Goal: Task Accomplishment & Management: Manage account settings

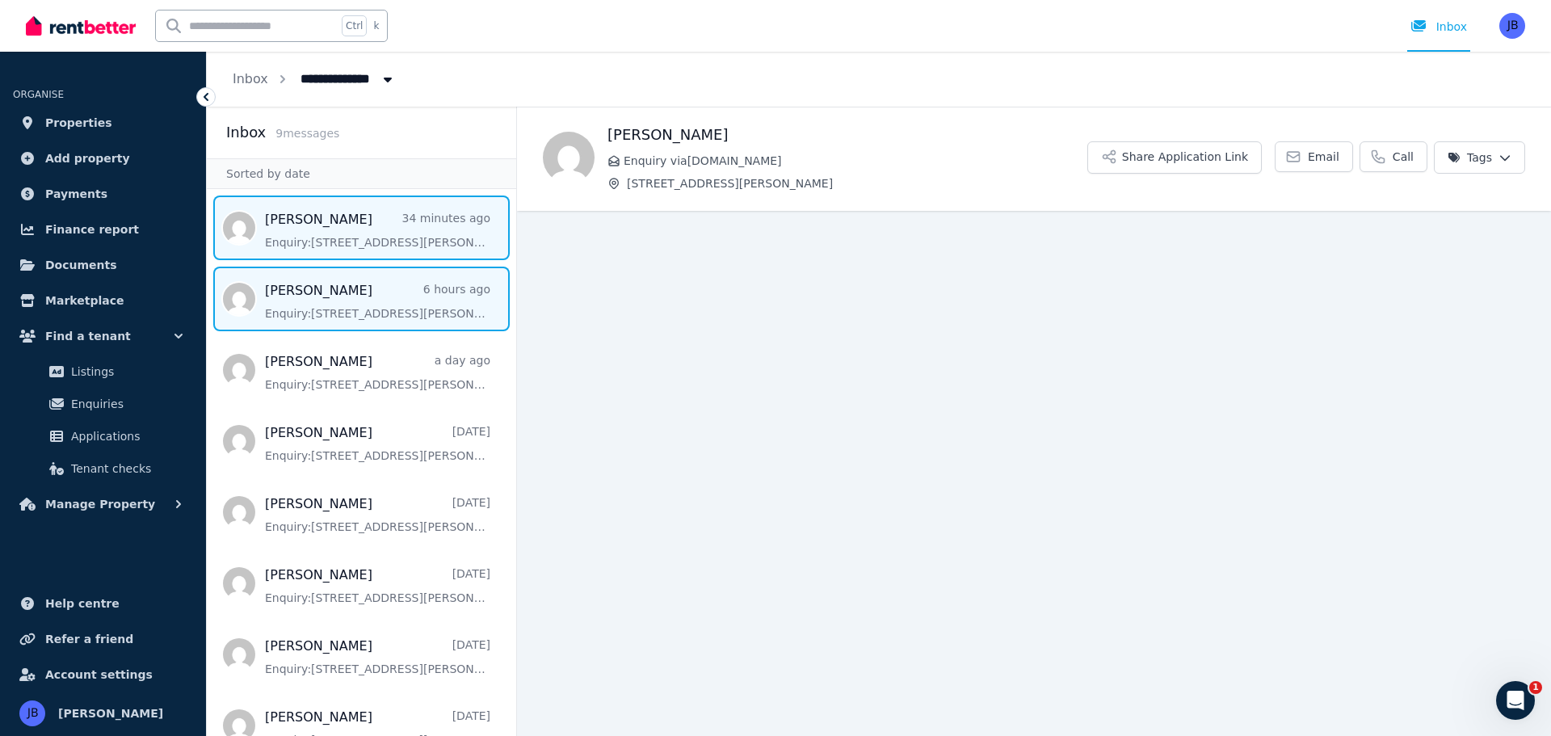
click at [328, 225] on span "Message list" at bounding box center [361, 228] width 309 height 65
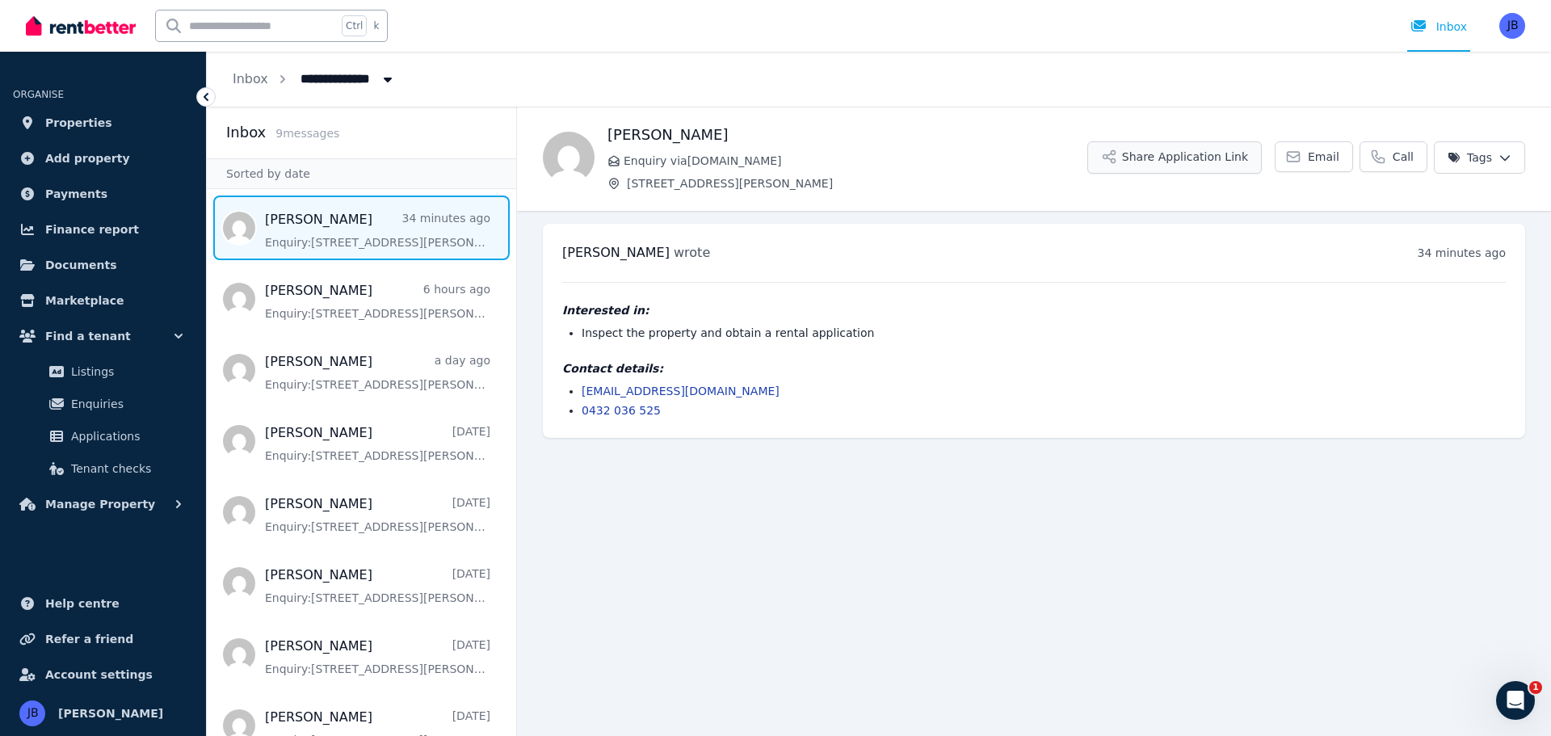
click at [1154, 147] on button "Share Application Link" at bounding box center [1175, 157] width 175 height 32
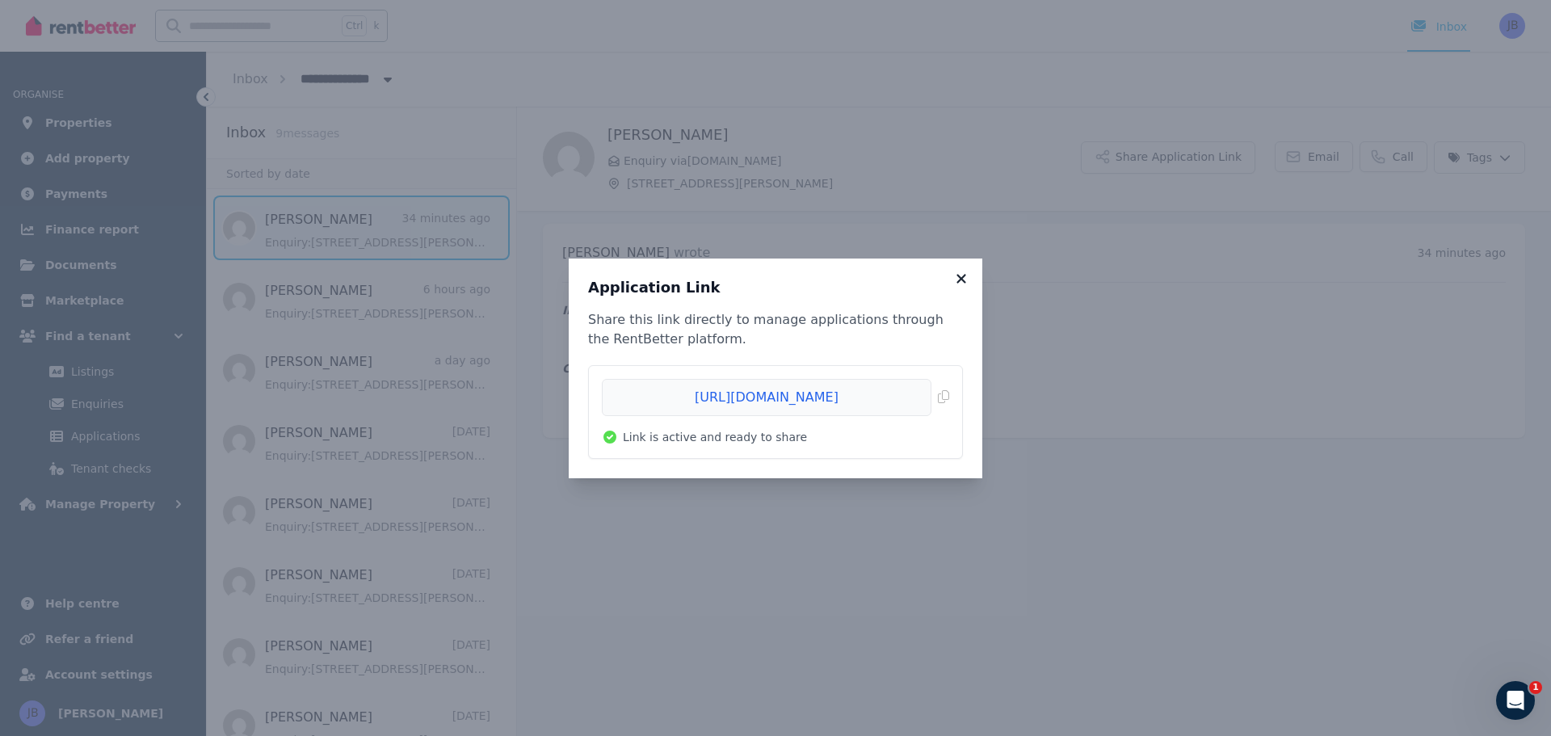
click at [957, 271] on icon at bounding box center [961, 278] width 16 height 15
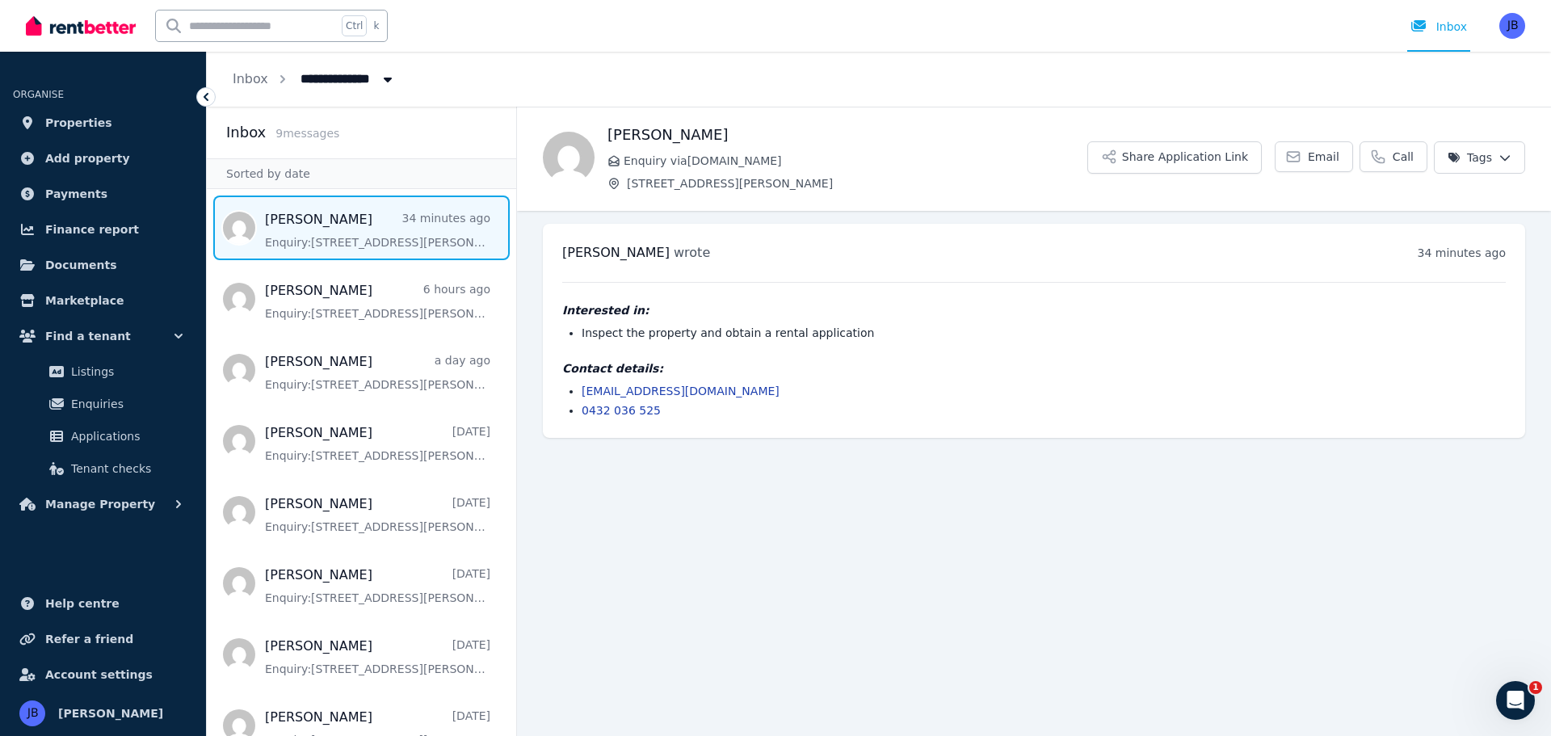
click at [772, 500] on main "Back Lucas Bublik Enquiry via RealEstate.com.au 7 Laddon Rd, Clarkson Share App…" at bounding box center [1034, 421] width 1034 height 629
click at [91, 427] on span "Applications" at bounding box center [125, 436] width 109 height 19
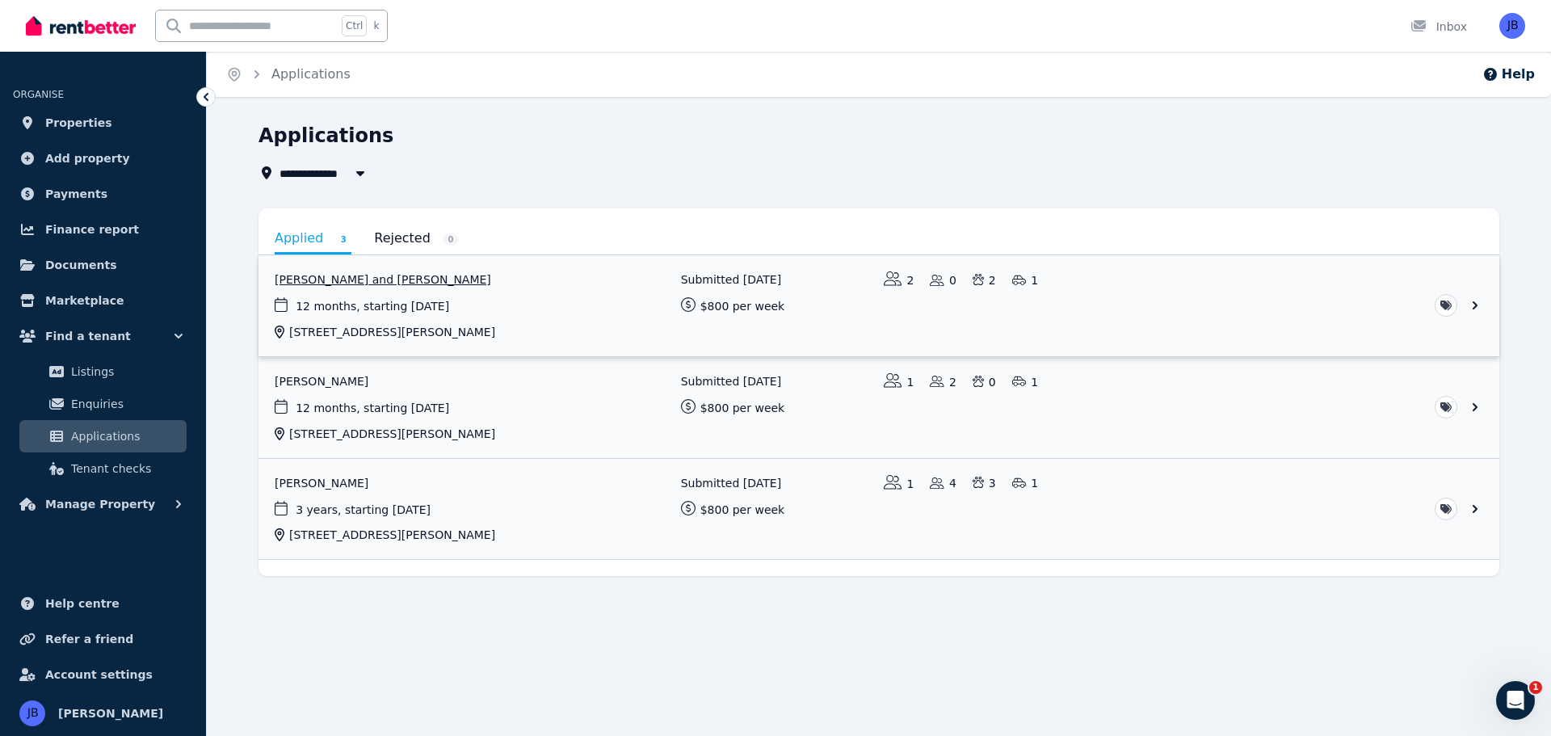
click at [327, 282] on link "View application: Lukasz Bublik and Lidia Naskret Bublik" at bounding box center [879, 305] width 1241 height 101
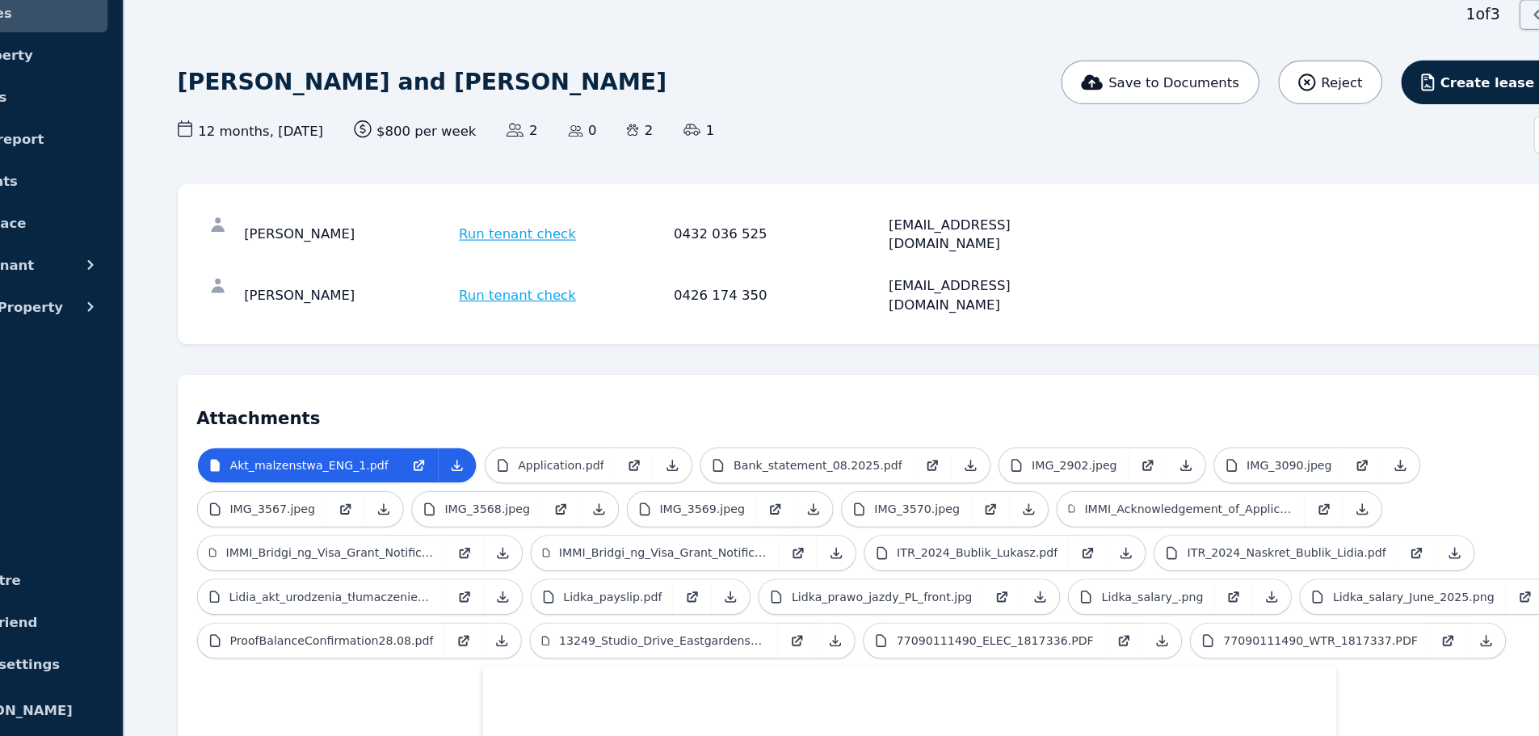
scroll to position [11, 0]
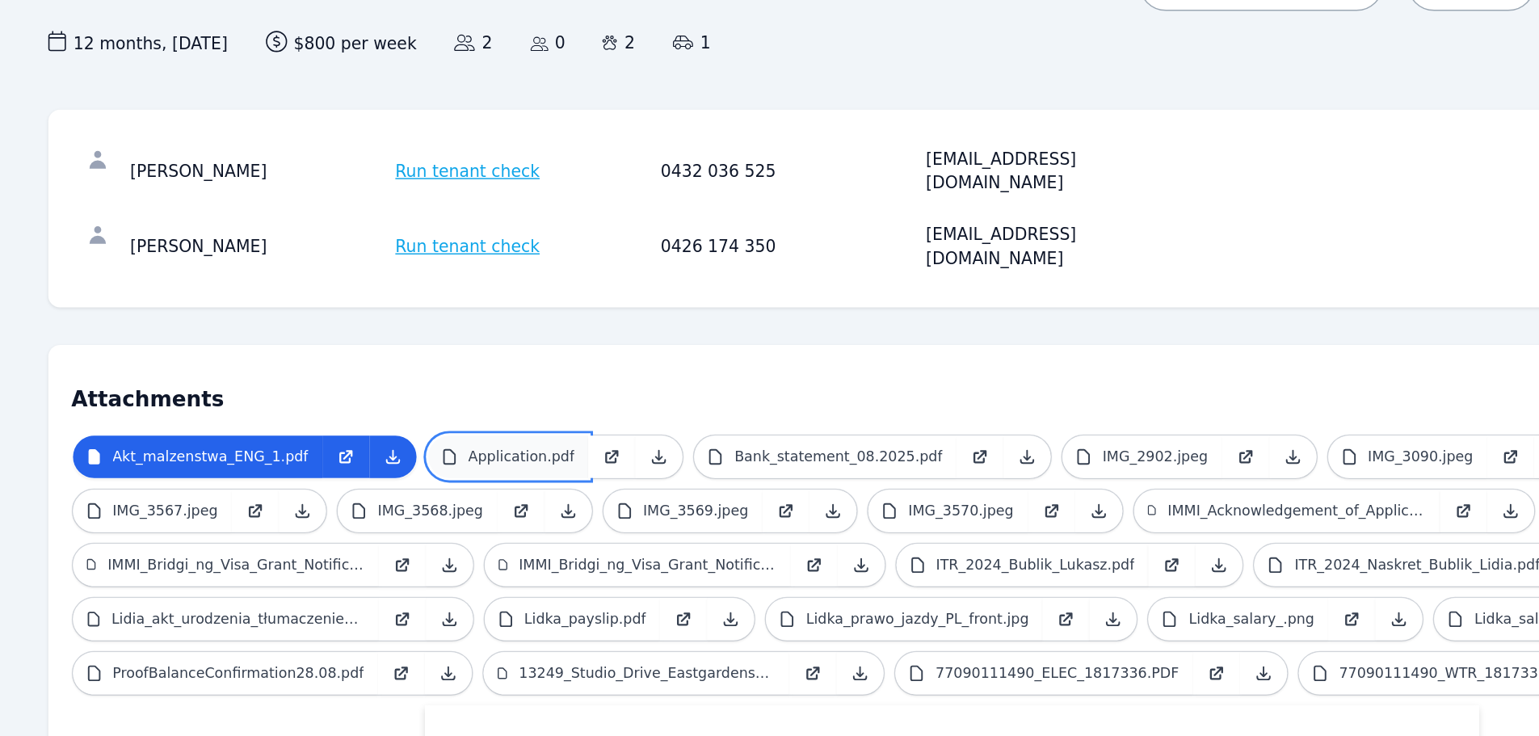
click at [545, 500] on p "Application.pdf" at bounding box center [577, 506] width 73 height 13
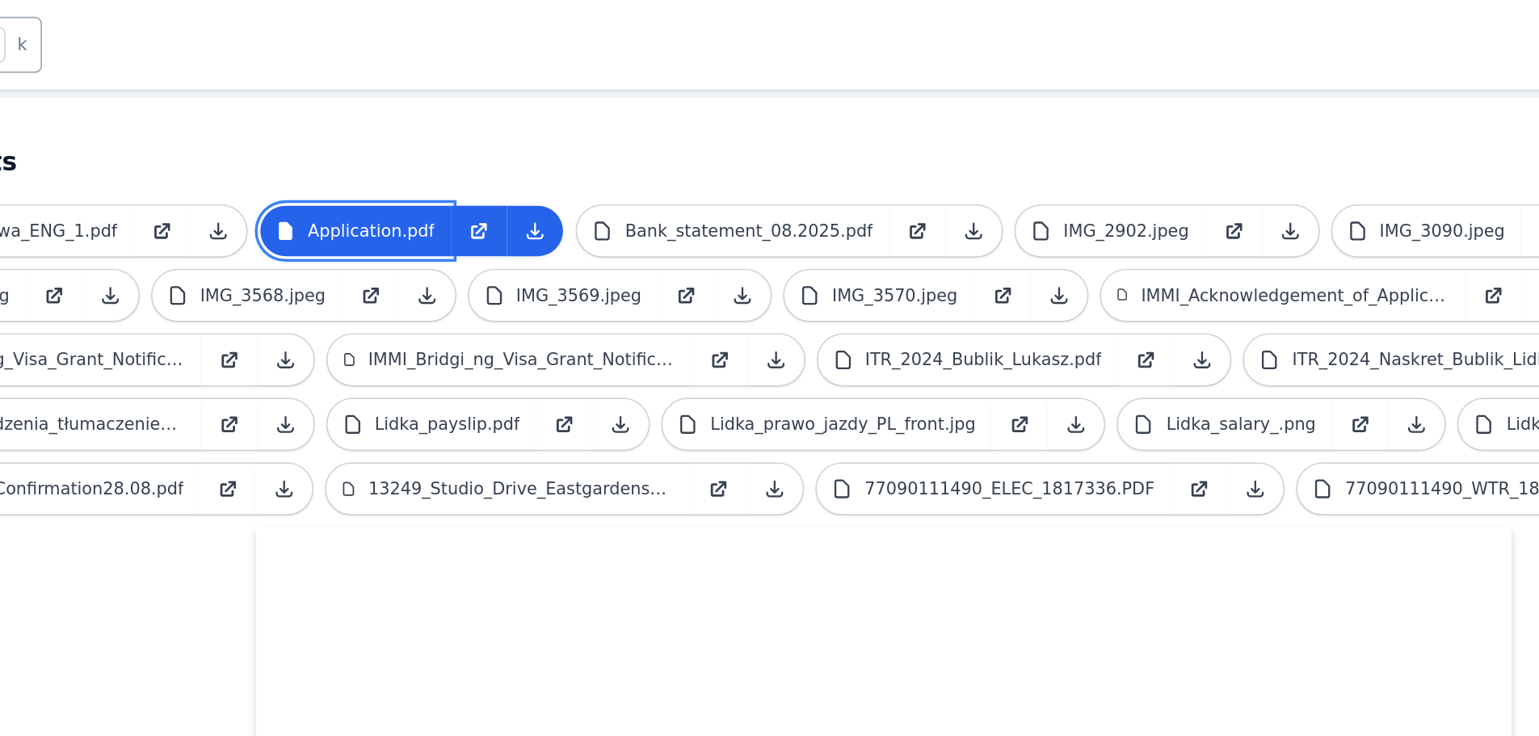
scroll to position [314, 0]
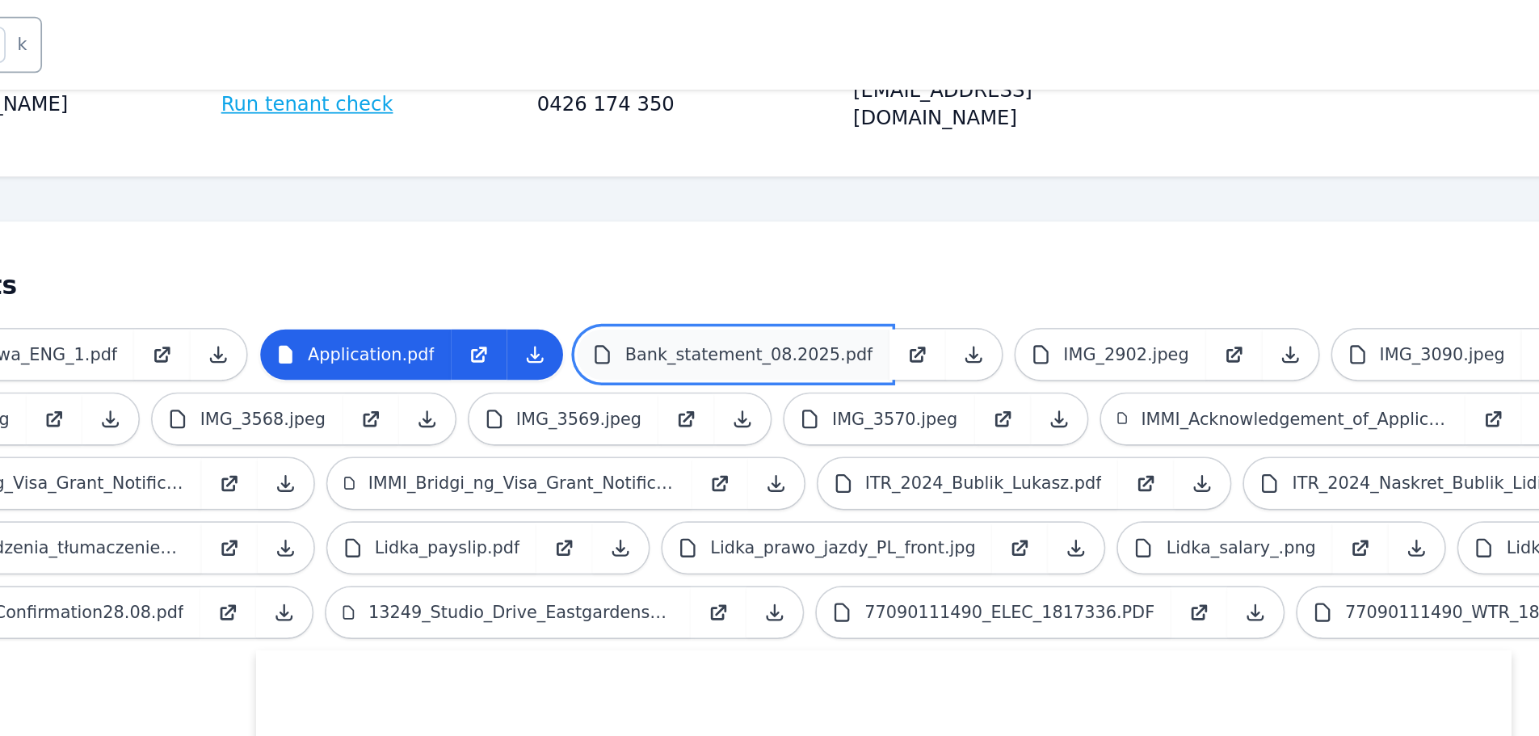
click at [821, 198] on p "Bank_statement_08.2025.pdf" at bounding box center [795, 204] width 143 height 13
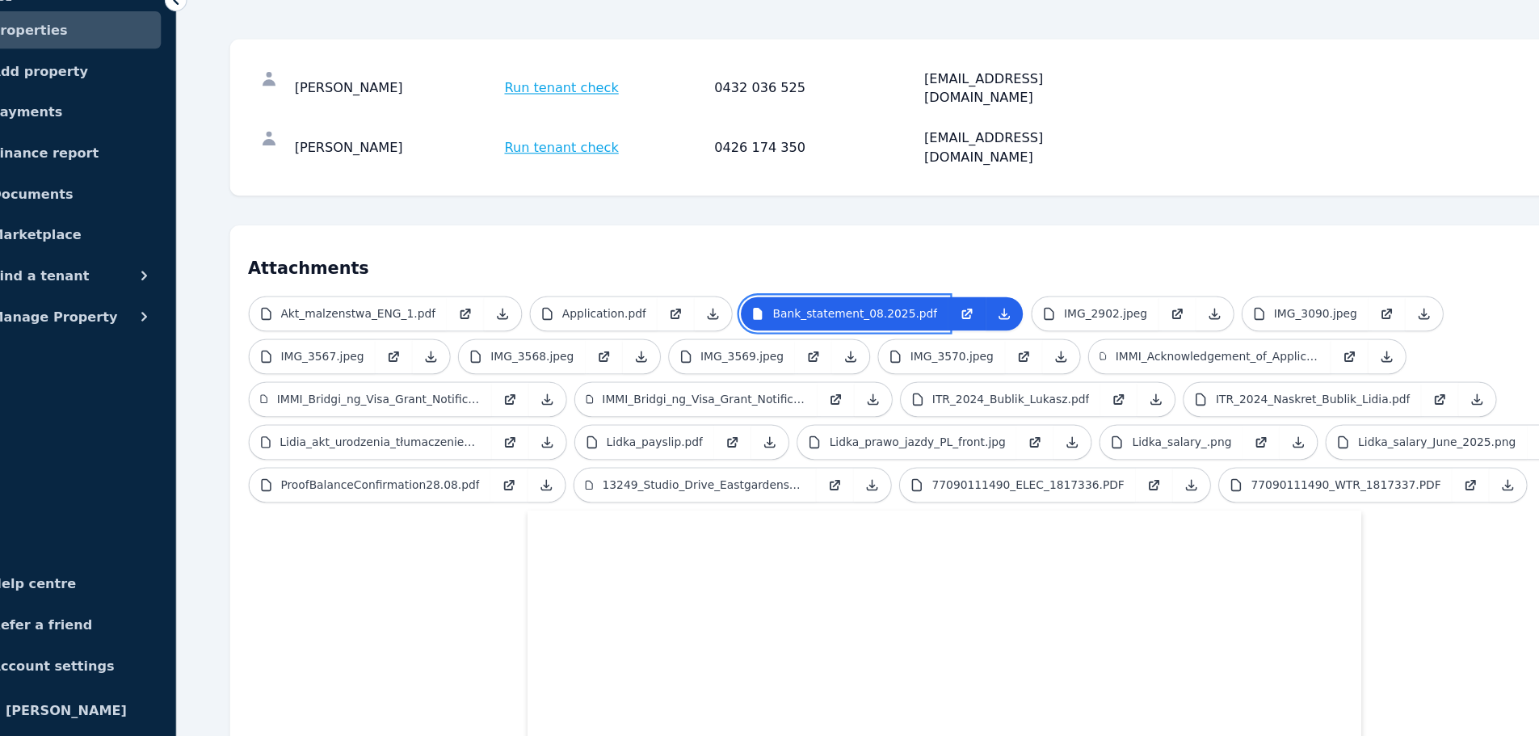
scroll to position [156, 0]
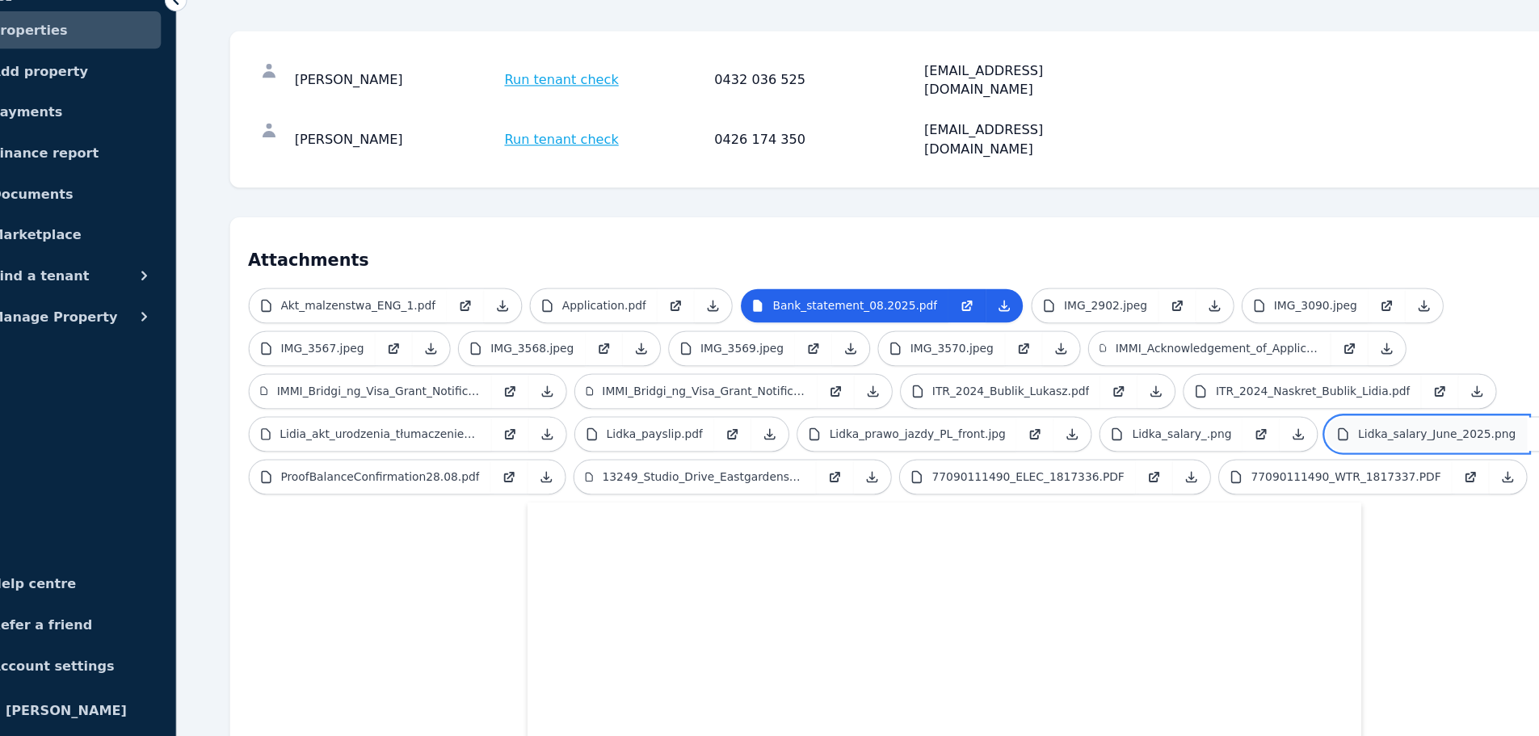
click at [1232, 467] on p "Lidka_salary_June_2025.png" at bounding box center [1300, 473] width 137 height 13
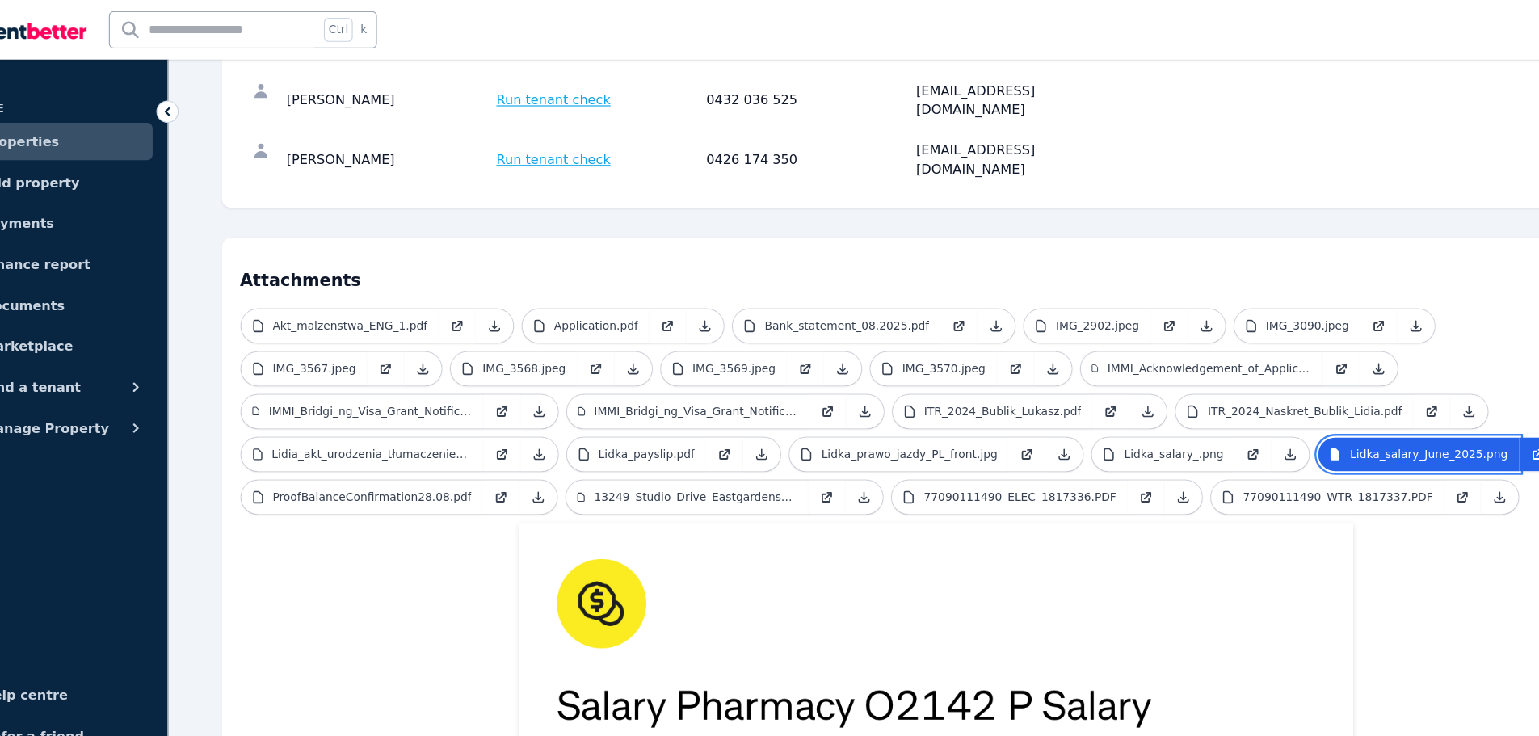
scroll to position [233, 0]
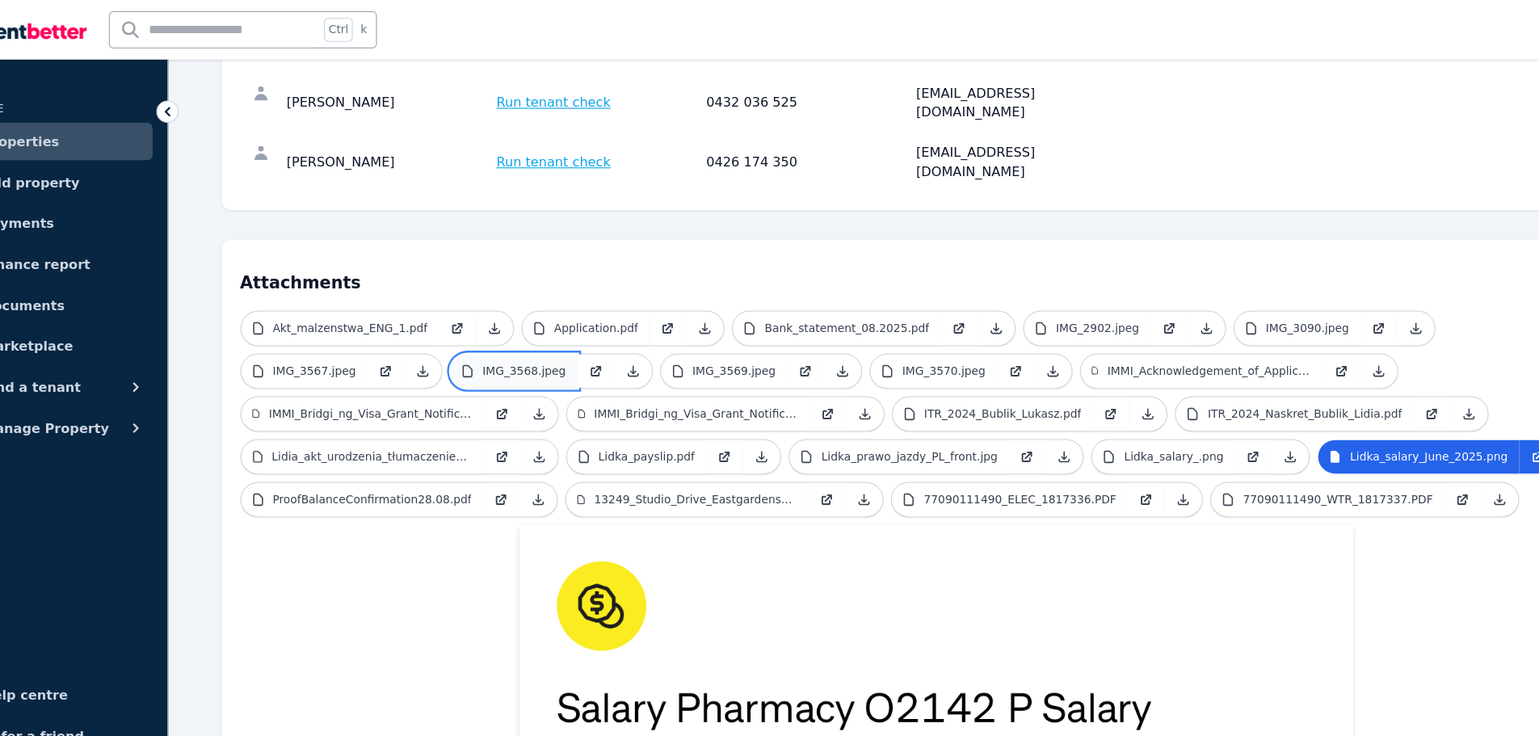
click at [452, 308] on link "IMG_3568.jpeg" at bounding box center [507, 322] width 110 height 29
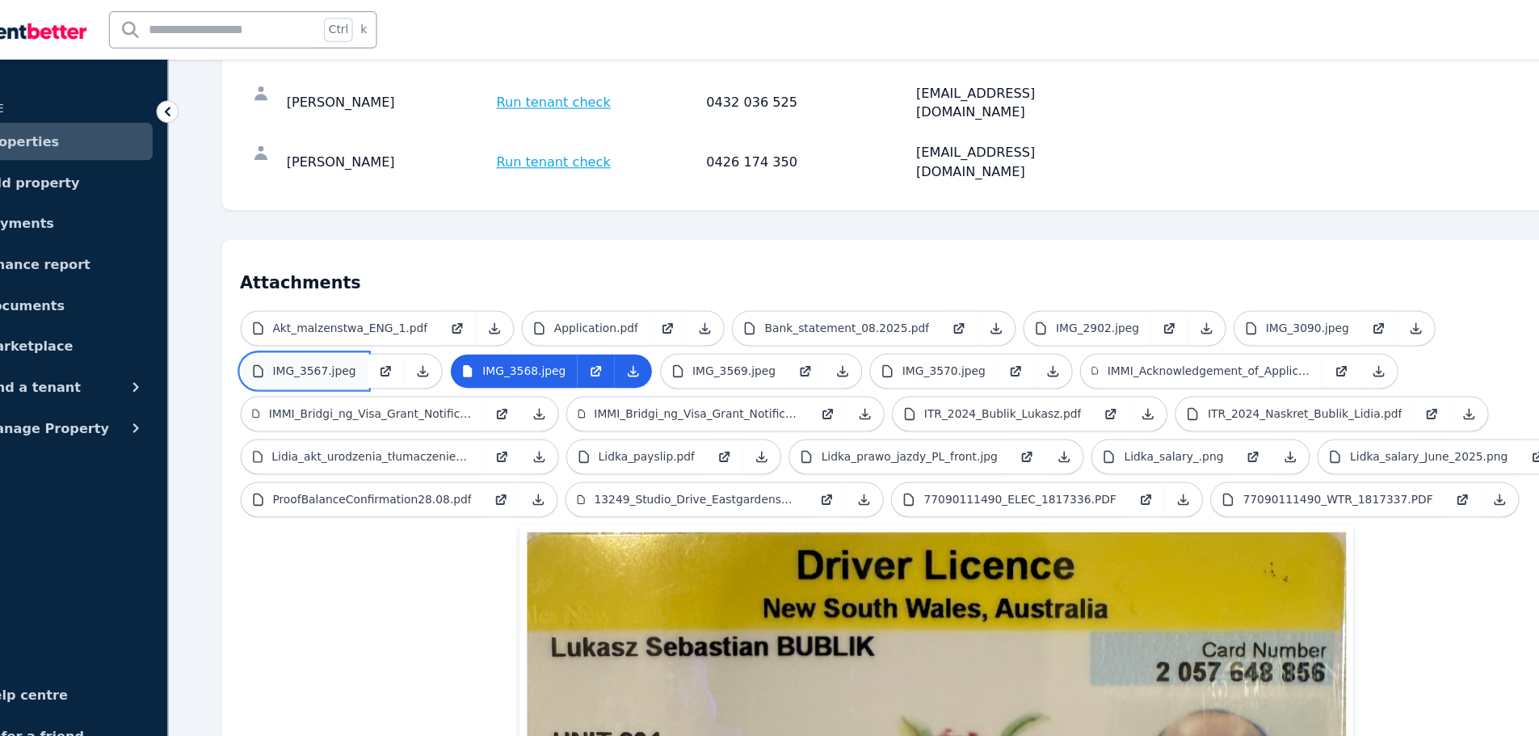
click at [370, 316] on p "IMG_3567.jpeg" at bounding box center [333, 322] width 73 height 13
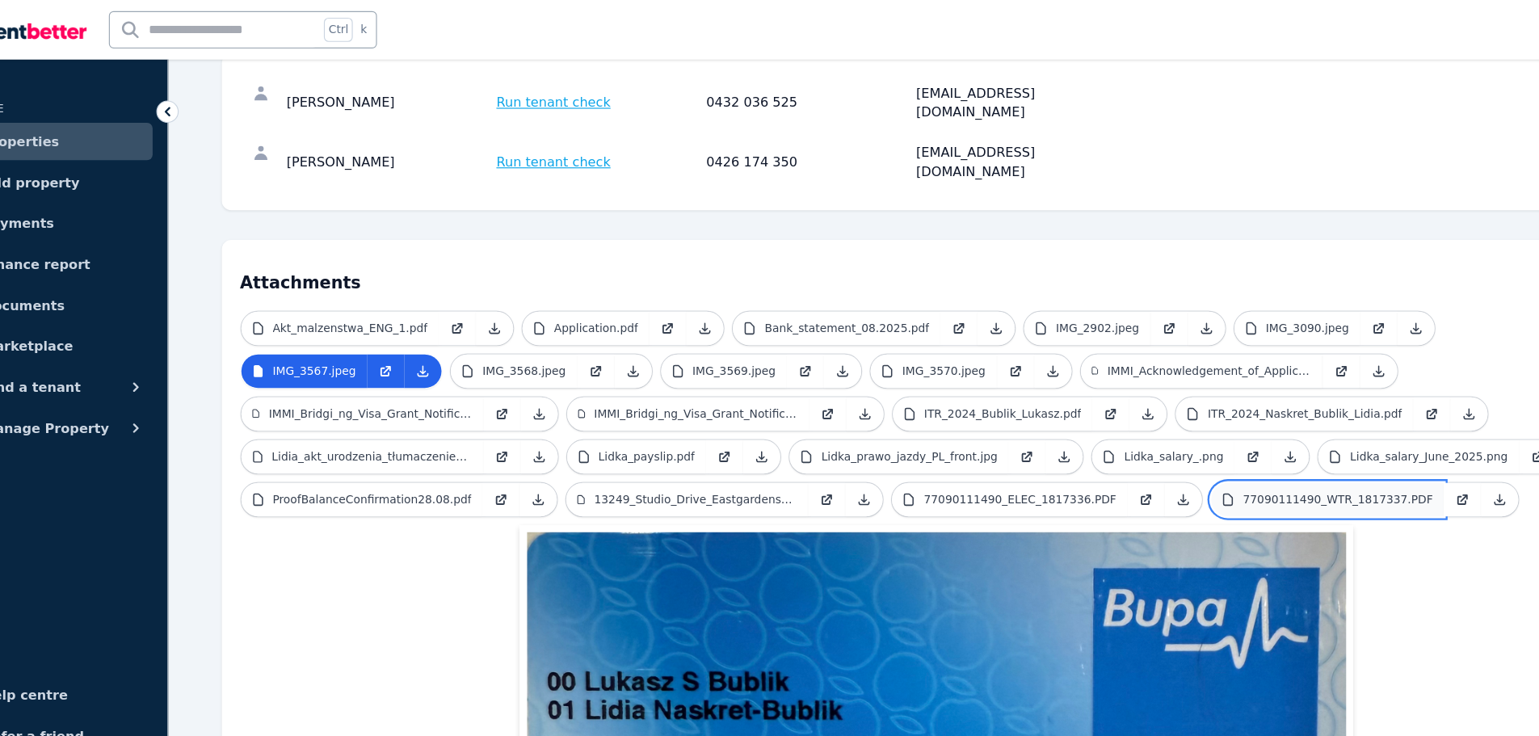
click at [1139, 427] on p "77090111490_WTR_1817337.PDF" at bounding box center [1221, 433] width 165 height 13
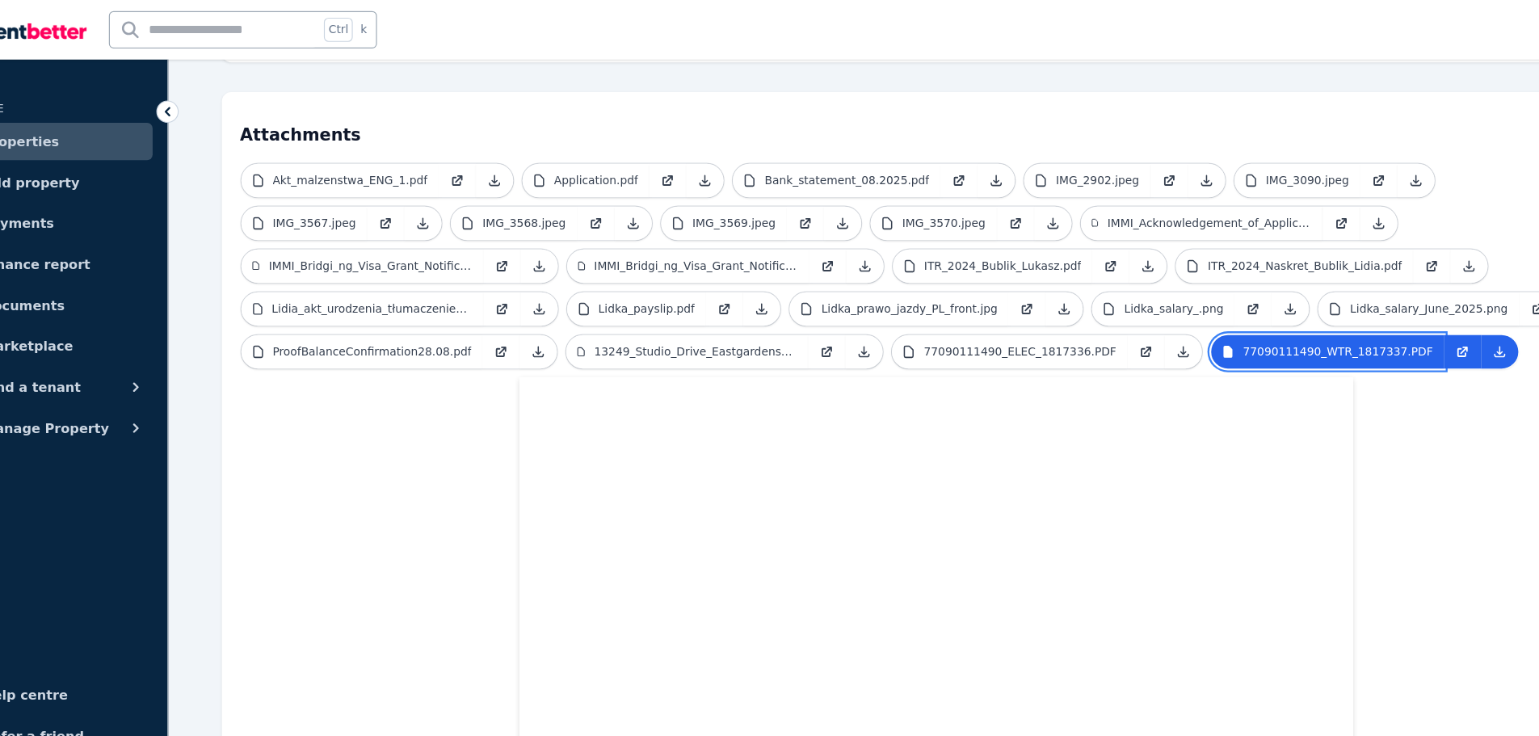
scroll to position [345, 0]
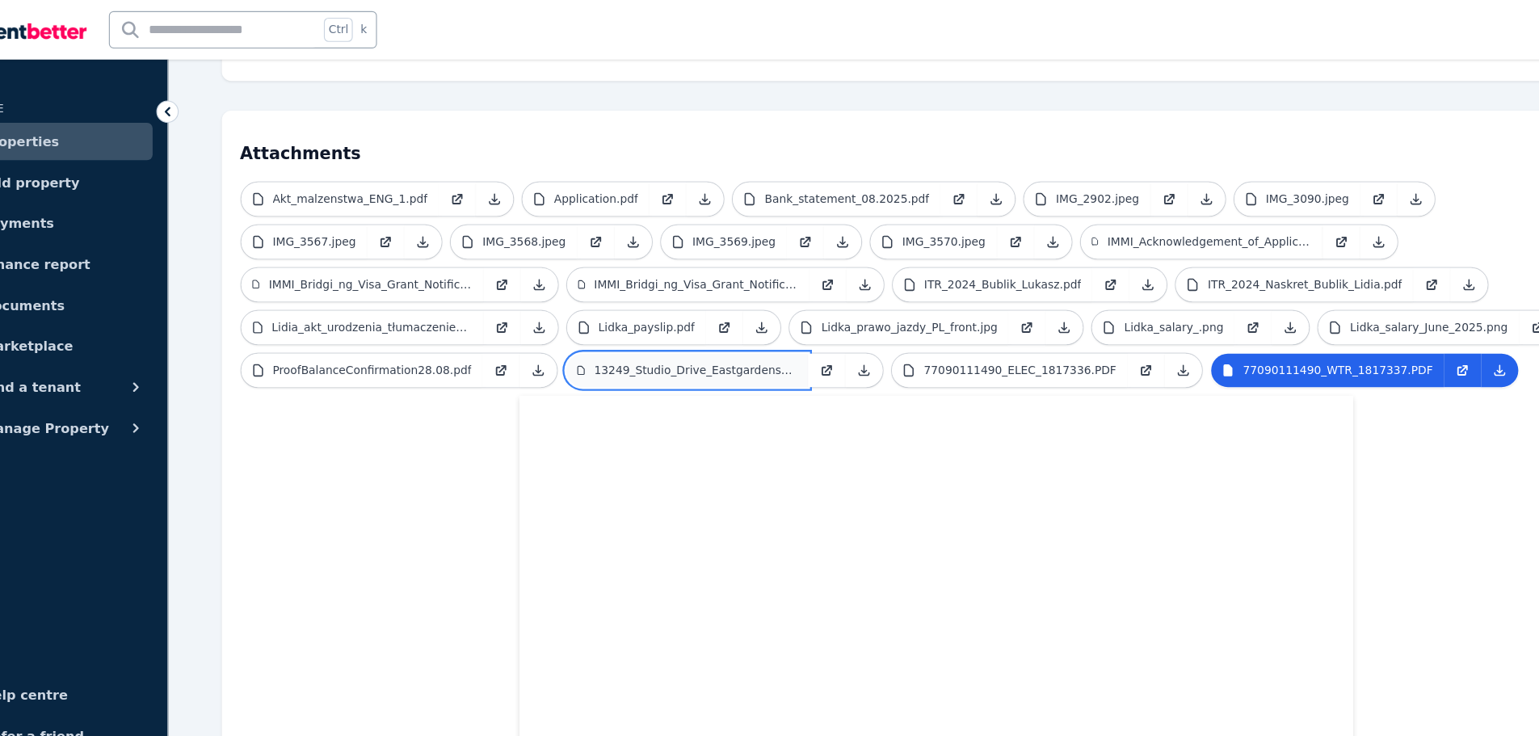
click at [576, 315] on p "13249_Studio_Drive_Eastgardens_NSW_2036.pdf" at bounding box center [664, 321] width 176 height 13
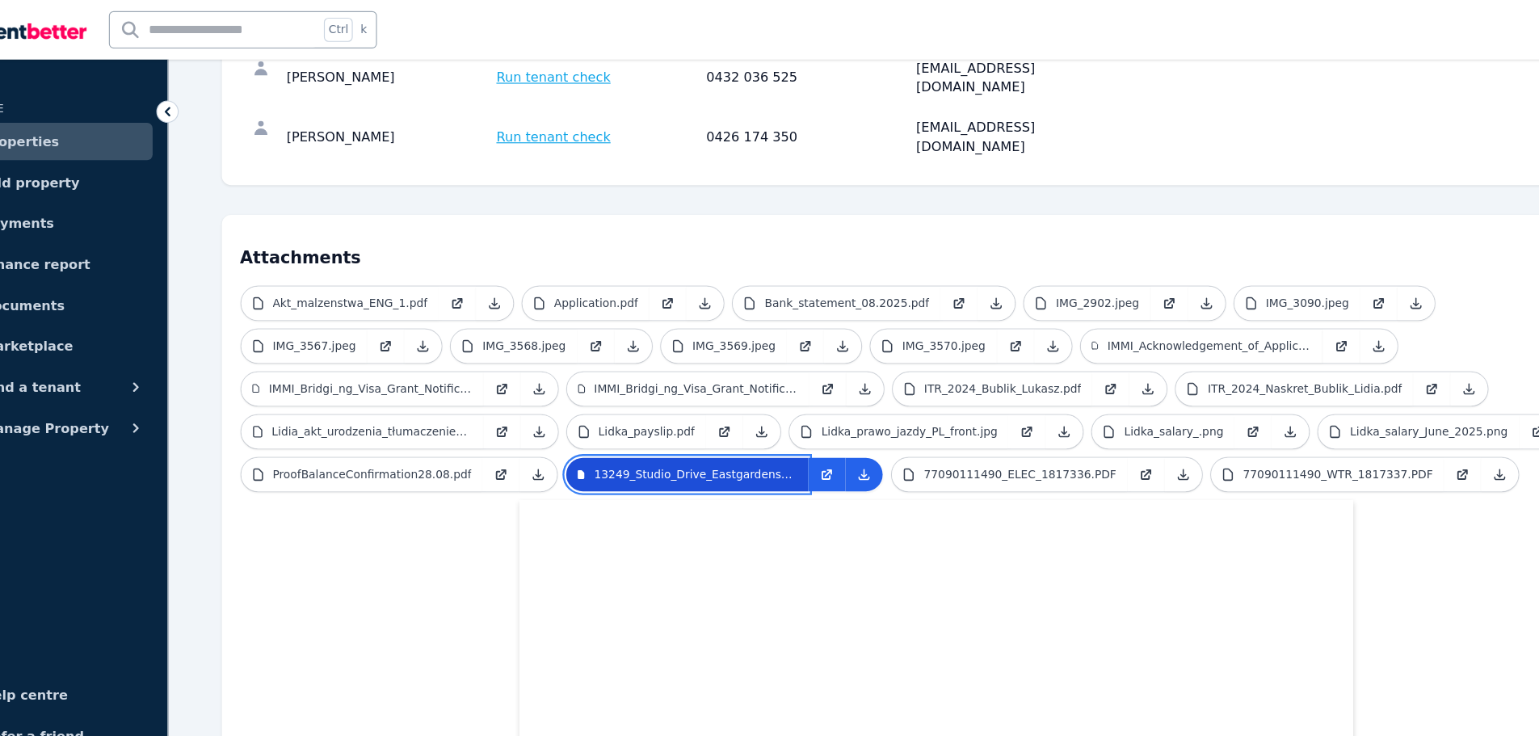
scroll to position [252, 0]
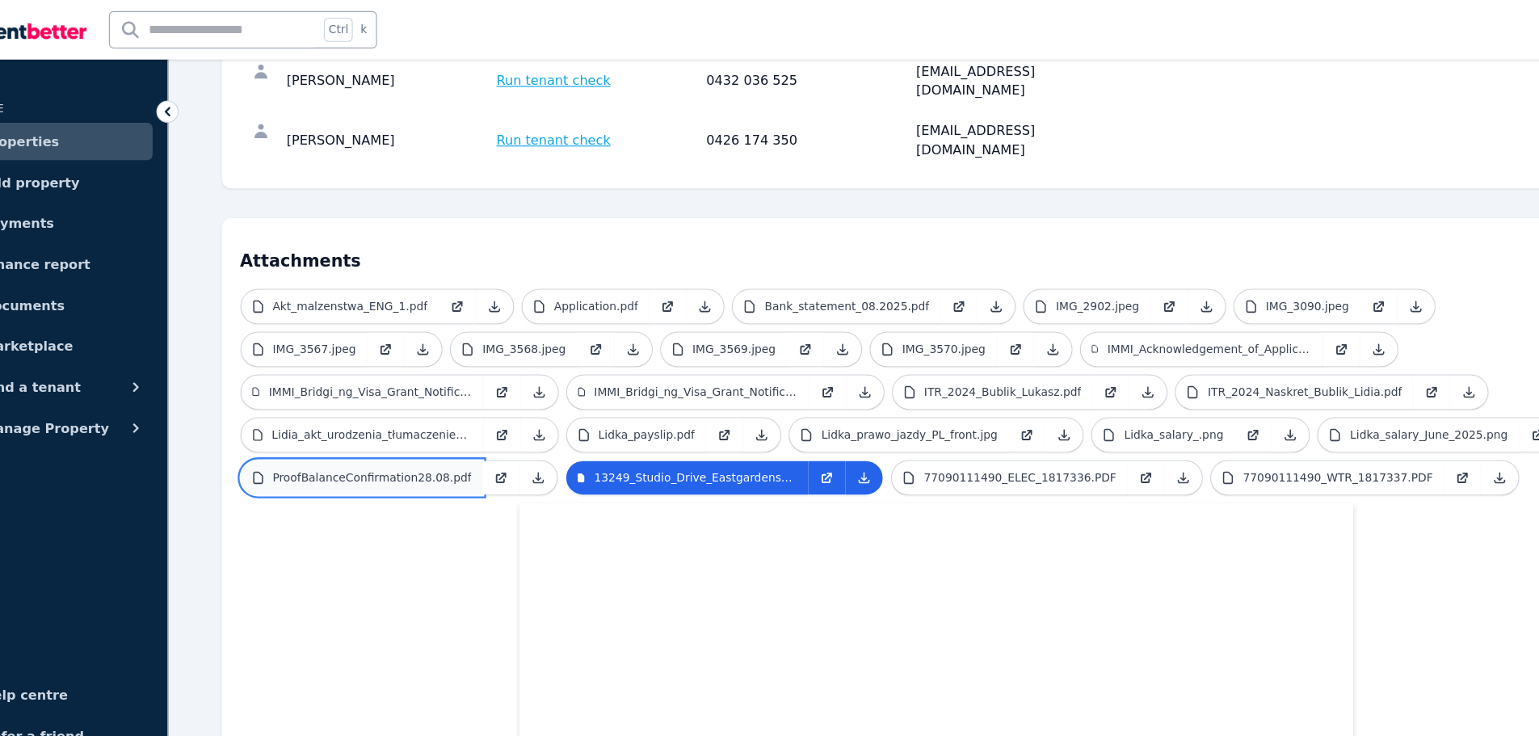
click at [470, 408] on p "ProofBalanceConfirmation28.08.pdf" at bounding box center [383, 414] width 173 height 13
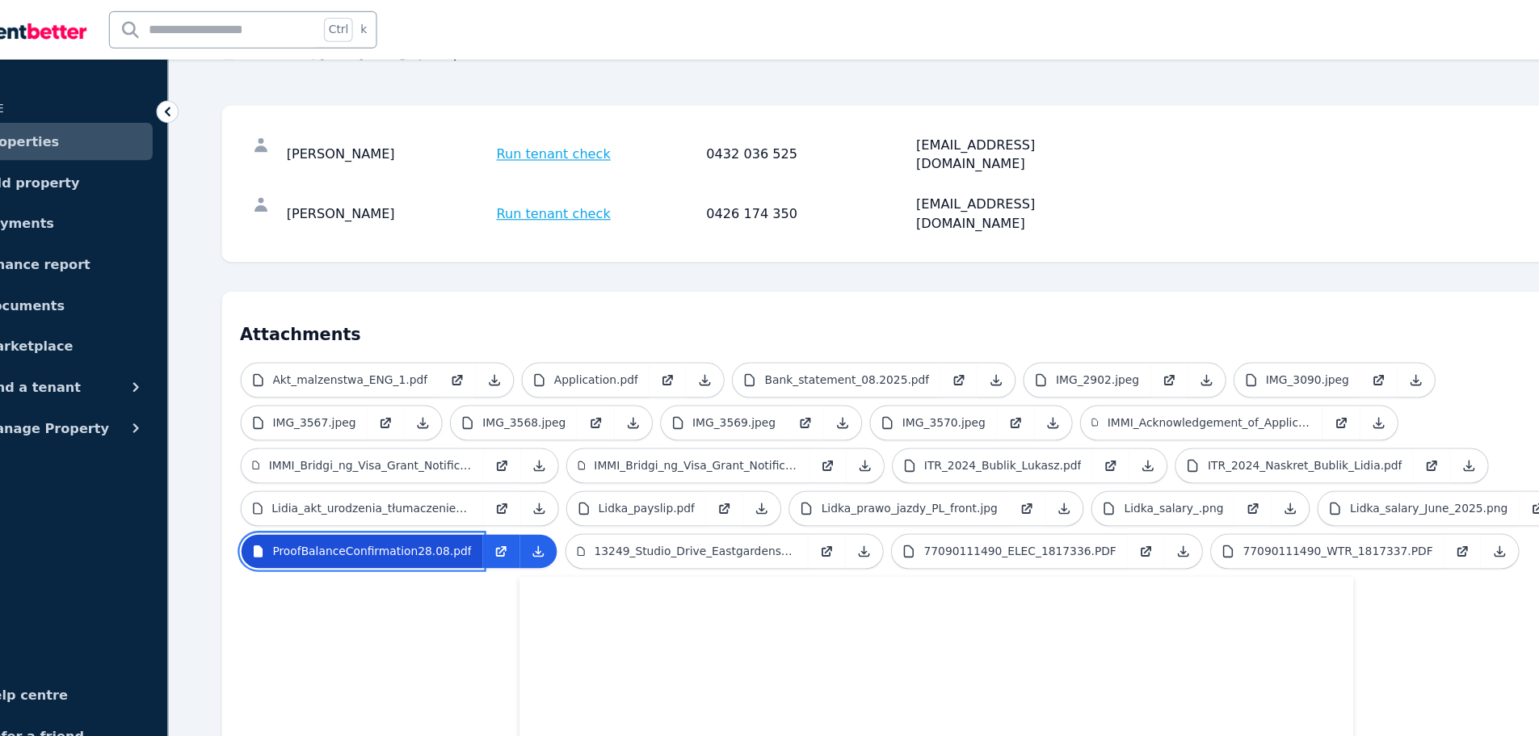
scroll to position [183, 0]
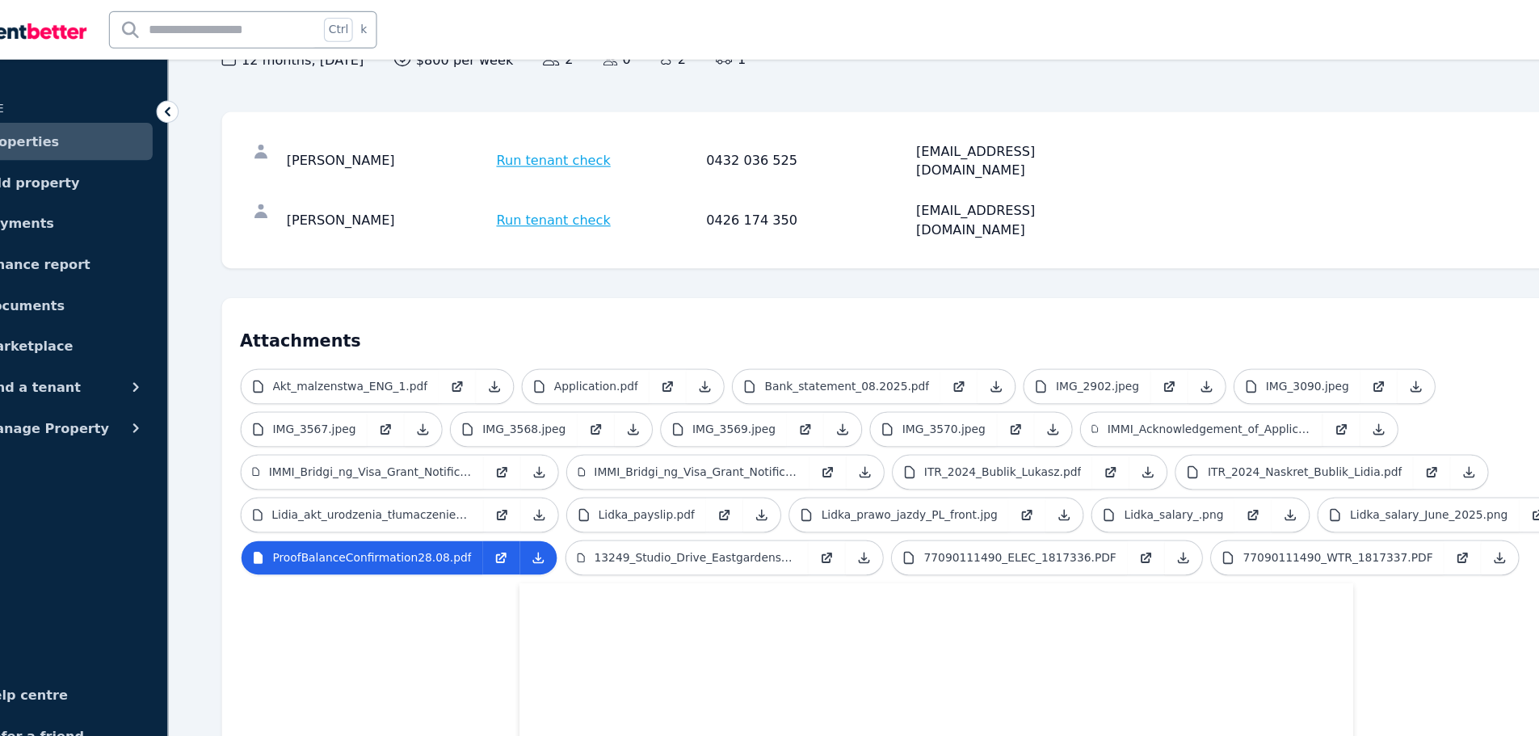
click at [1109, 403] on p "ITR_2024_Naskret_Bublik_Lidia.pdf" at bounding box center [1193, 409] width 169 height 13
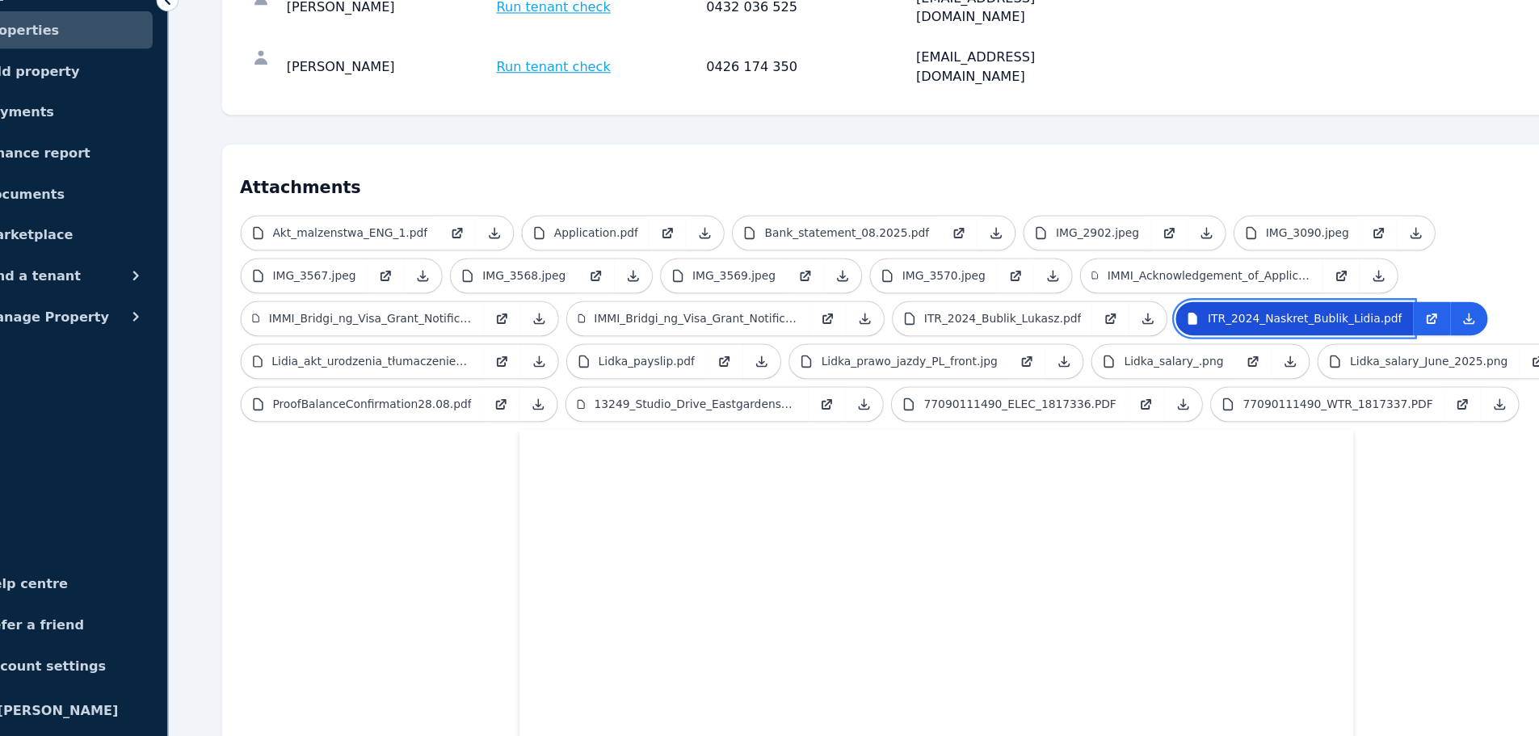
scroll to position [220, 0]
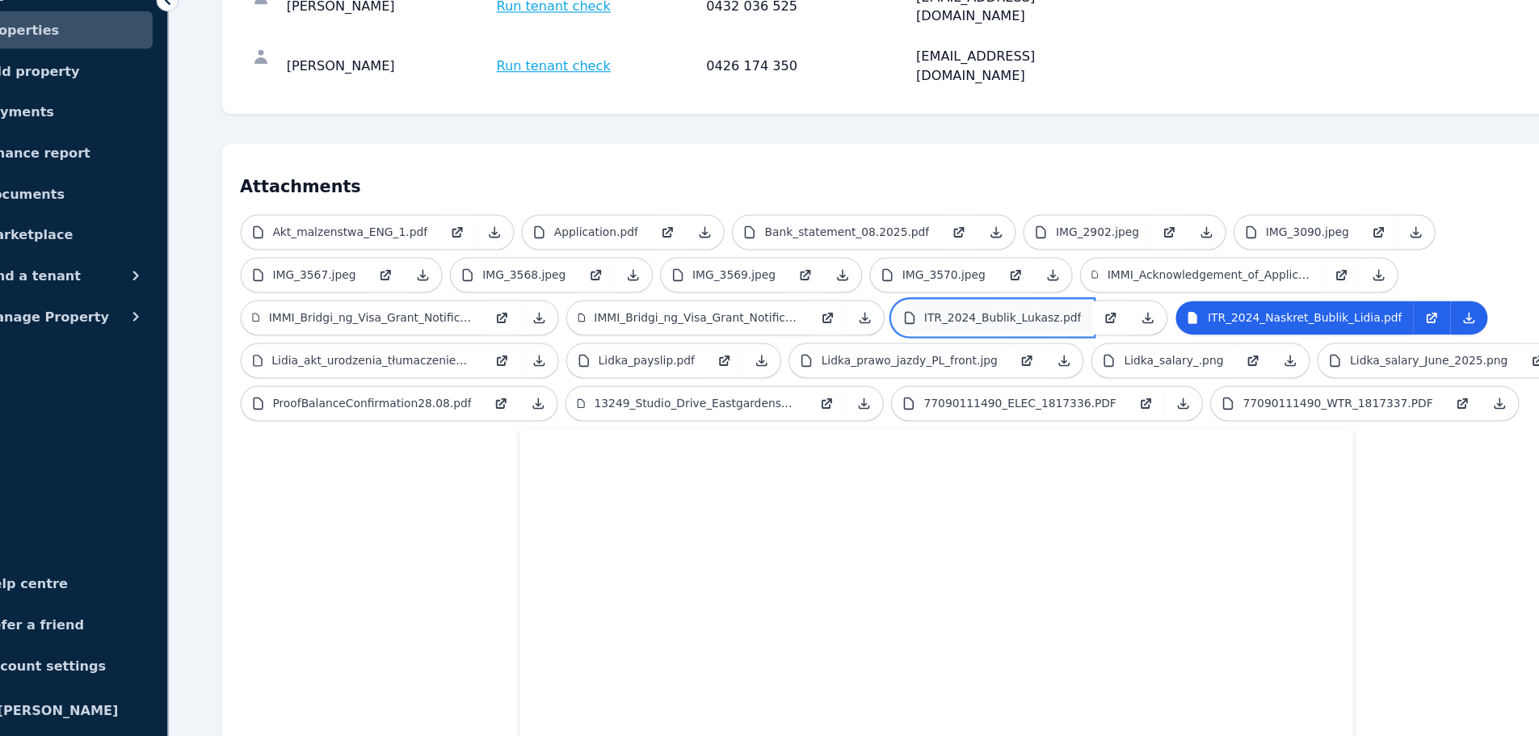
click at [863, 366] on p "ITR_2024_Bublik_Lukasz.pdf" at bounding box center [931, 372] width 137 height 13
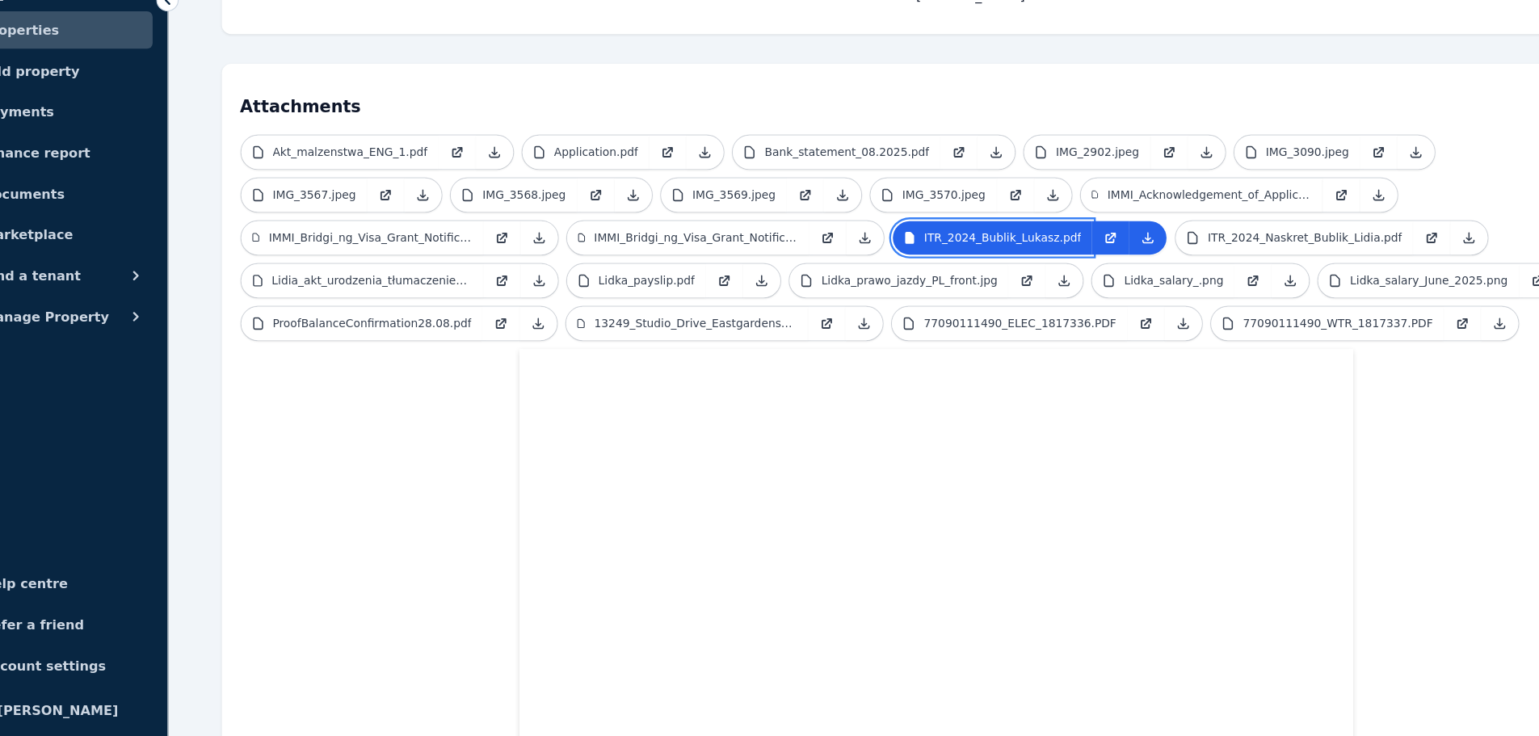
scroll to position [296, 0]
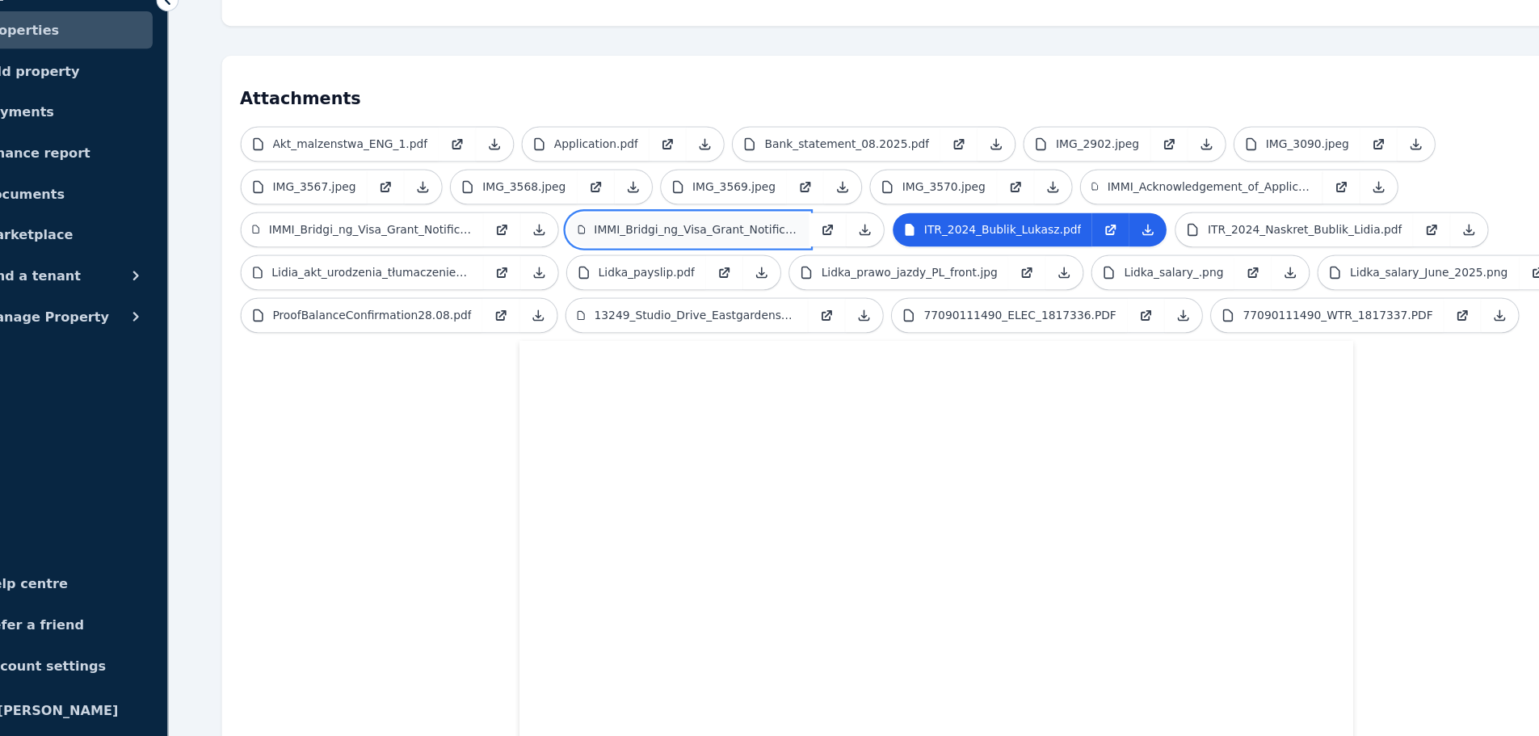
click at [576, 290] on p "IMMI_Bridgi_ng_Visa_Grant_Notification_Lukasz.pdf" at bounding box center [664, 296] width 177 height 13
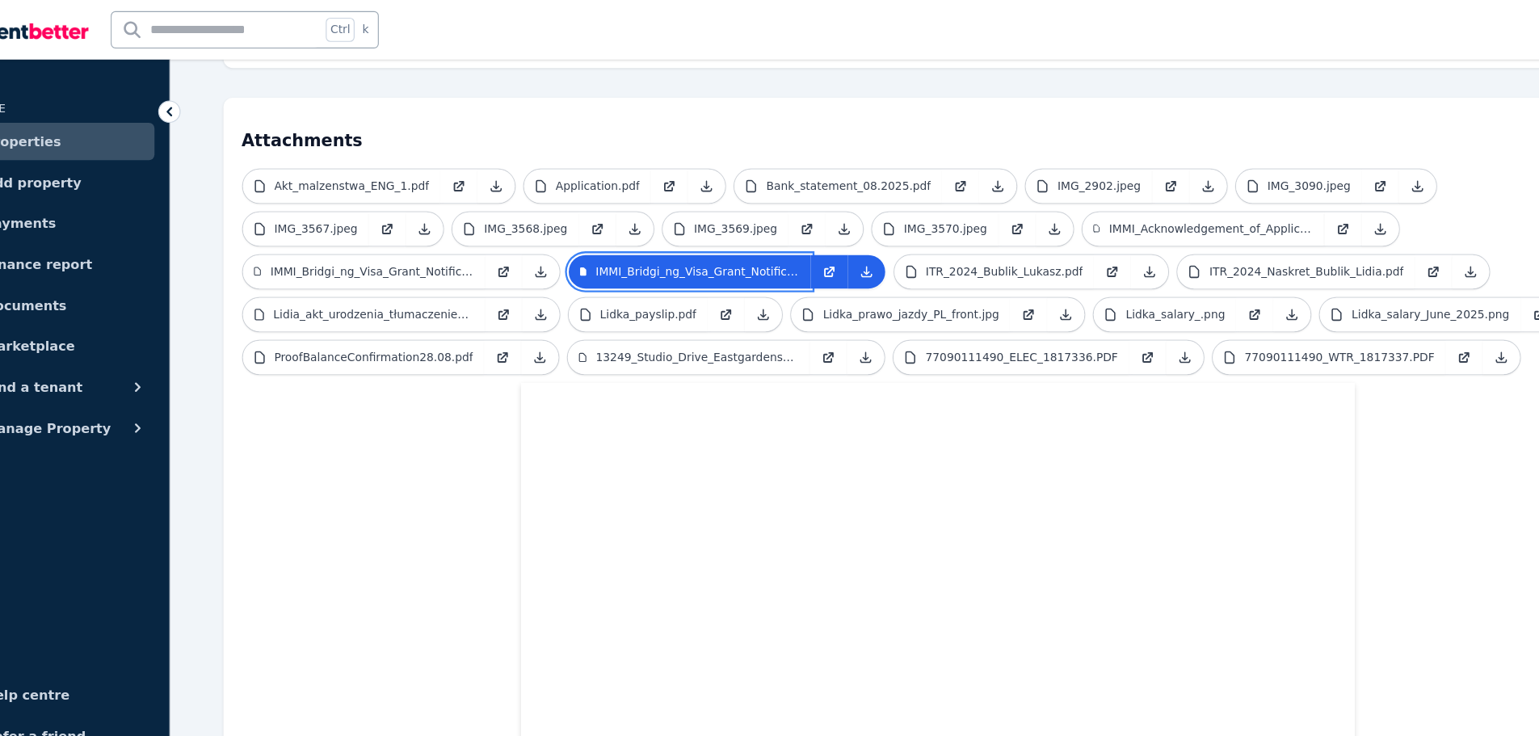
scroll to position [356, 0]
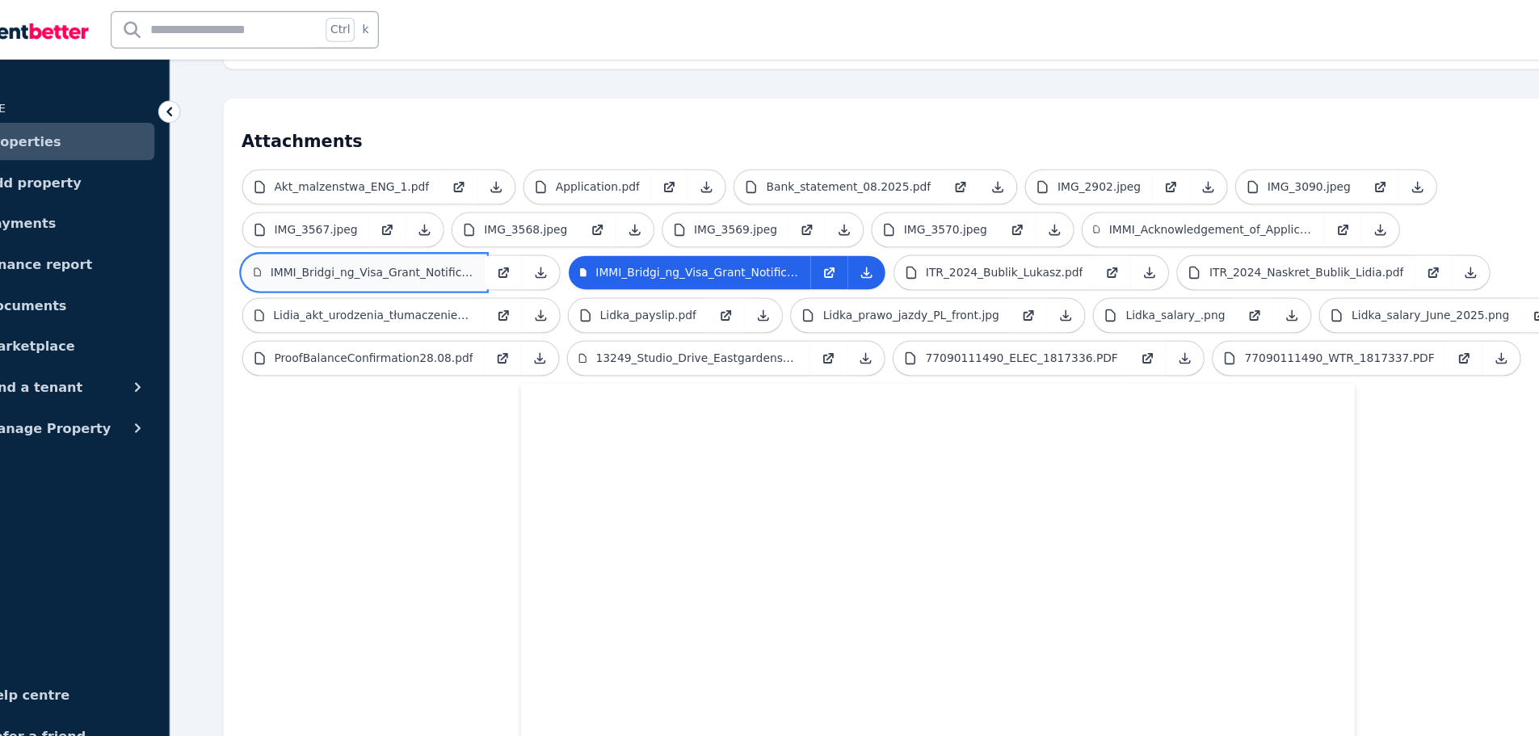
click at [469, 230] on p "IMMI_Bridgi_ng_Visa_Grant_Notification_Lidia.pdf" at bounding box center [381, 236] width 176 height 13
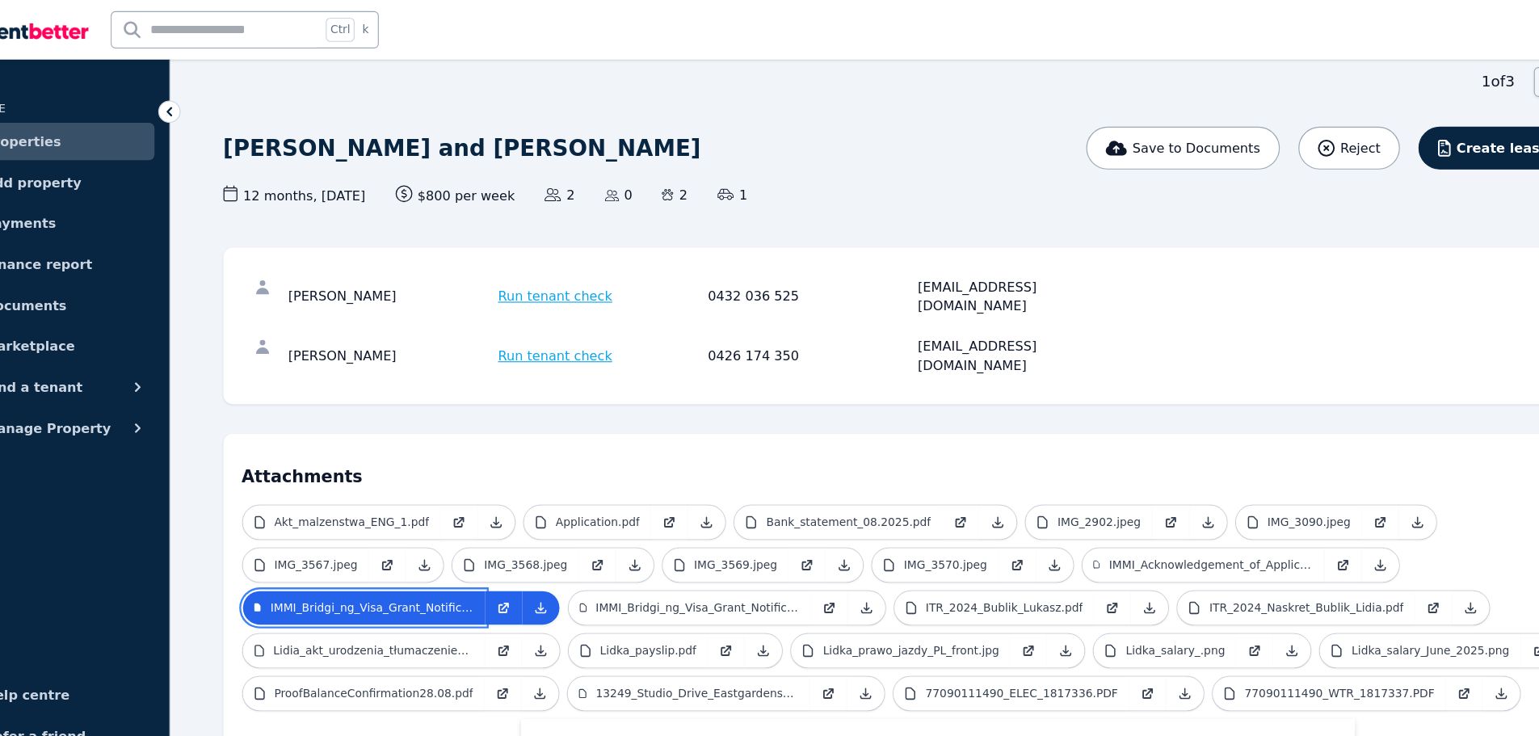
scroll to position [62, 0]
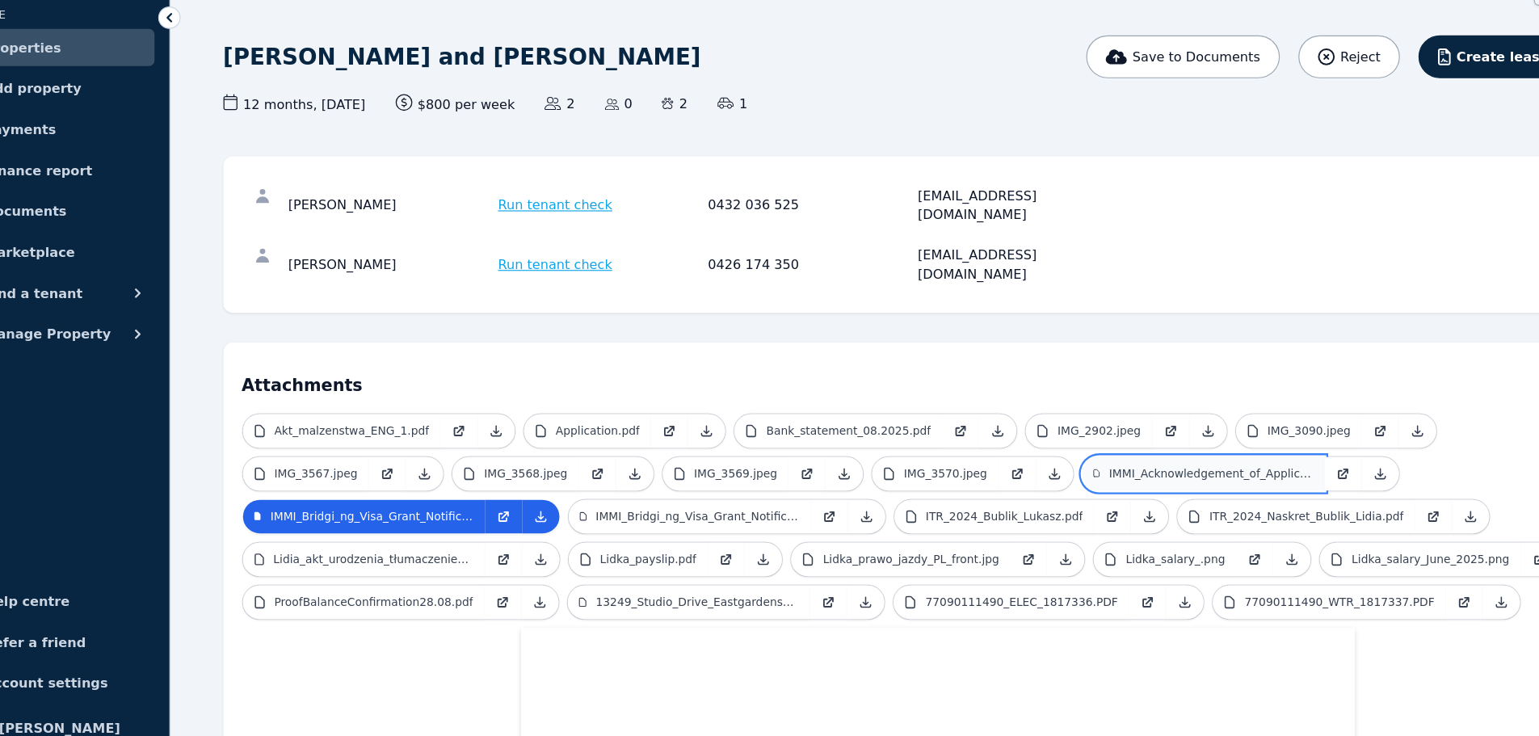
click at [1021, 486] on p "IMMI_Acknowledgement_of_Application_Received.pdf" at bounding box center [1109, 492] width 177 height 13
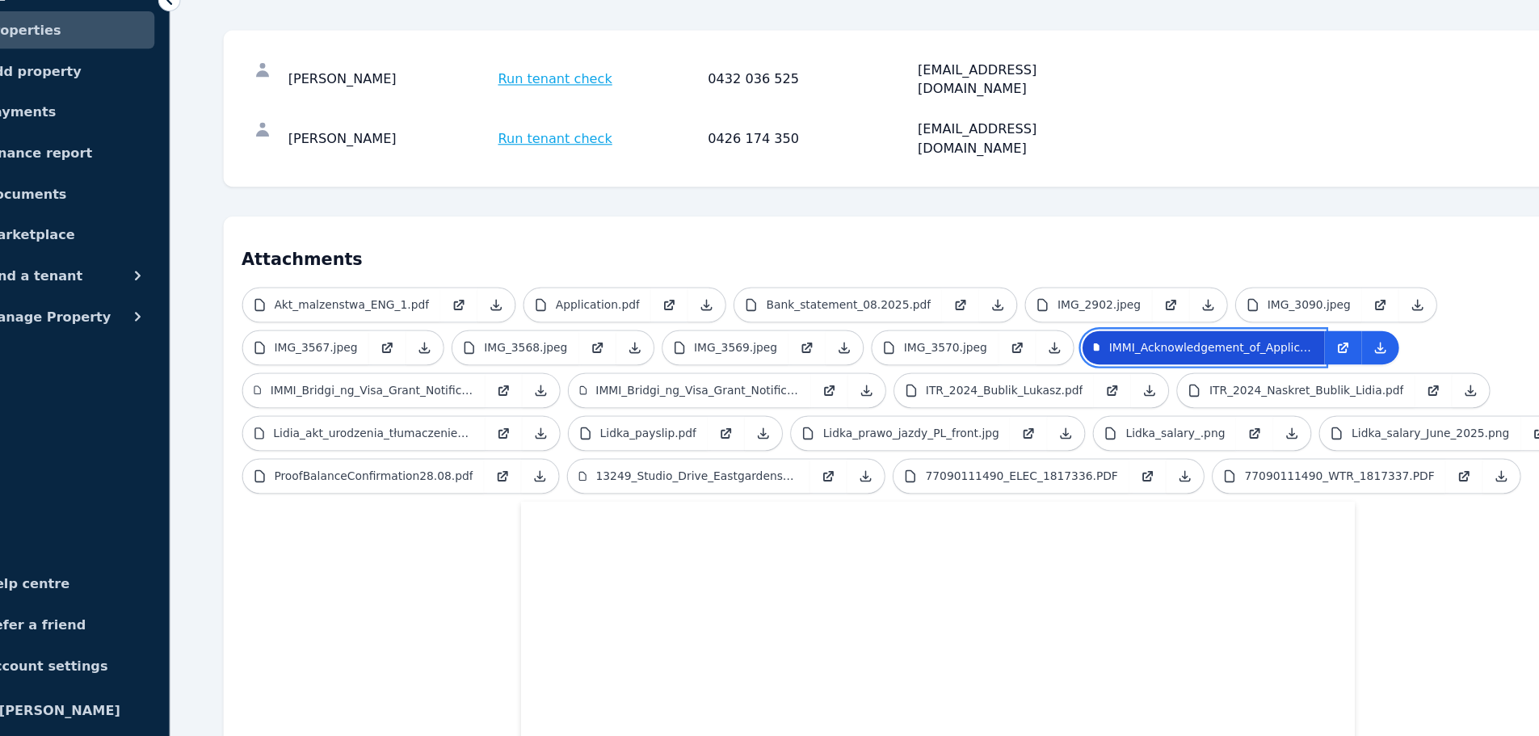
scroll to position [158, 0]
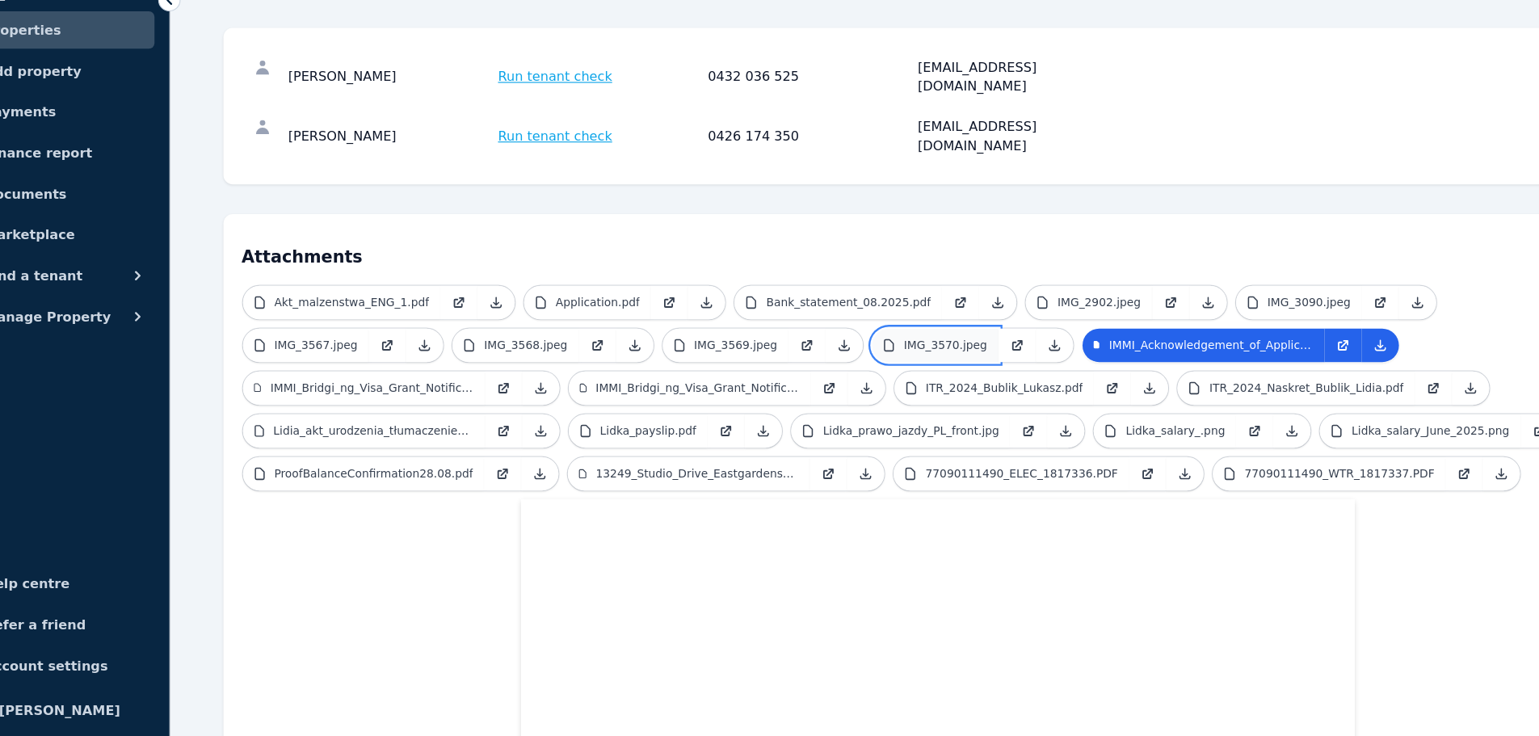
click at [844, 390] on p "IMG_3570.jpeg" at bounding box center [880, 396] width 73 height 13
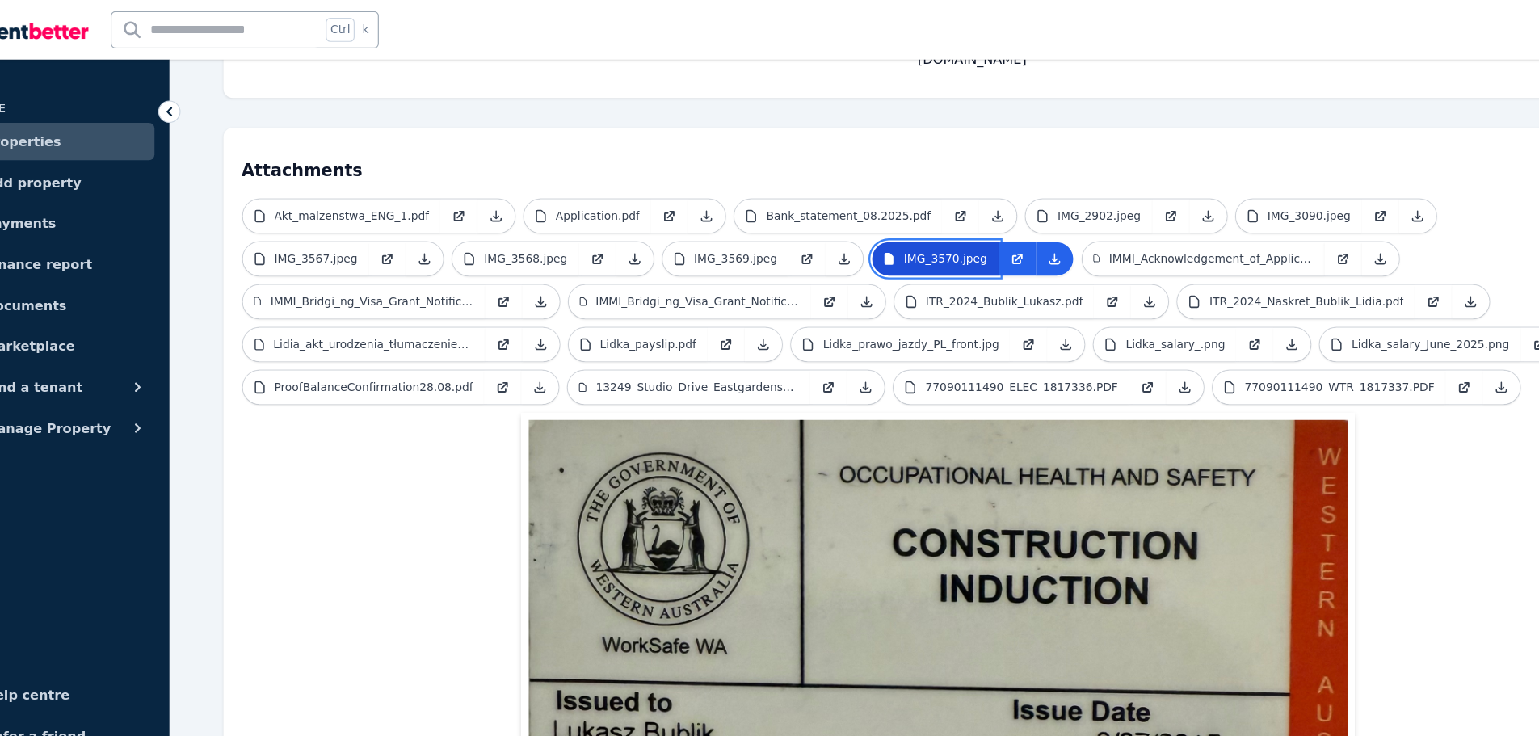
scroll to position [326, 0]
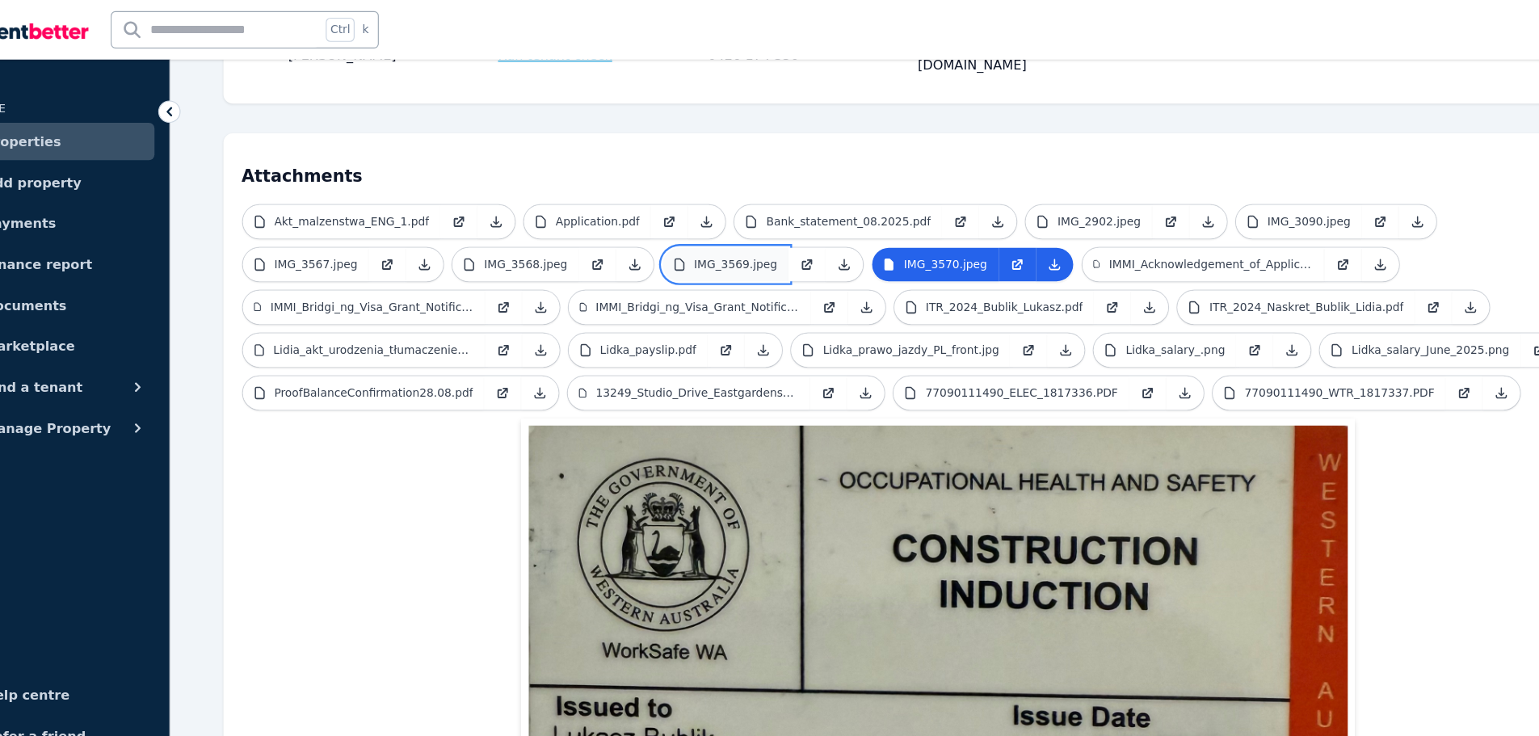
click at [634, 215] on link "IMG_3569.jpeg" at bounding box center [689, 229] width 110 height 29
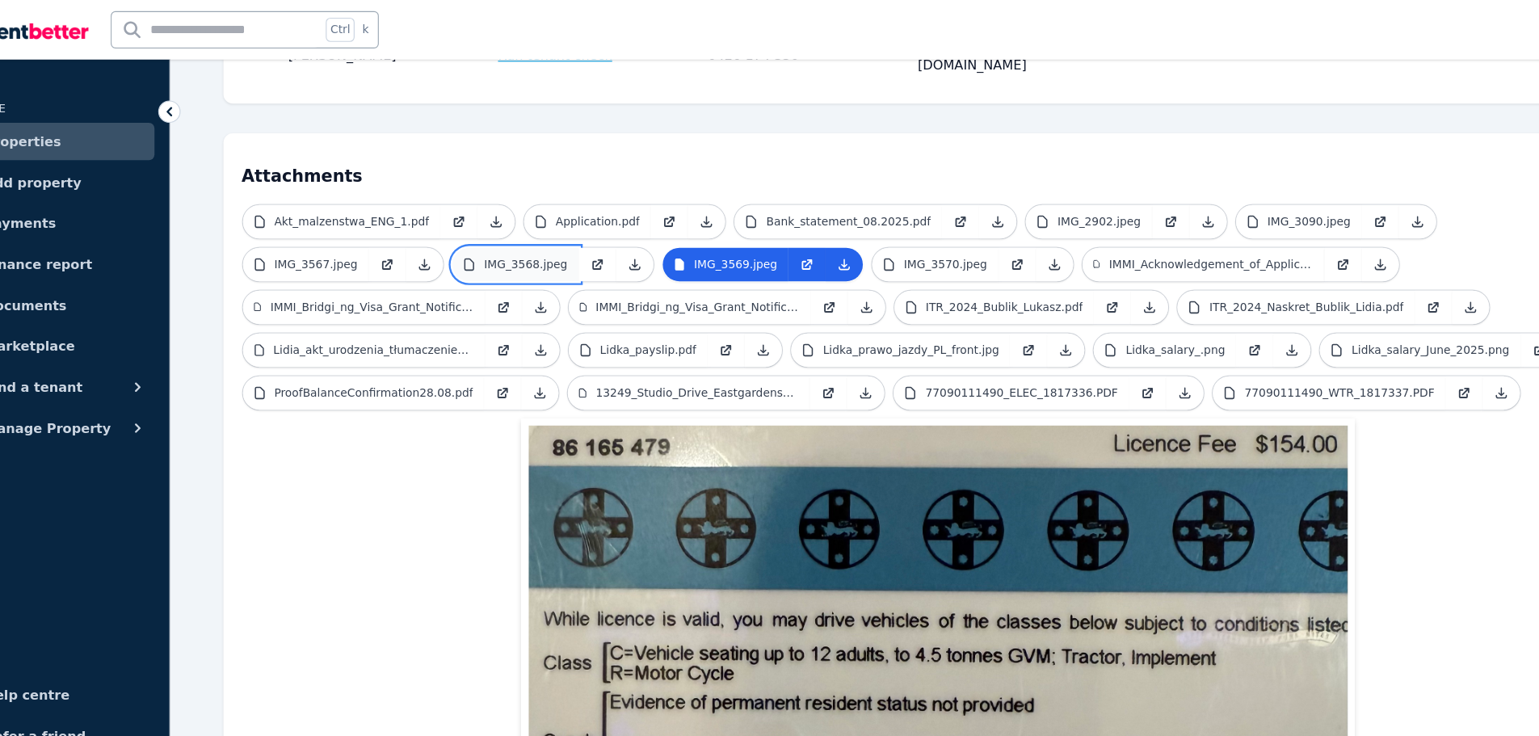
click at [479, 223] on p "IMG_3568.jpeg" at bounding box center [515, 229] width 73 height 13
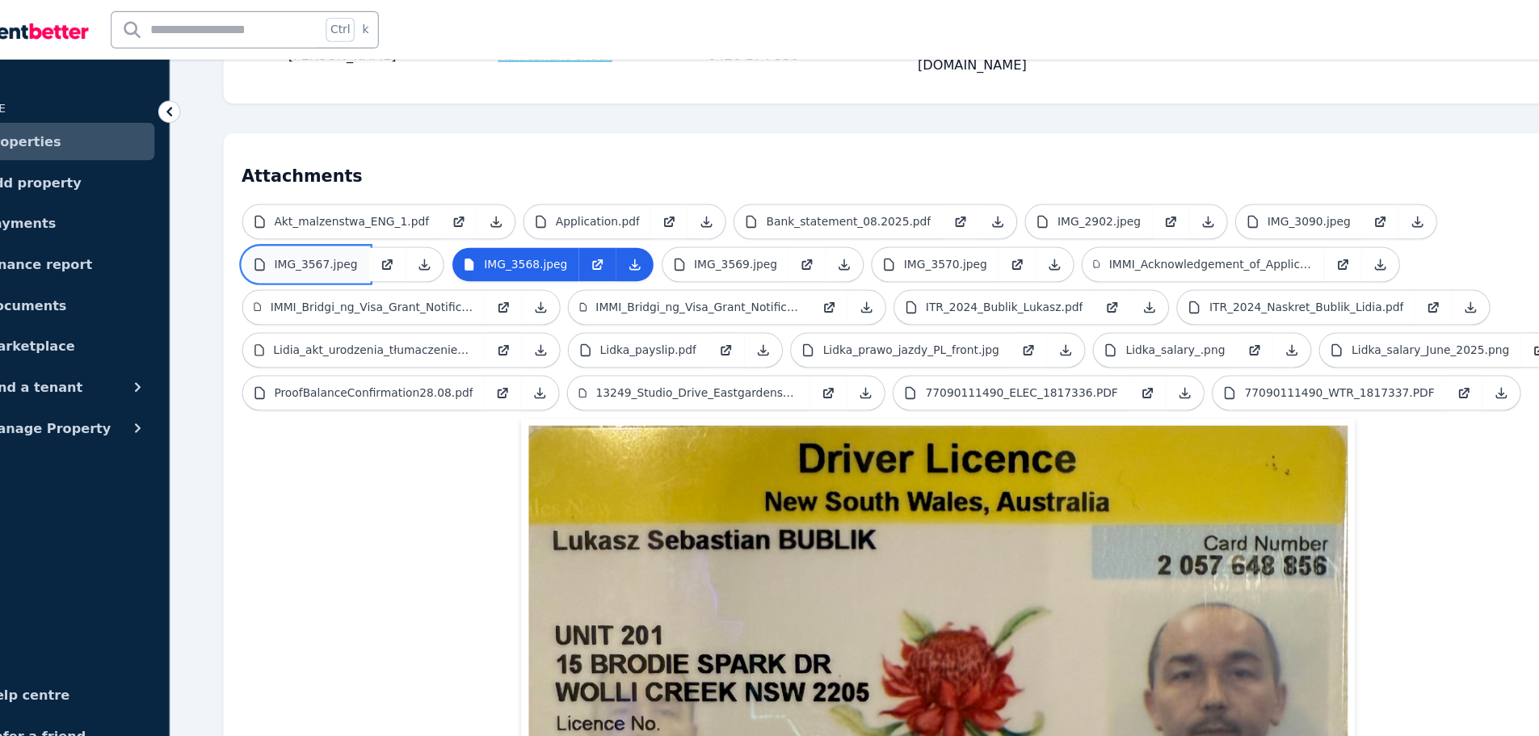
click at [380, 215] on link "IMG_3567.jpeg" at bounding box center [325, 229] width 110 height 29
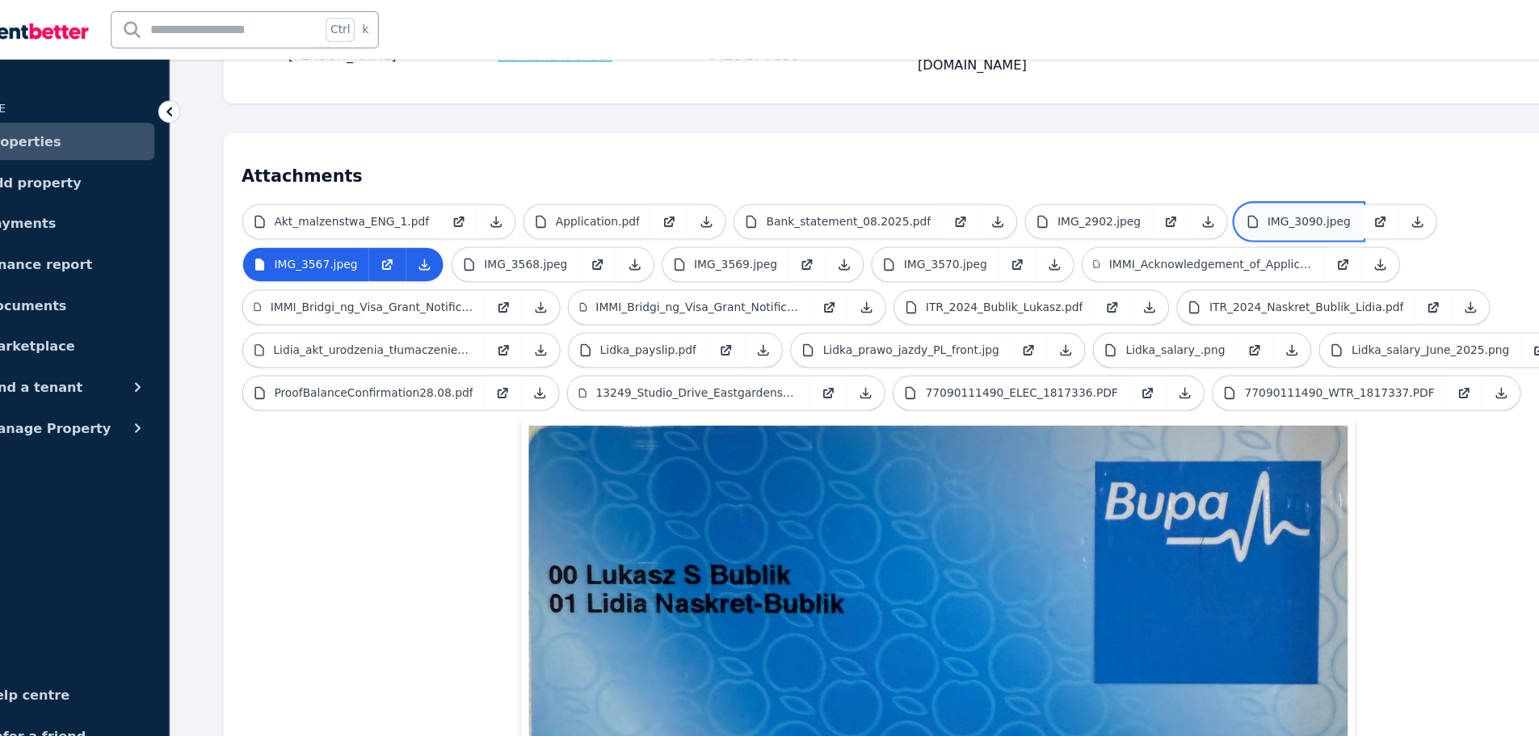
click at [1186, 178] on link "IMG_3090.jpeg" at bounding box center [1187, 192] width 110 height 29
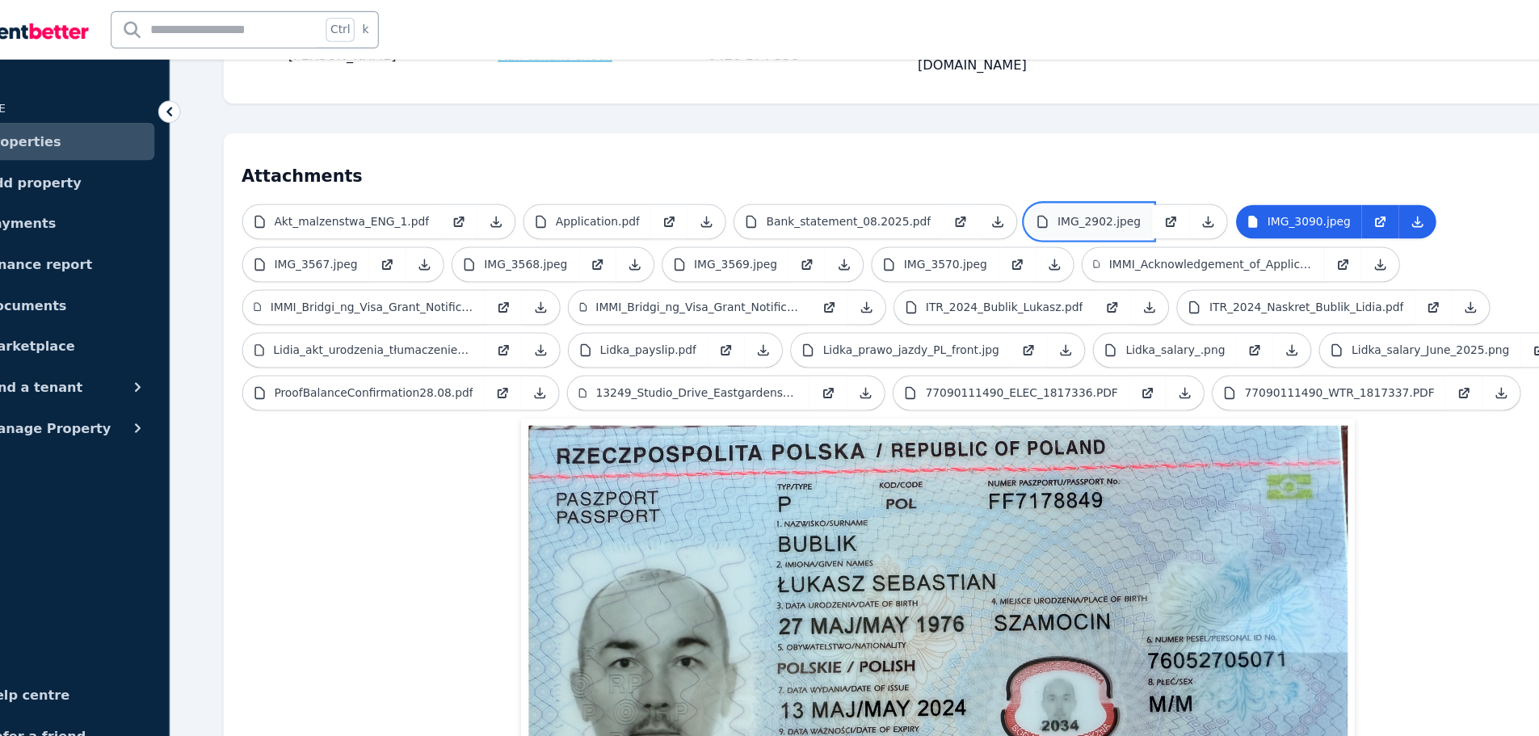
click at [977, 186] on p "IMG_2902.jpeg" at bounding box center [1013, 192] width 73 height 13
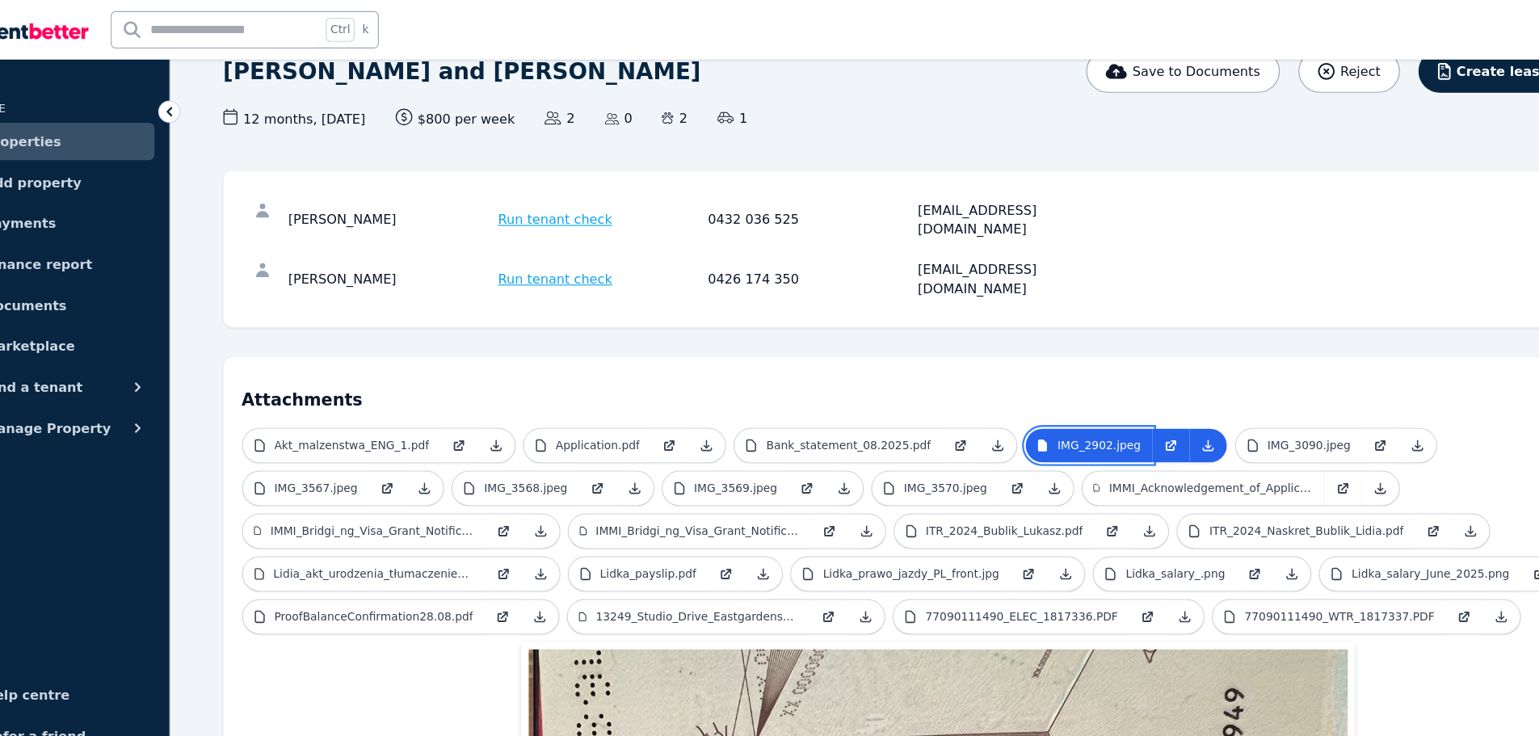
scroll to position [130, 0]
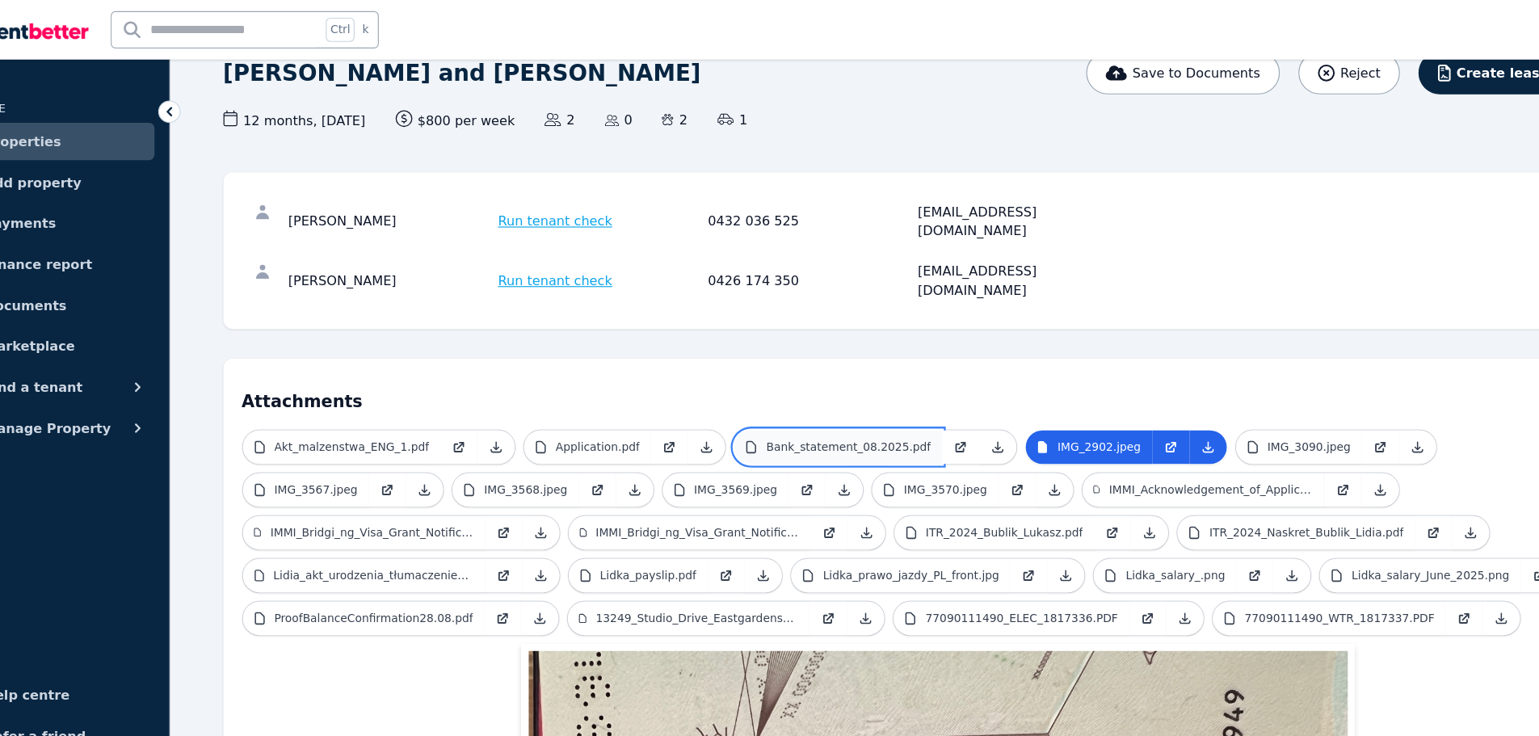
click at [737, 381] on p "Bank_statement_08.2025.pdf" at bounding box center [795, 387] width 143 height 13
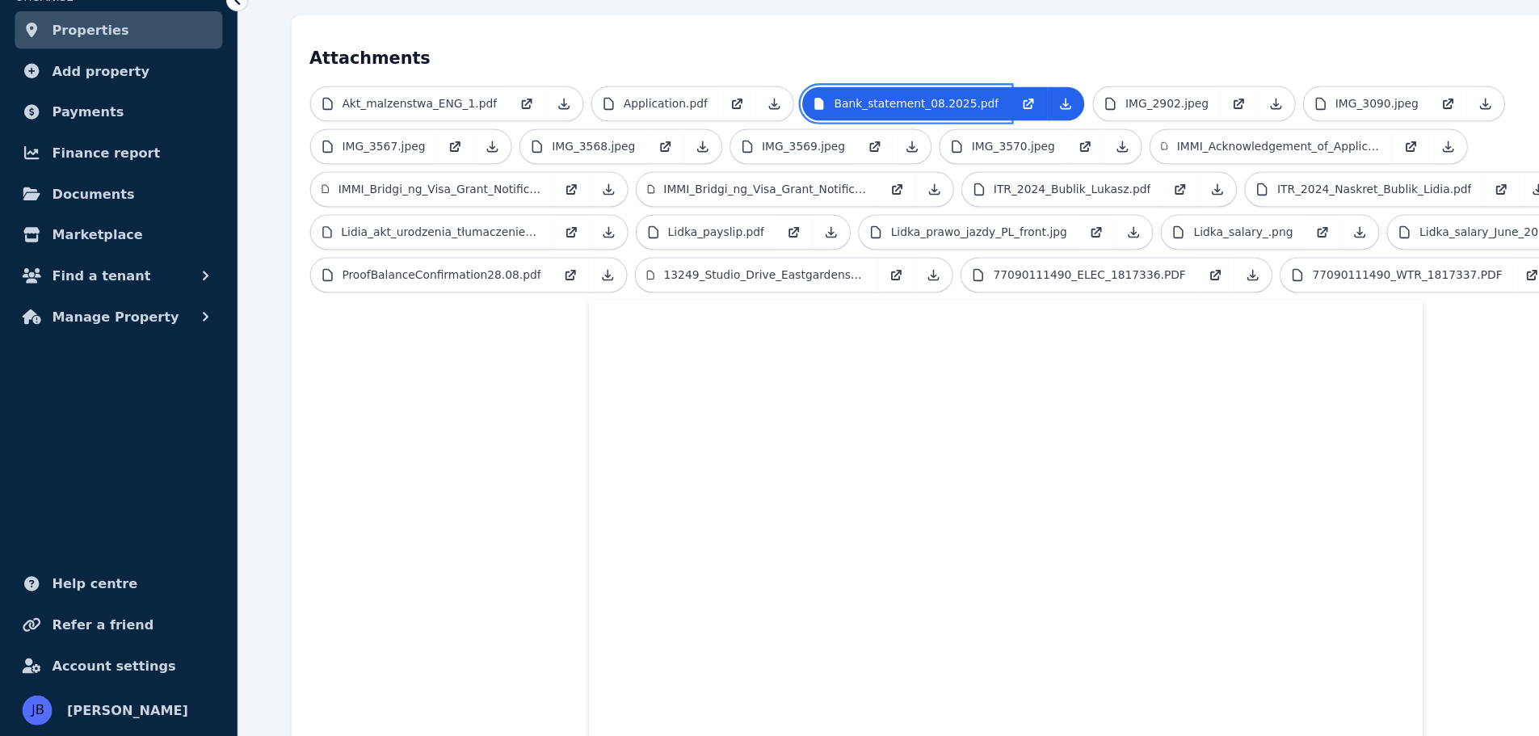
scroll to position [335, 0]
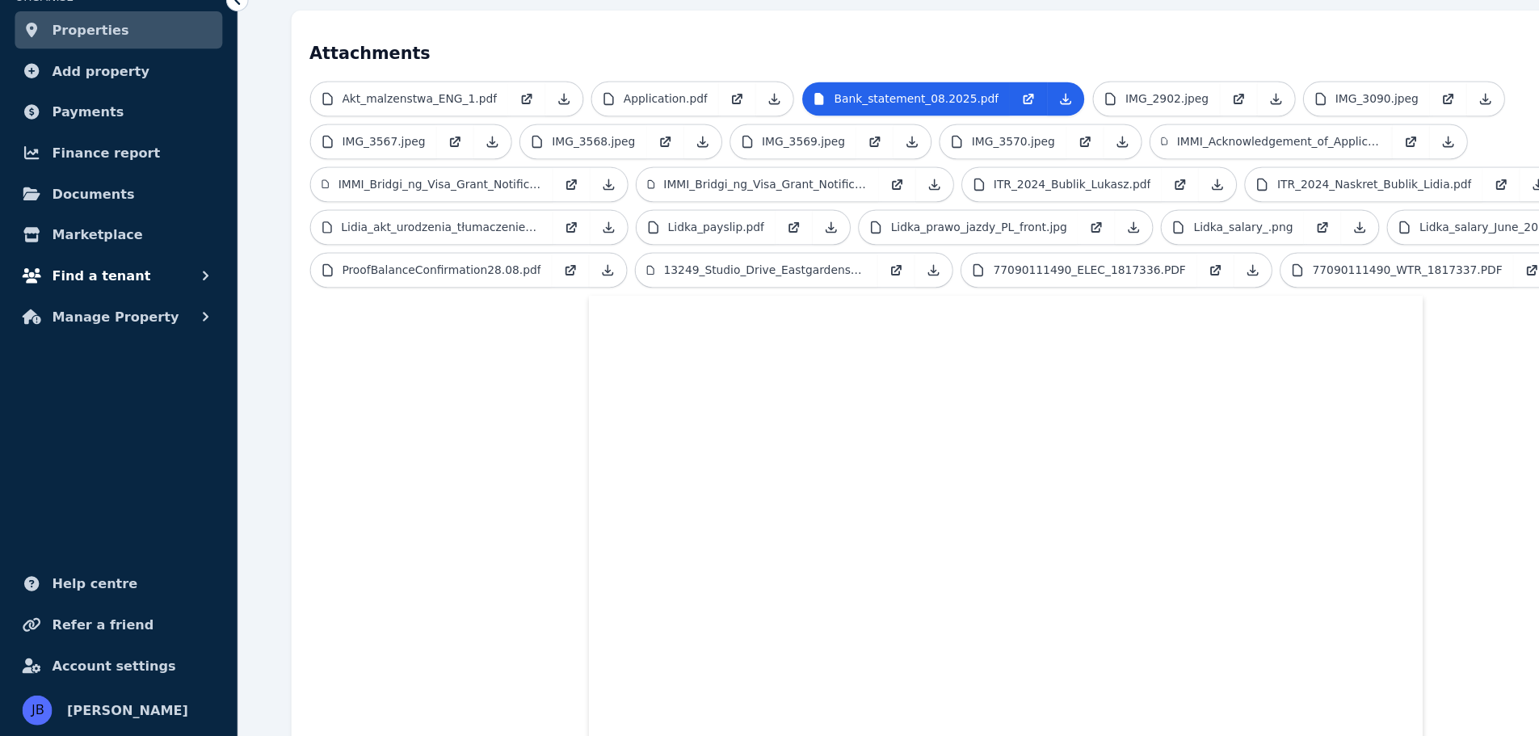
click at [68, 342] on span "Find a tenant" at bounding box center [88, 335] width 86 height 19
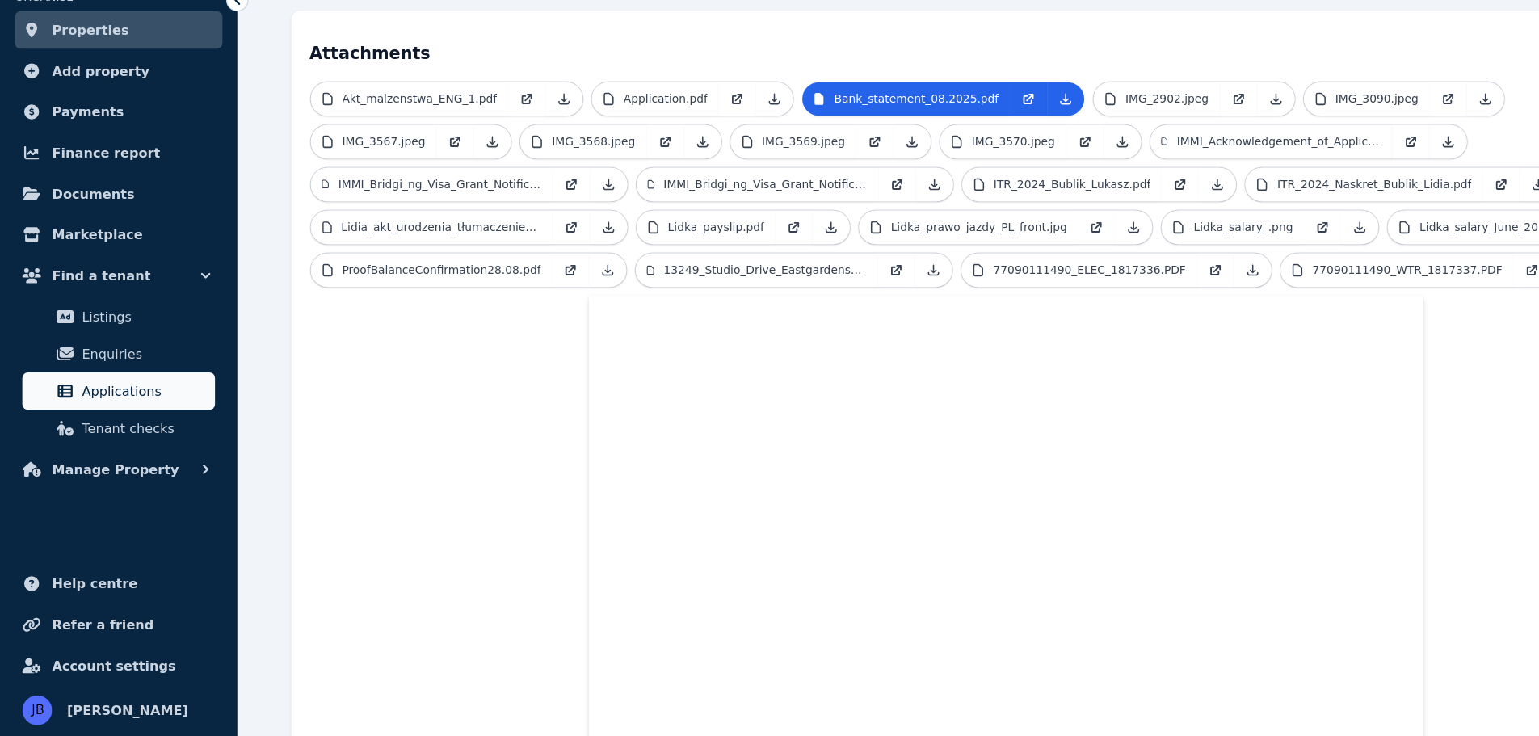
click at [96, 432] on span "Applications" at bounding box center [125, 436] width 109 height 19
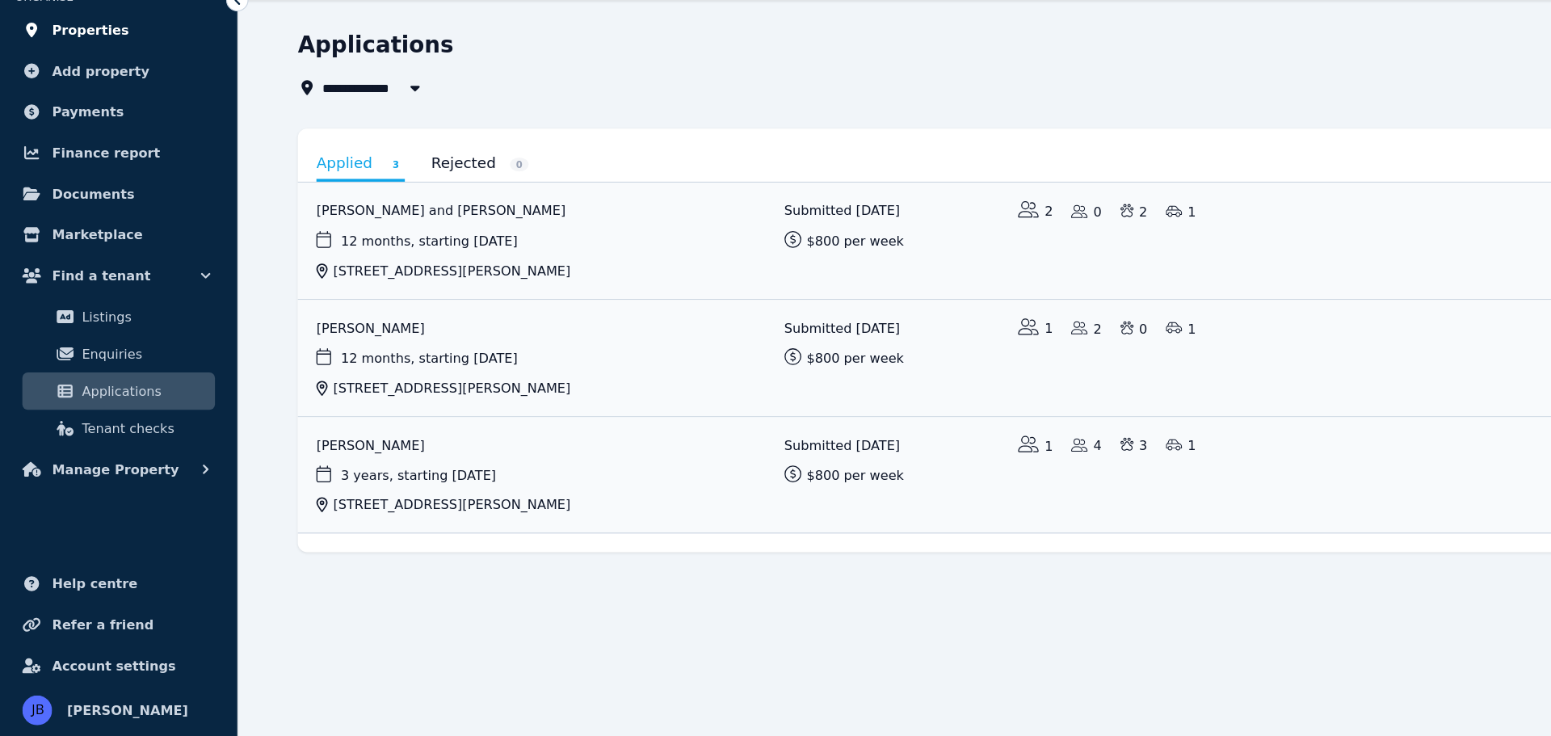
click at [69, 128] on span "Properties" at bounding box center [78, 122] width 67 height 19
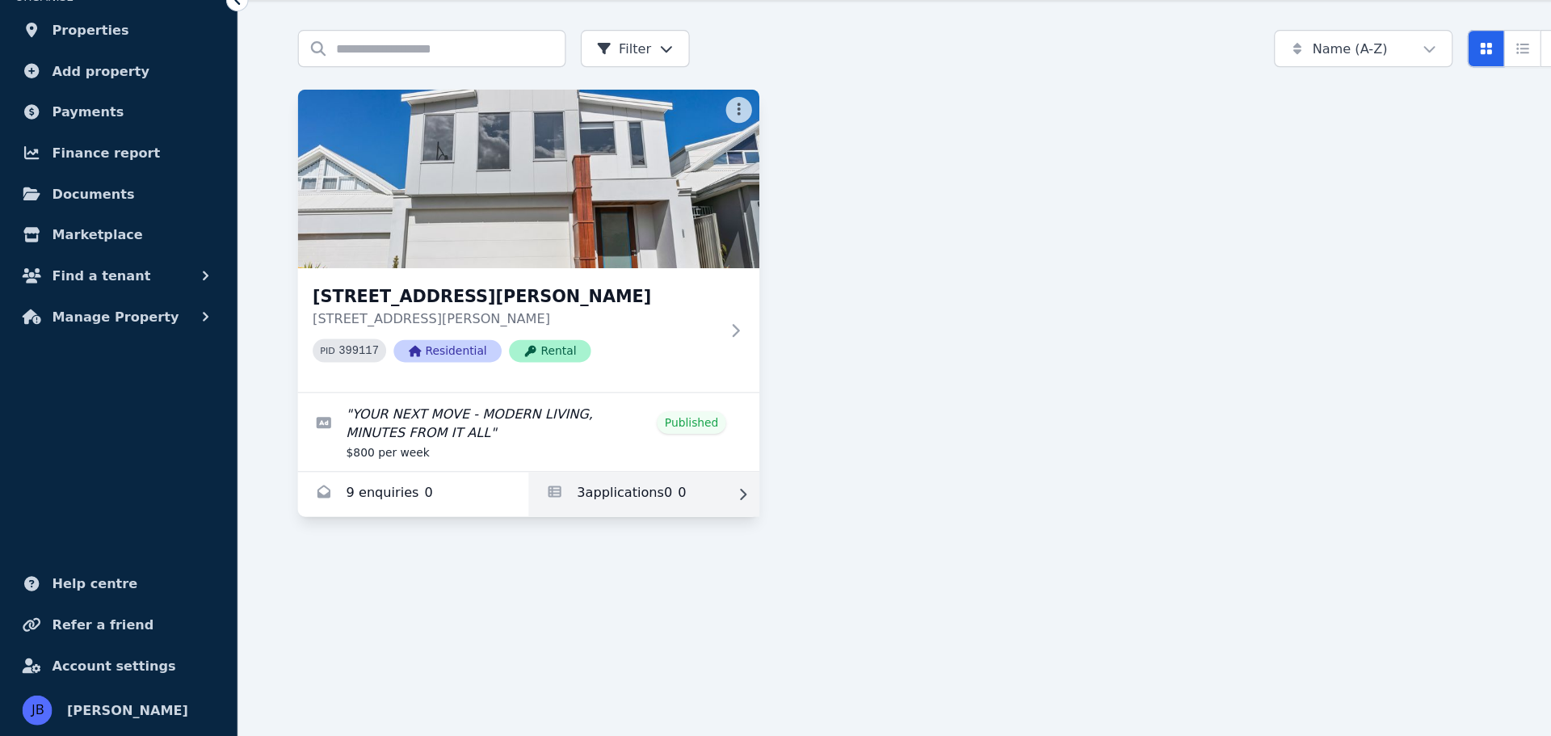
click at [643, 528] on icon at bounding box center [645, 525] width 16 height 11
click at [556, 519] on link "Applications for 7 Laddon Rd, Clarkson" at bounding box center [559, 526] width 200 height 39
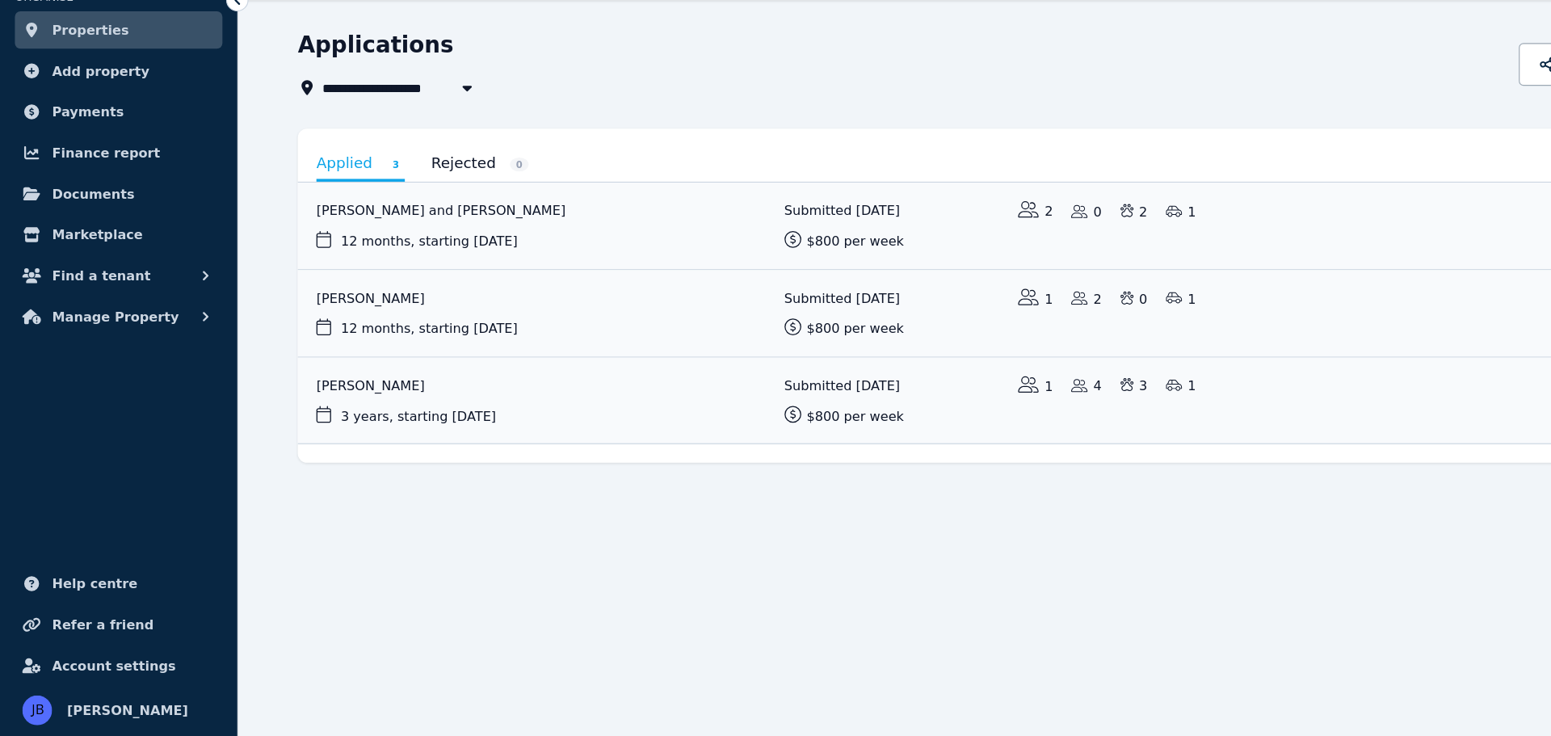
click at [48, 120] on span "Properties" at bounding box center [78, 122] width 67 height 19
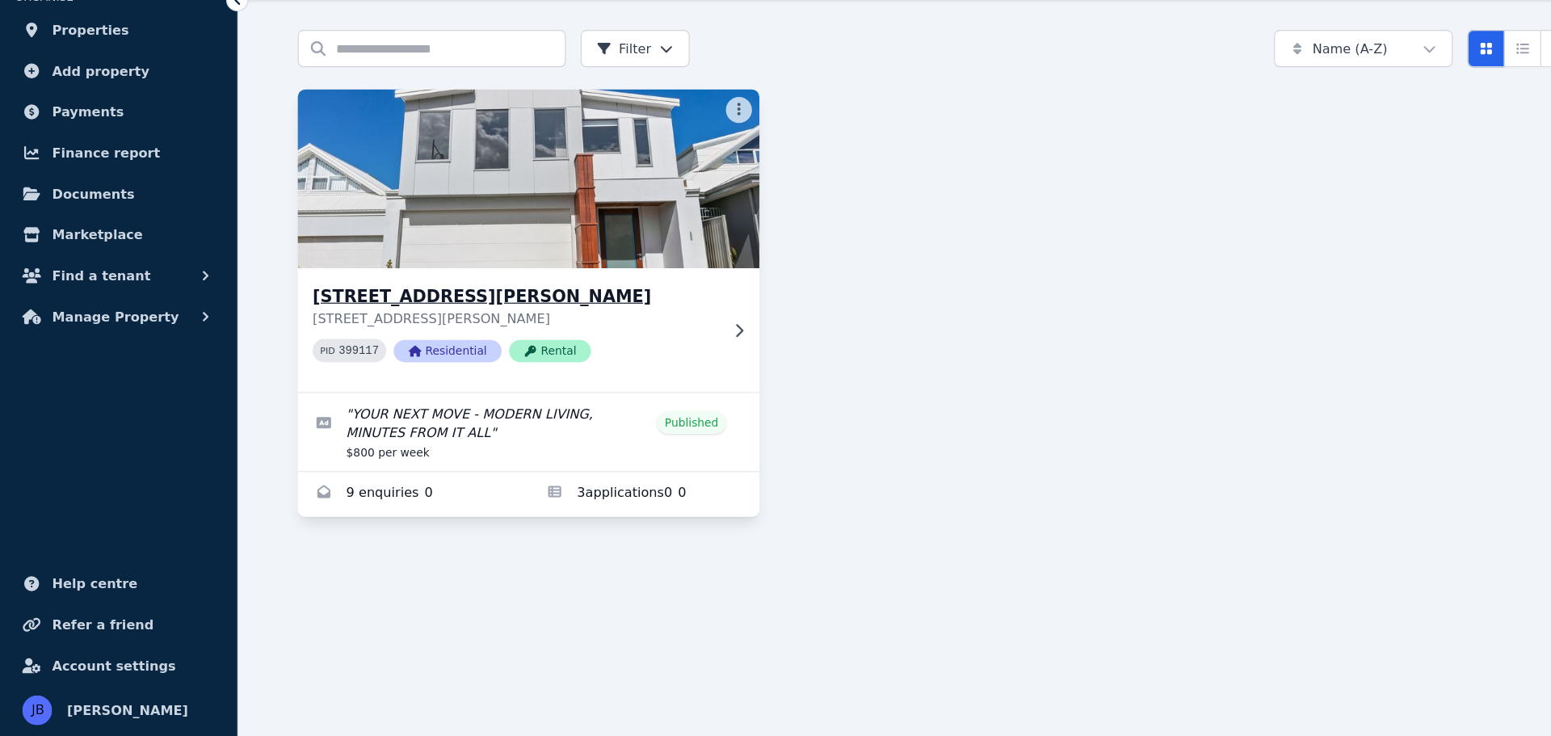
click at [310, 397] on code "399117" at bounding box center [311, 401] width 35 height 11
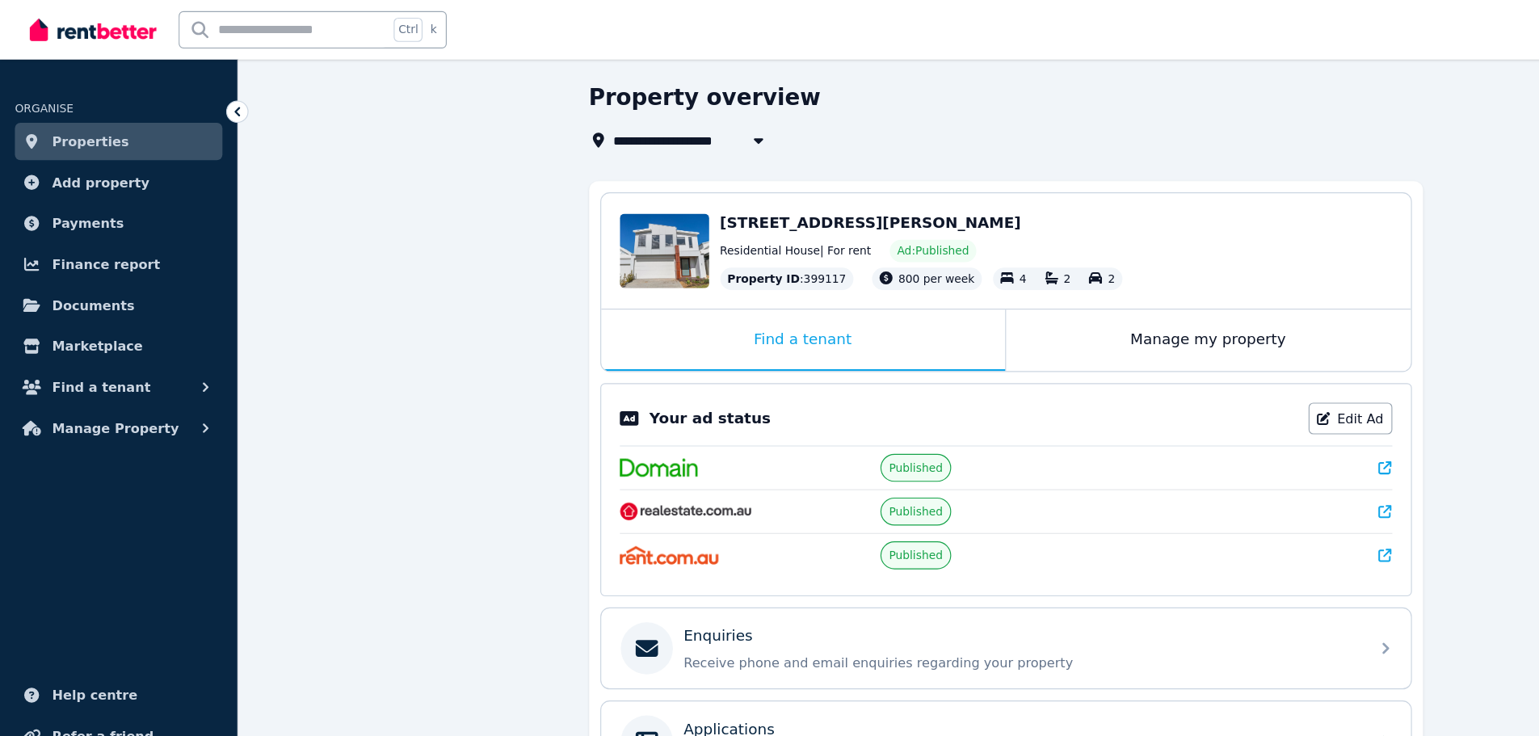
scroll to position [50, 0]
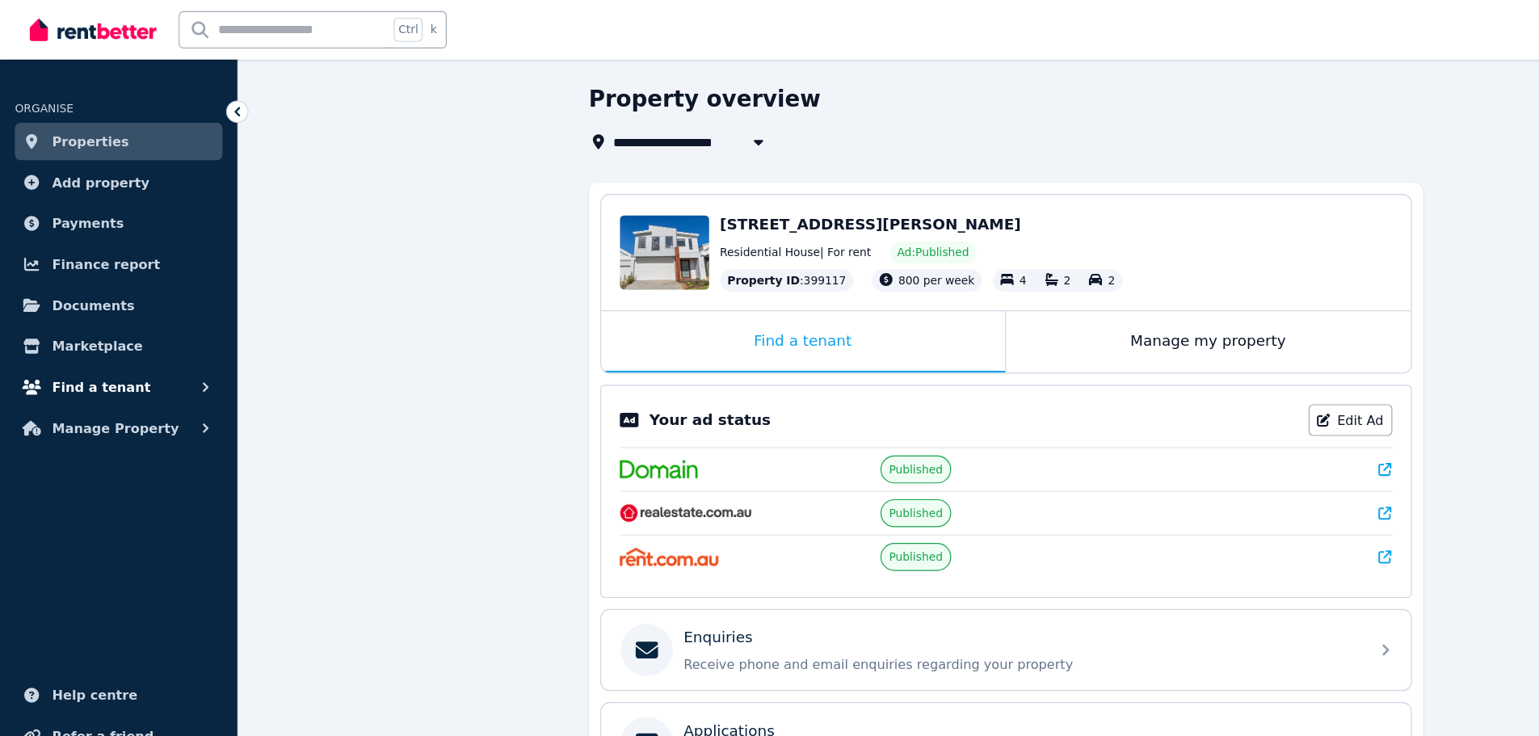
click at [124, 334] on button "Find a tenant" at bounding box center [103, 336] width 180 height 32
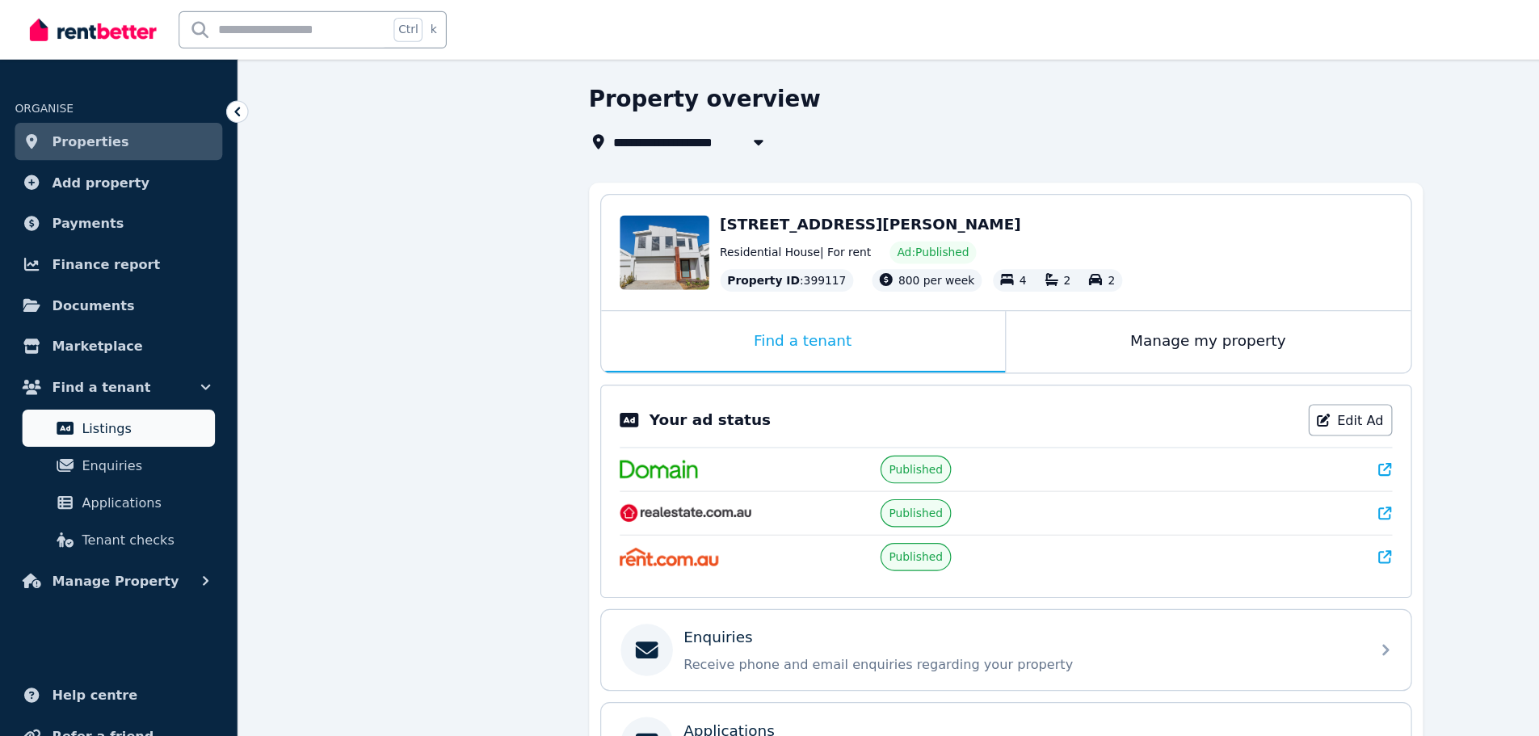
click at [89, 362] on span "Listings" at bounding box center [125, 371] width 109 height 19
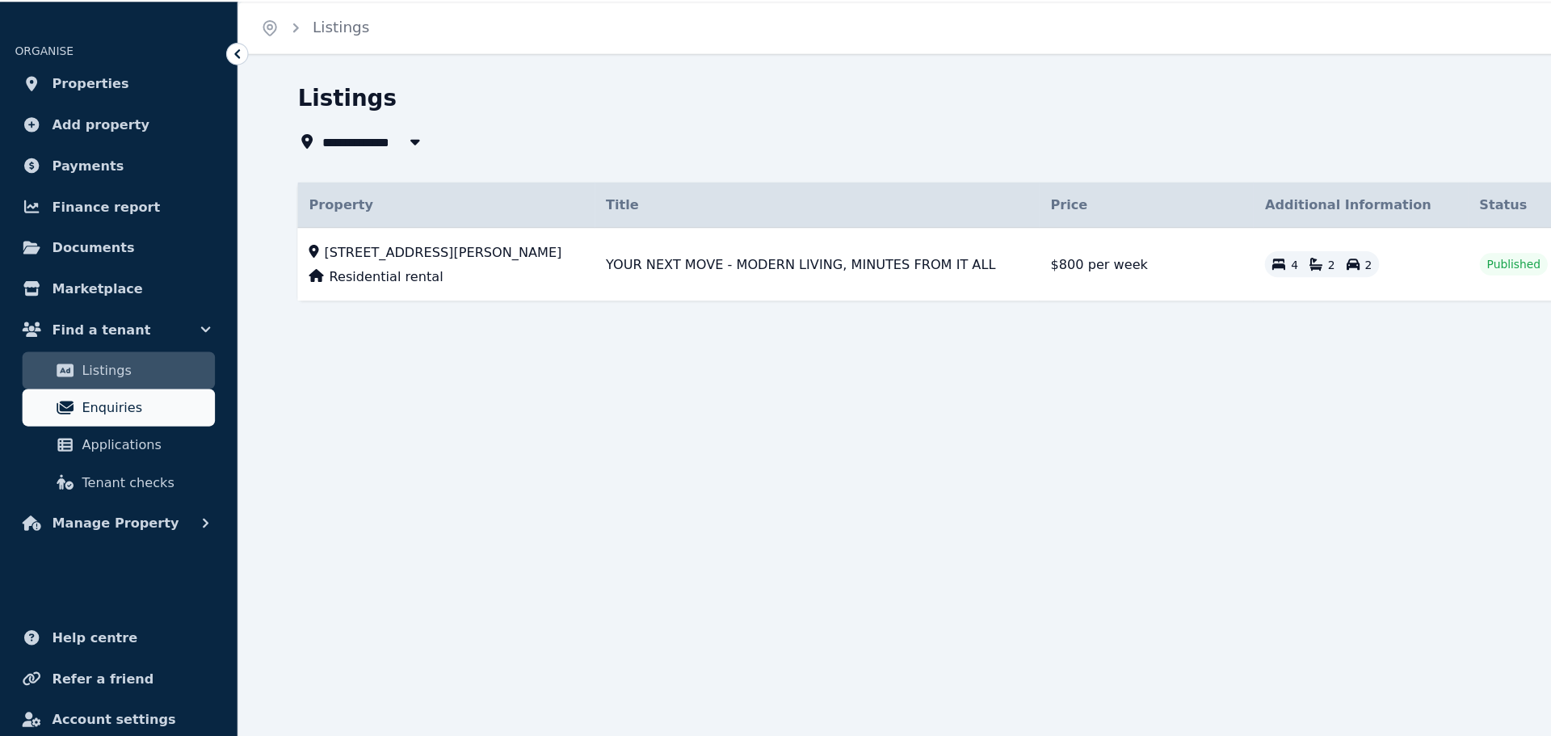
click at [88, 400] on span "Enquiries" at bounding box center [125, 403] width 109 height 19
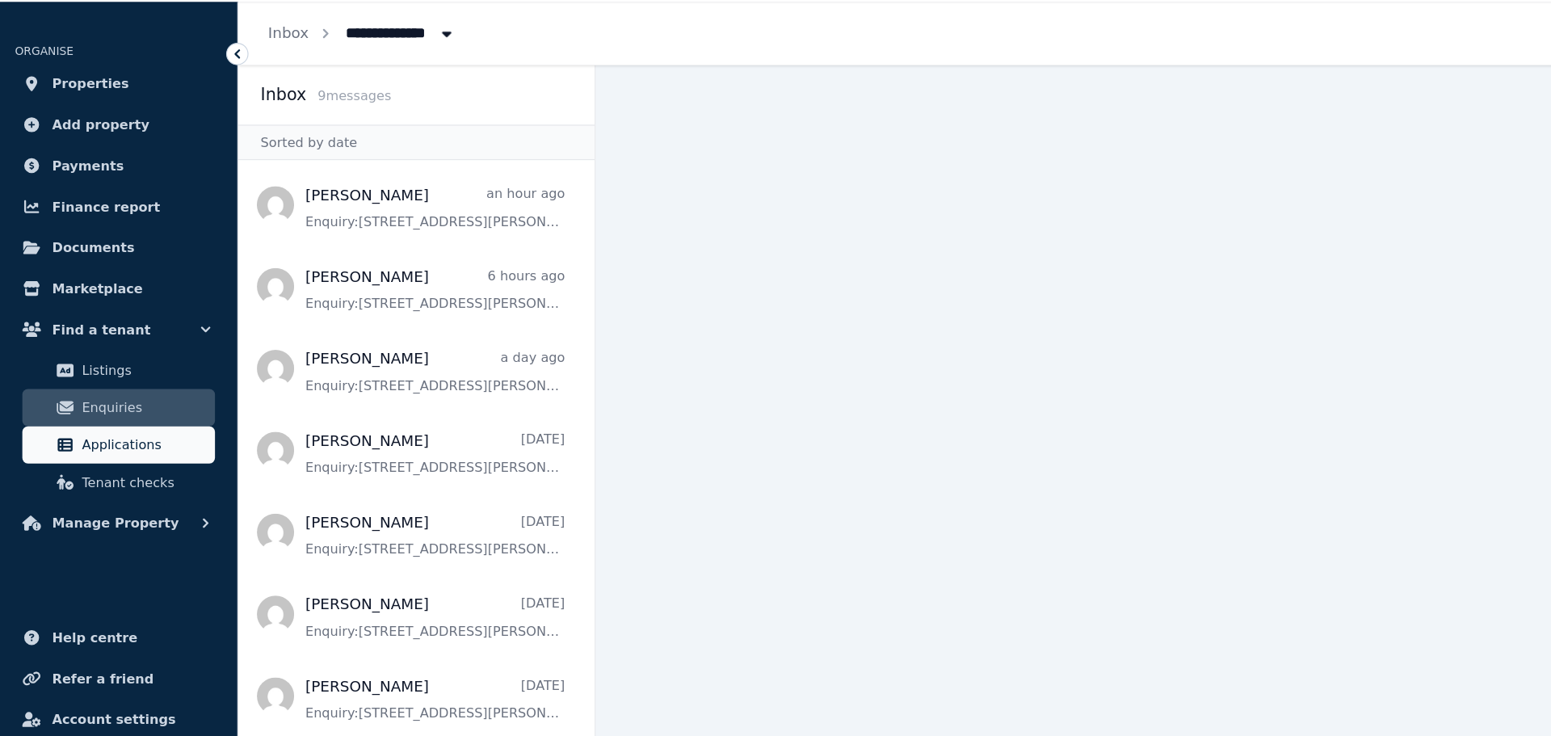
click at [92, 440] on span "Applications" at bounding box center [125, 436] width 109 height 19
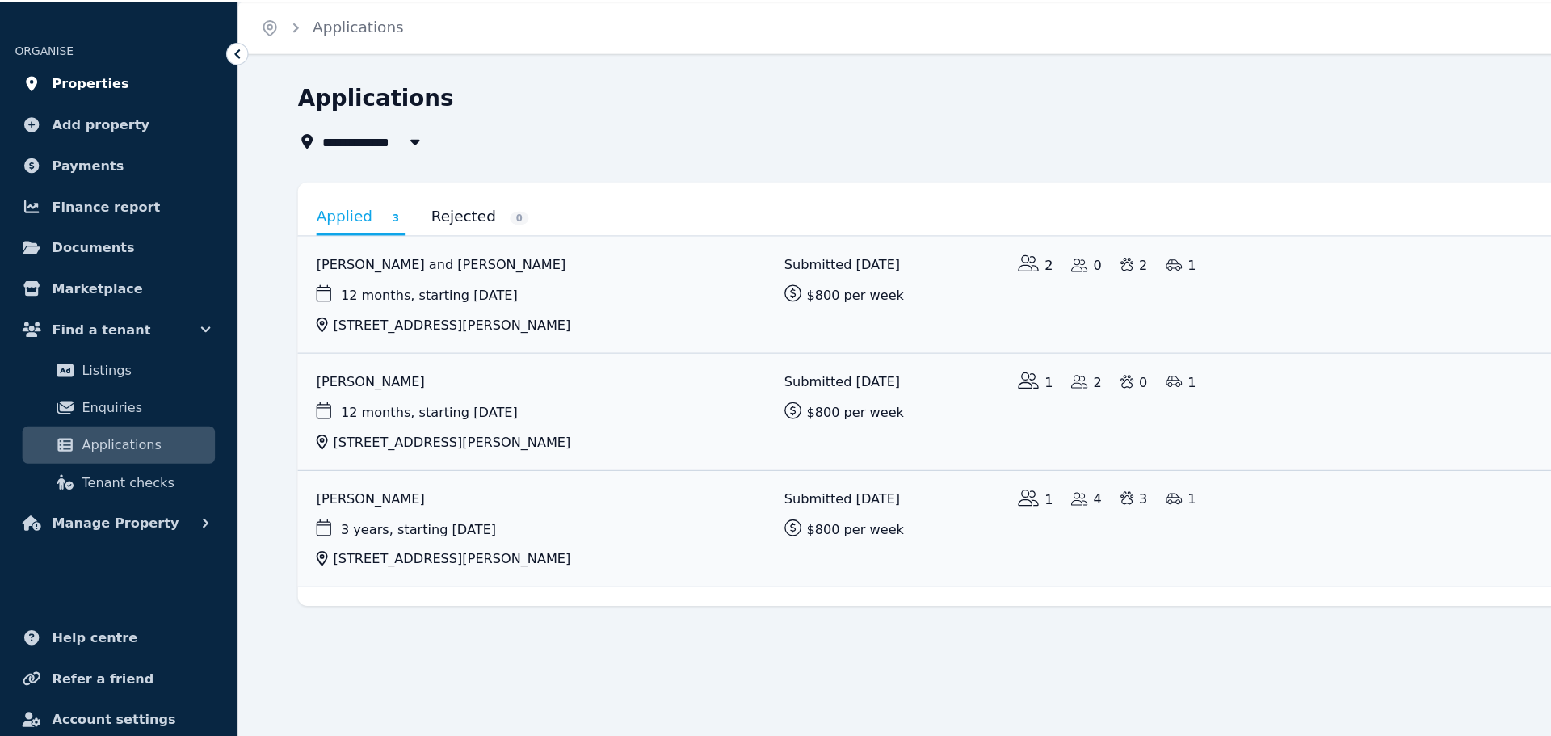
click at [76, 128] on span "Properties" at bounding box center [78, 122] width 67 height 19
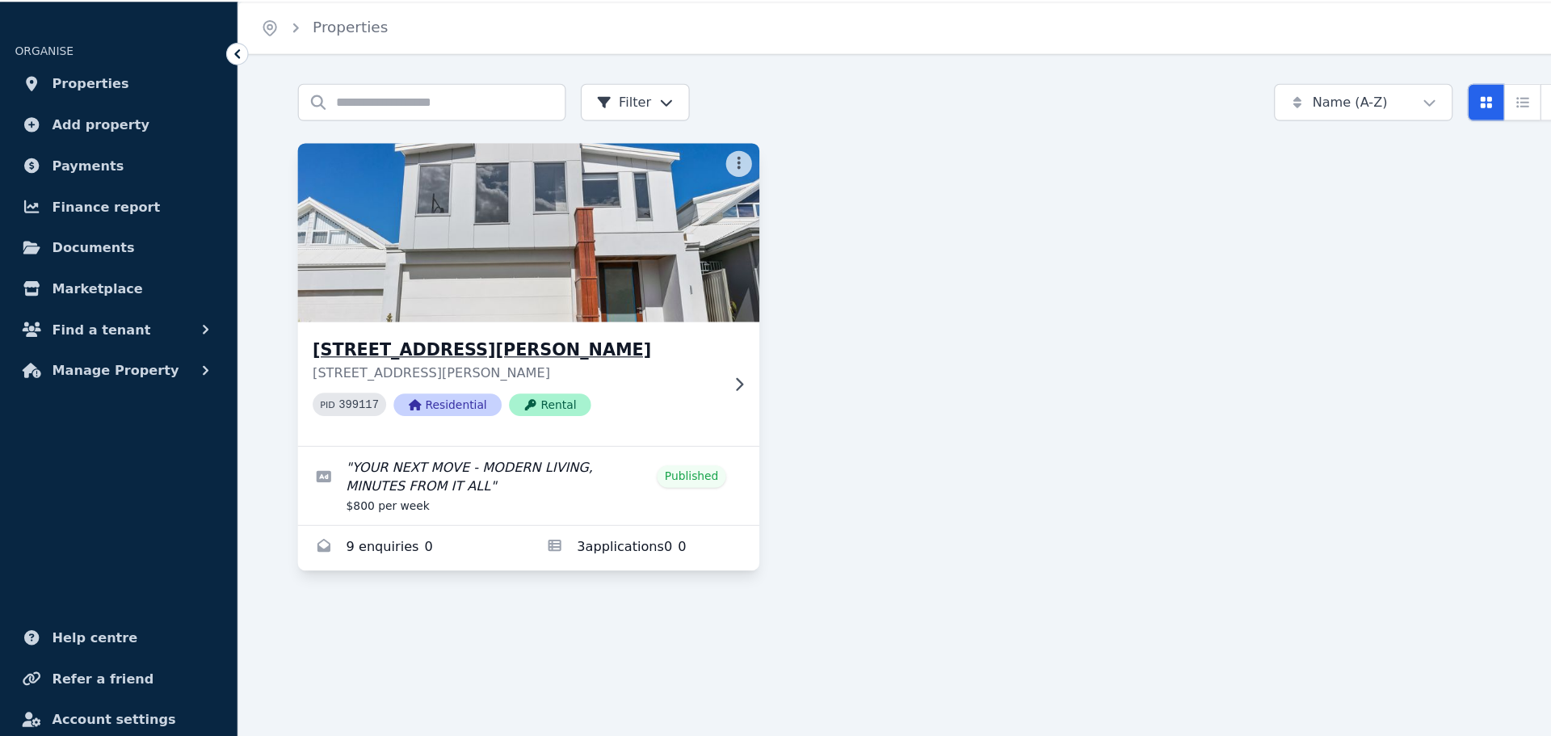
click at [456, 405] on icon at bounding box center [460, 402] width 11 height 10
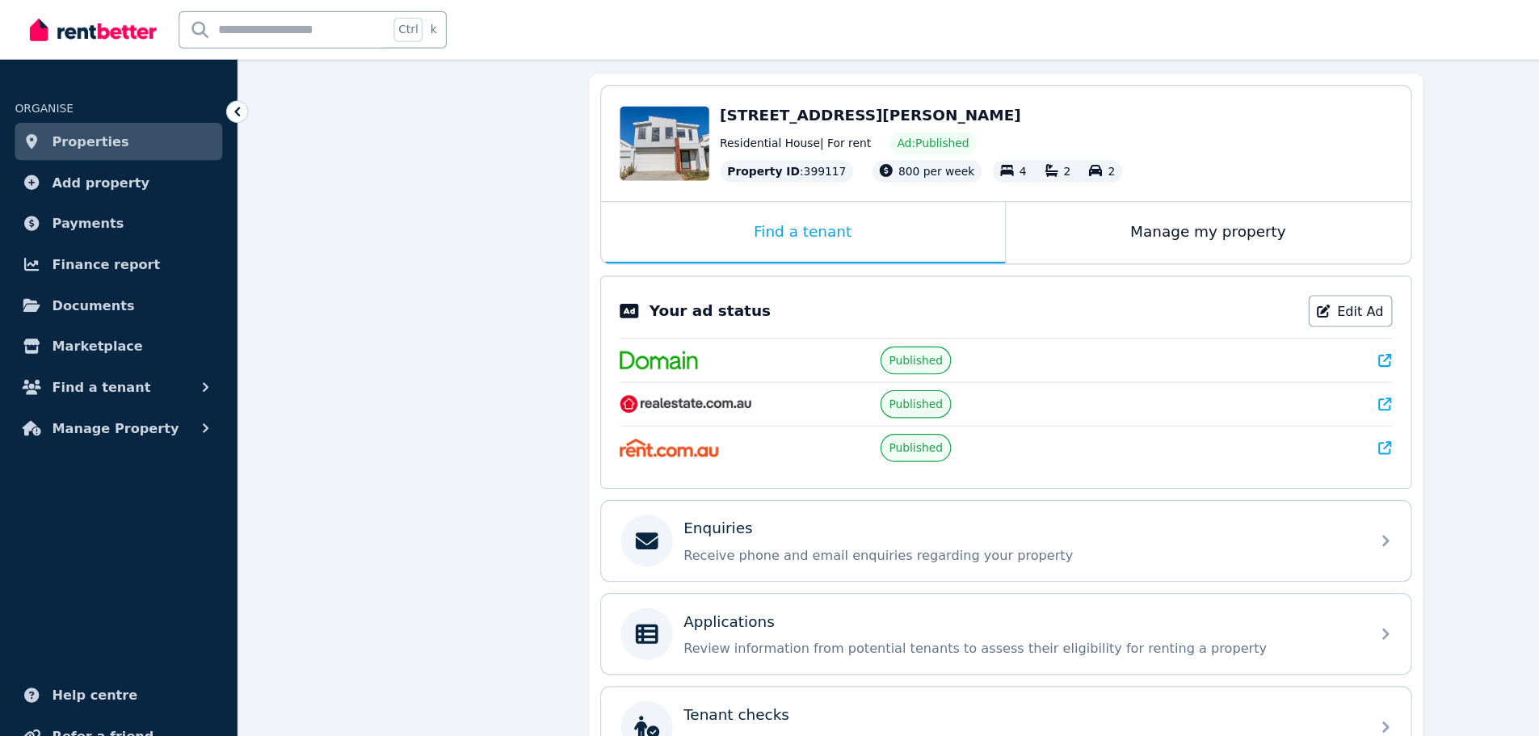
scroll to position [144, 0]
click at [588, 132] on div "Edit" at bounding box center [590, 143] width 43 height 23
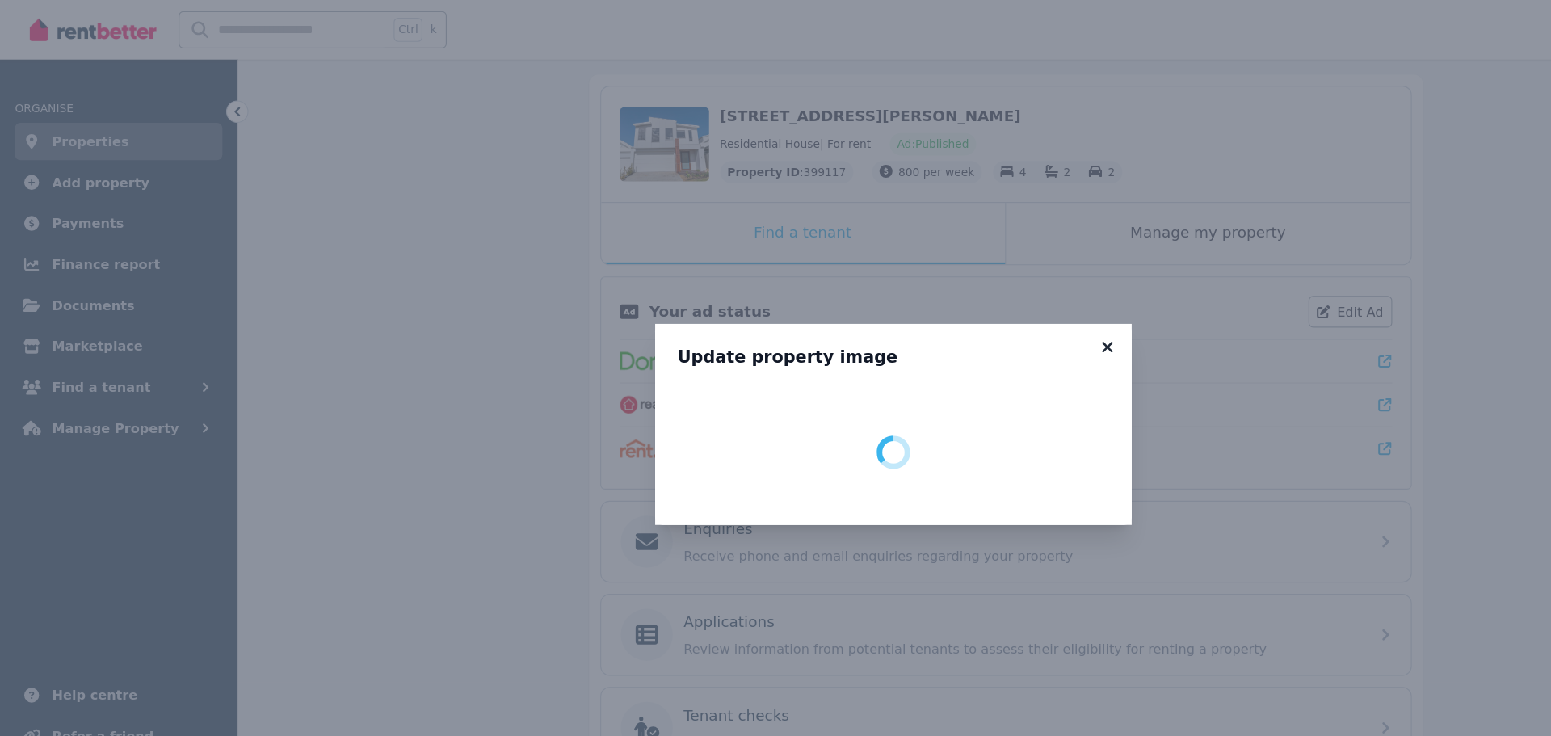
click at [965, 302] on icon at bounding box center [961, 301] width 16 height 15
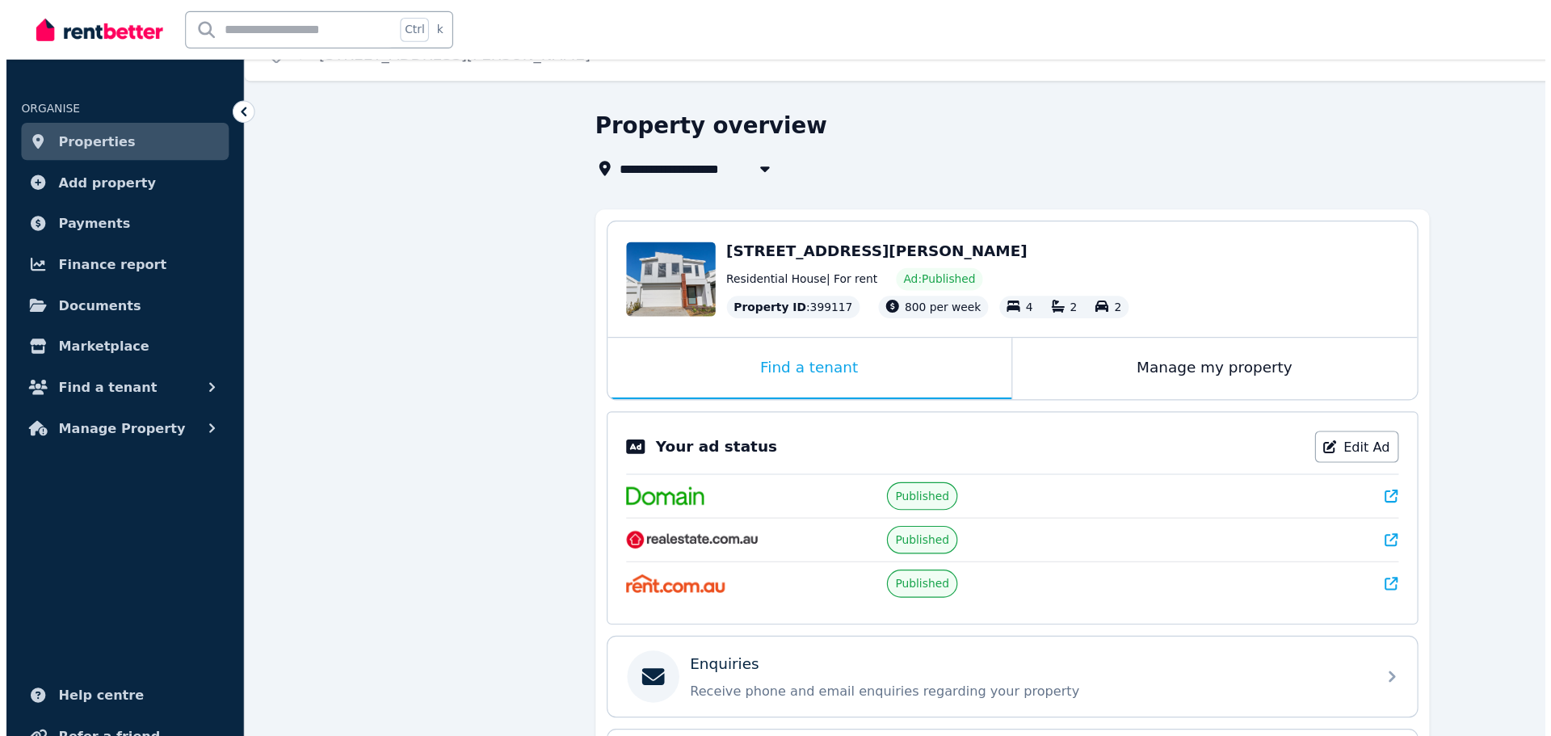
scroll to position [0, 0]
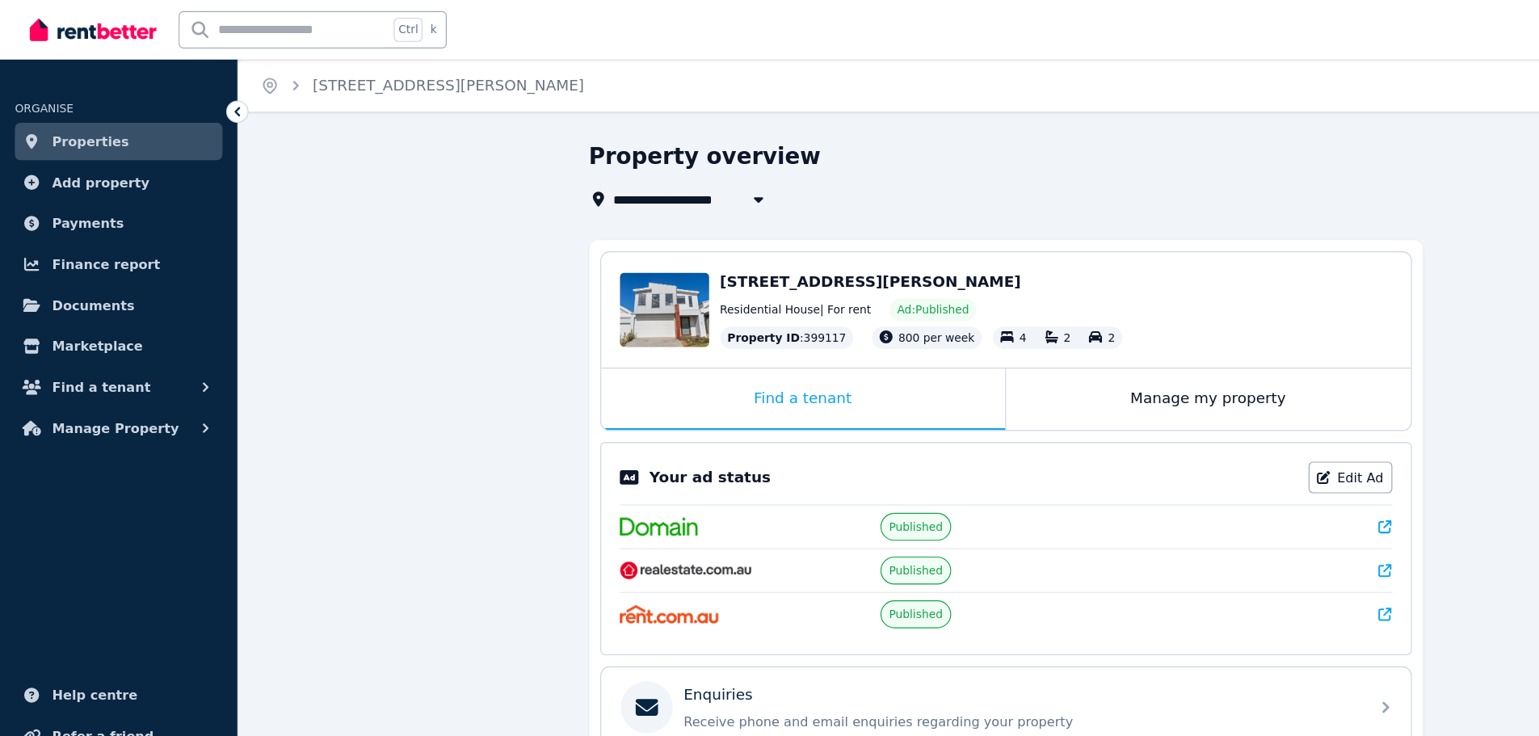
click at [59, 120] on span "Properties" at bounding box center [78, 122] width 67 height 19
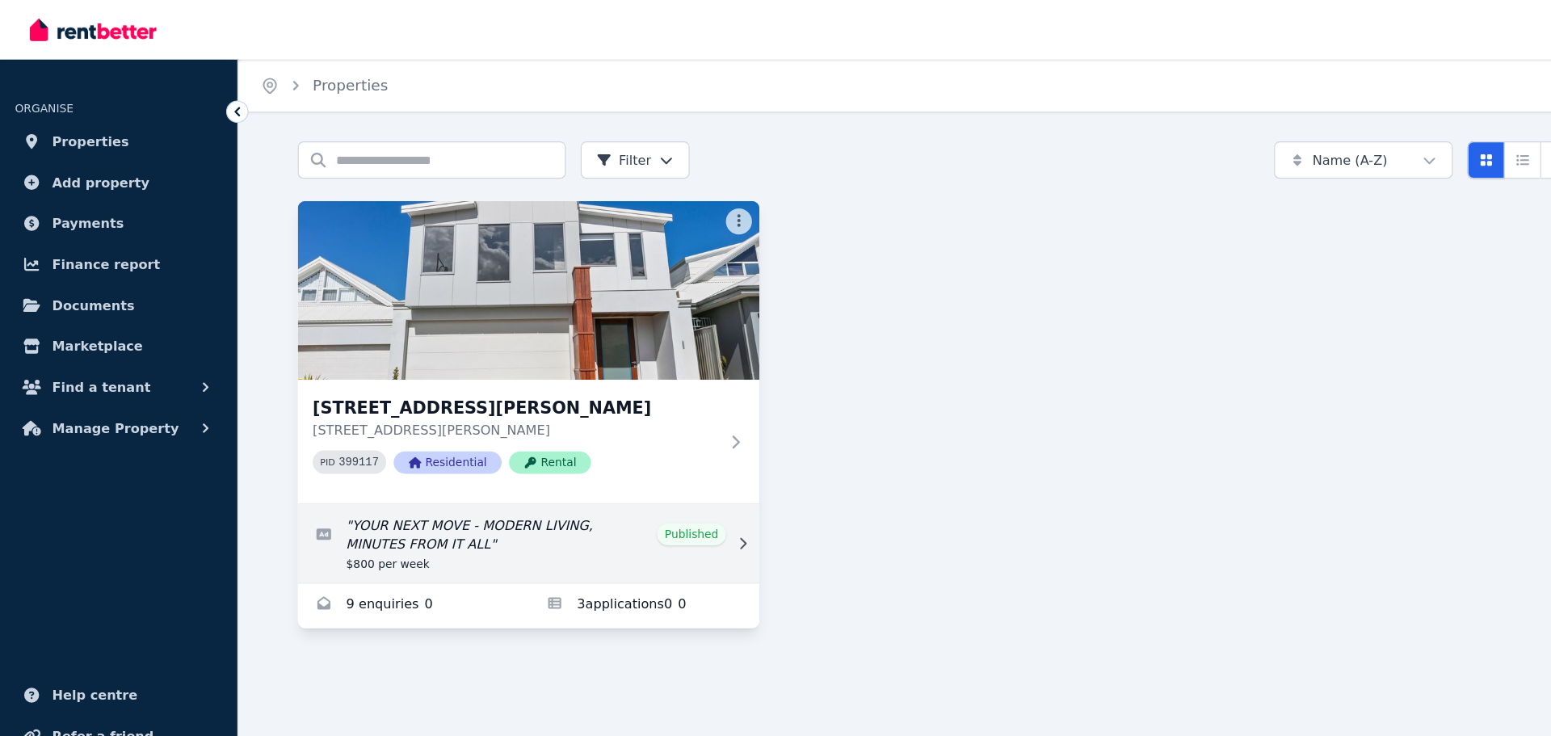
click at [421, 455] on link "Edit listing: YOUR NEXT MOVE - MODERN LIVING, MINUTES FROM IT ALL" at bounding box center [459, 472] width 401 height 68
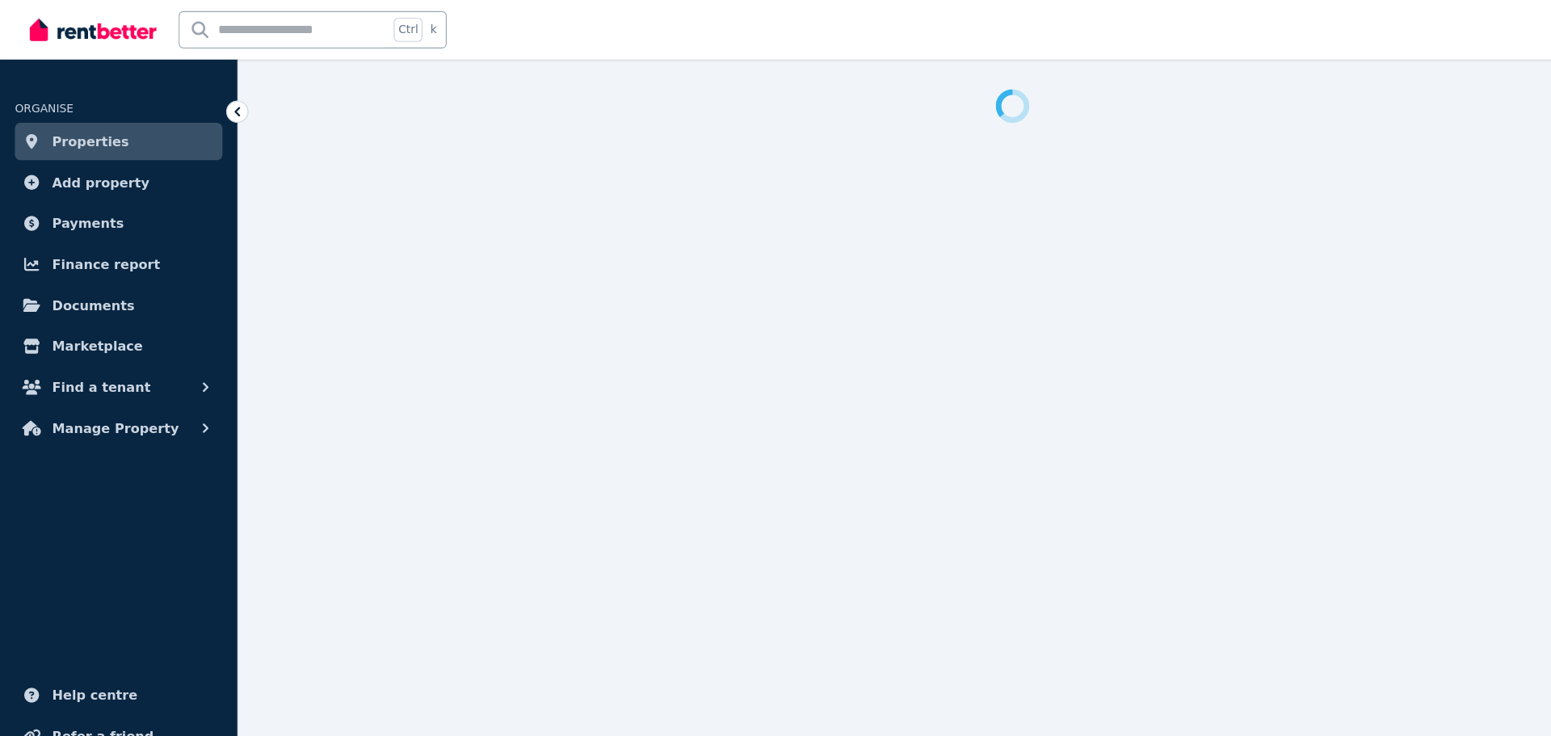
select select "**********"
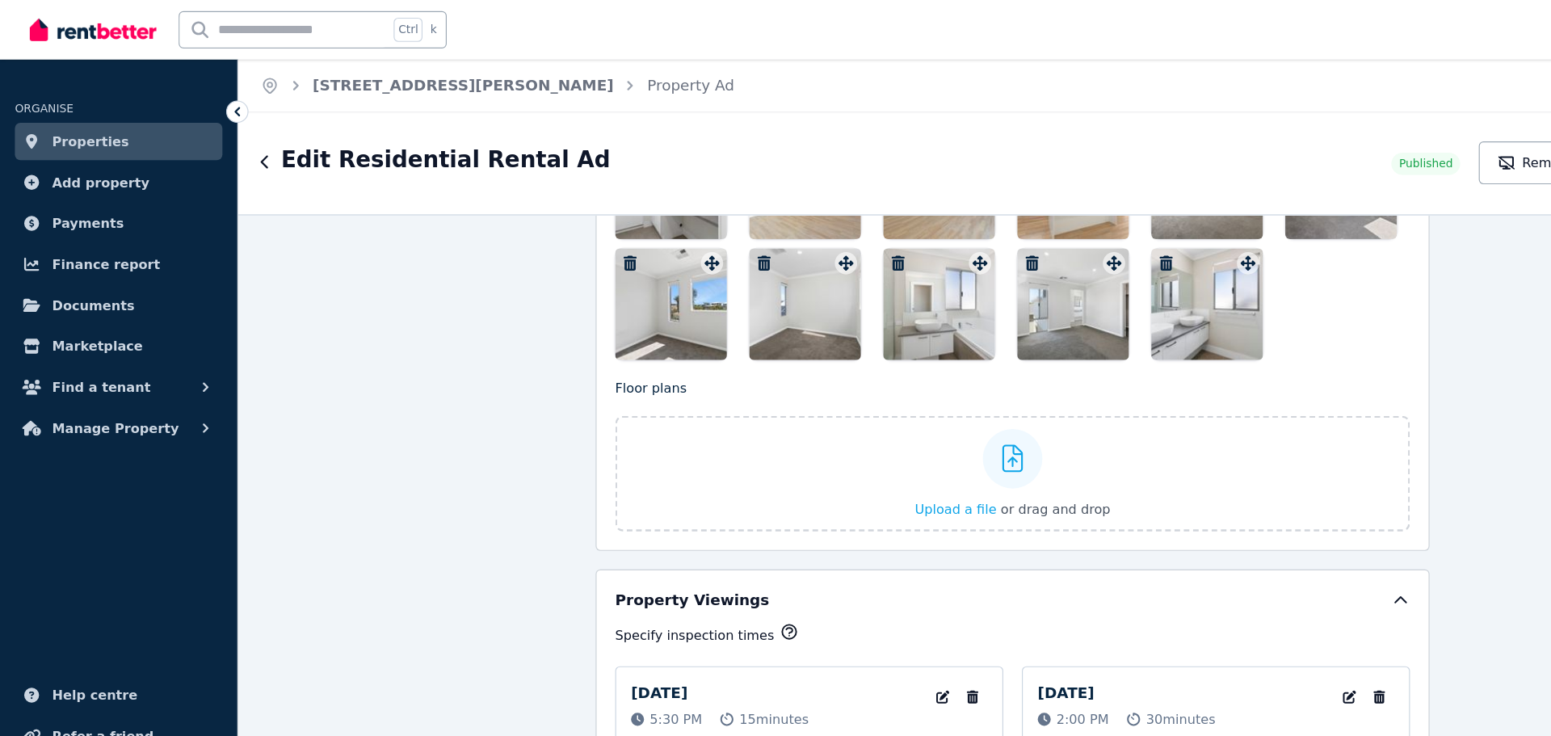
click at [86, 123] on span "Properties" at bounding box center [78, 122] width 67 height 19
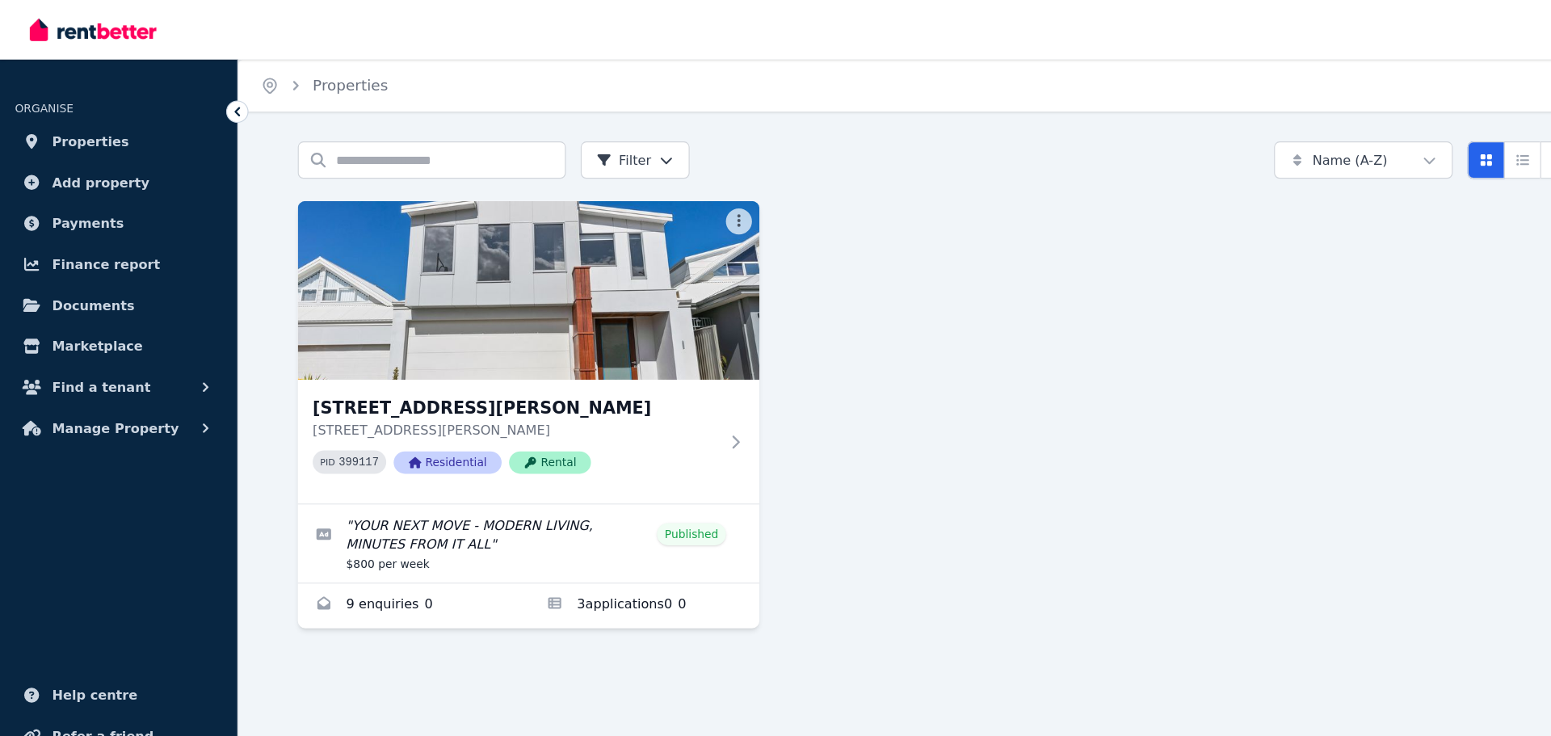
click at [926, 400] on div "7 Laddon Rd, Clarkson 7 Laddon Rd, Clarkson WA 6030 PID 399117 Residential Rent…" at bounding box center [879, 360] width 1241 height 371
click at [1000, 443] on div "7 Laddon Rd, Clarkson 7 Laddon Rd, Clarkson WA 6030 PID 399117 Residential Rent…" at bounding box center [879, 360] width 1241 height 371
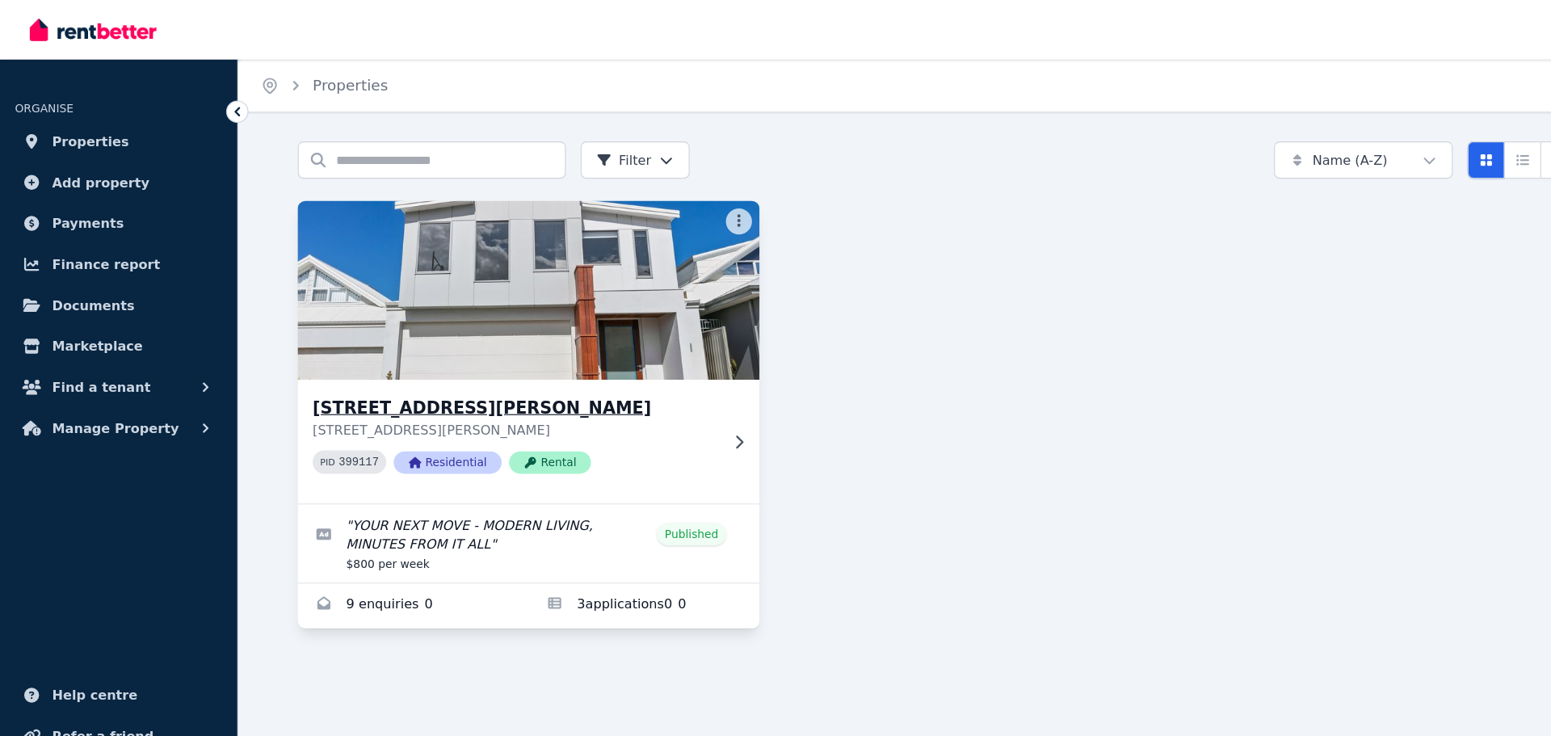
click at [478, 394] on span "Rental" at bounding box center [477, 401] width 71 height 19
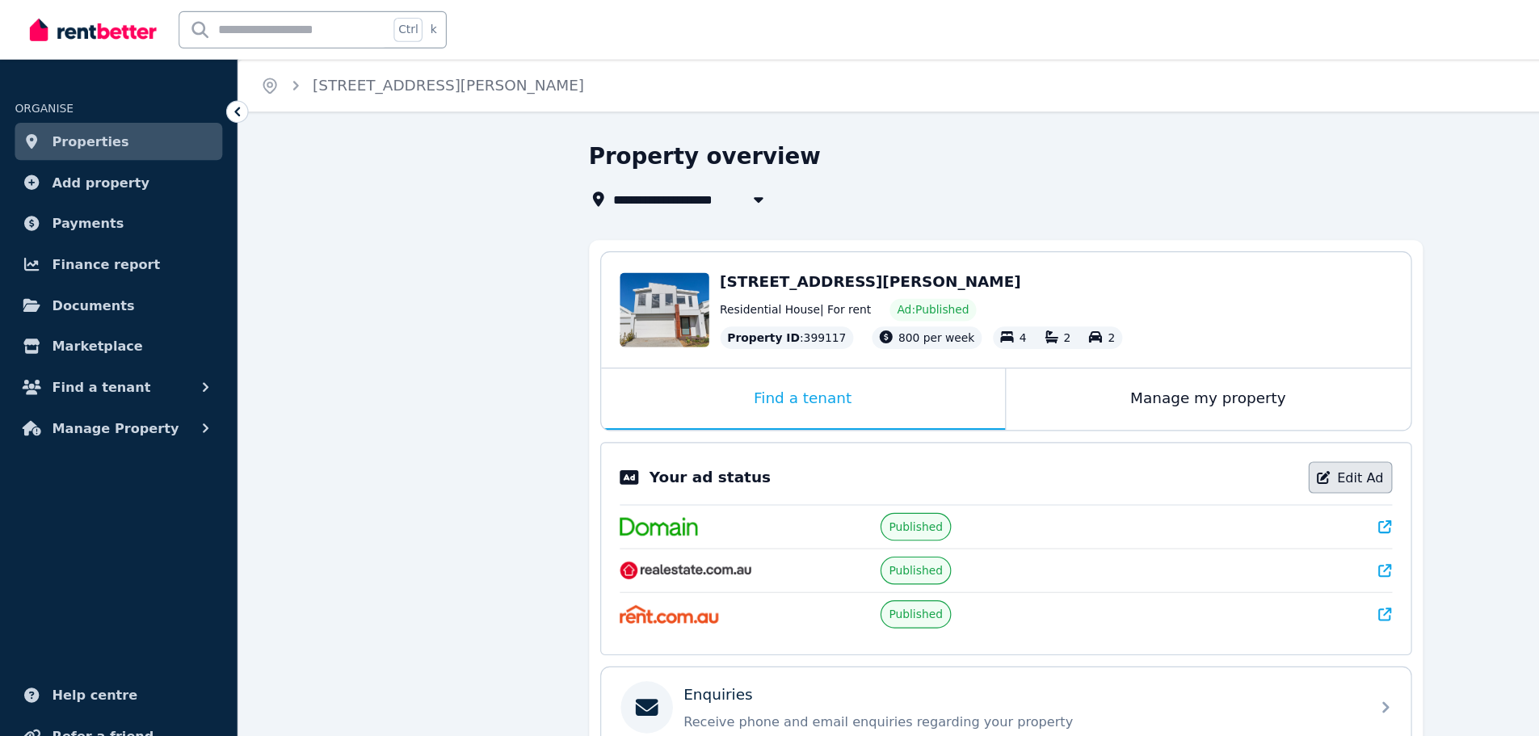
click at [1164, 417] on link "Edit Ad" at bounding box center [1172, 414] width 73 height 27
select select "**********"
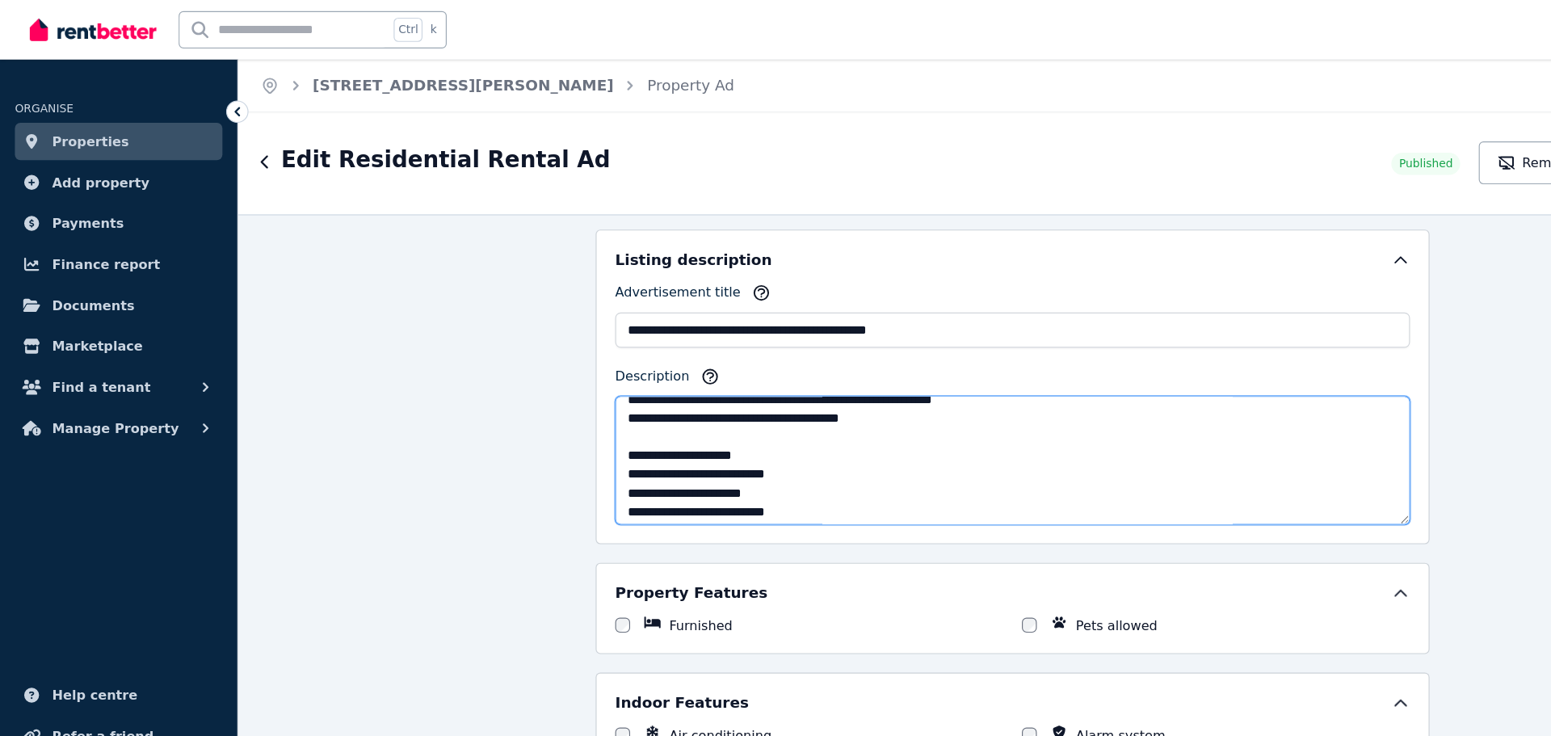
scroll to position [339, 0]
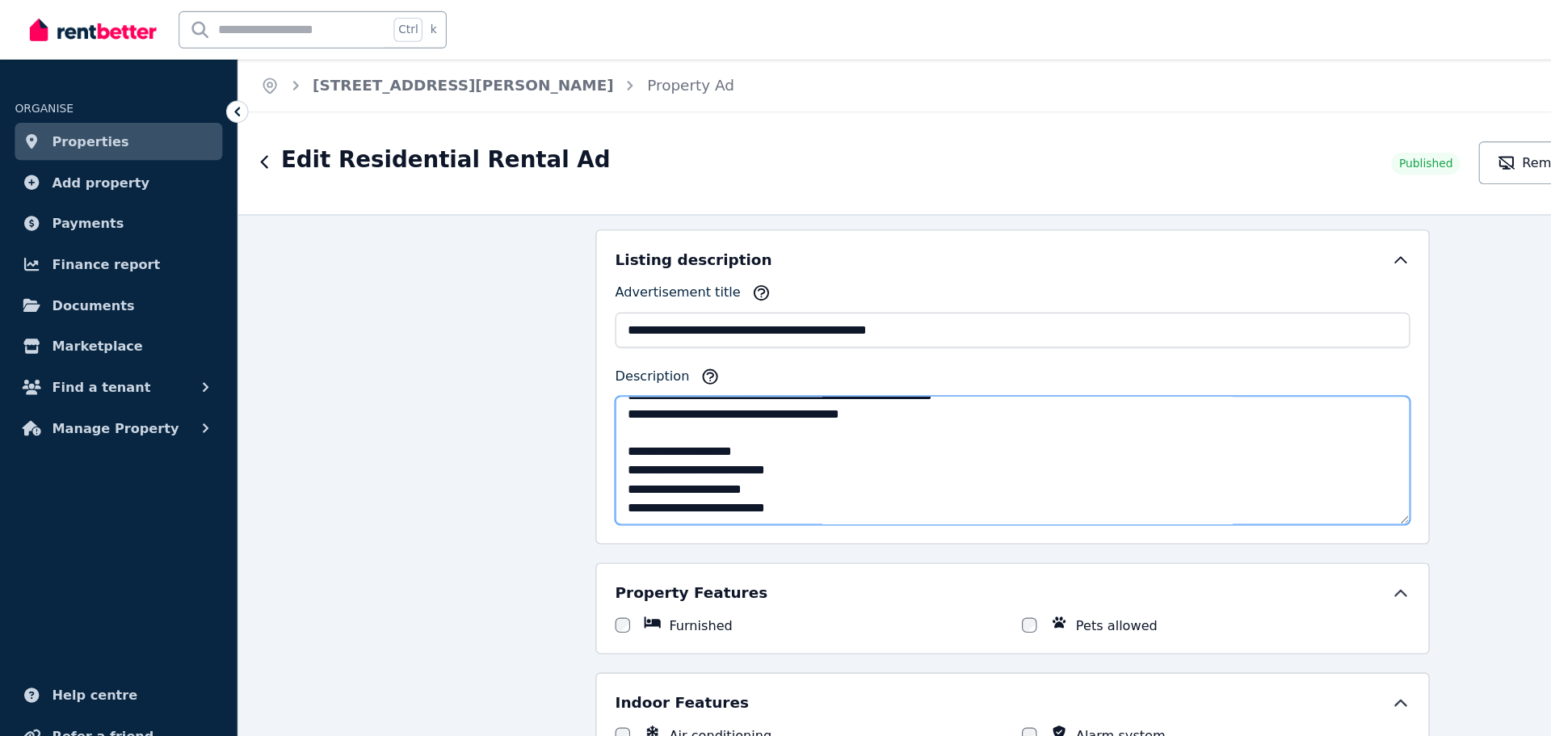
click at [712, 440] on textarea "Description" at bounding box center [879, 400] width 690 height 112
paste textarea "**********"
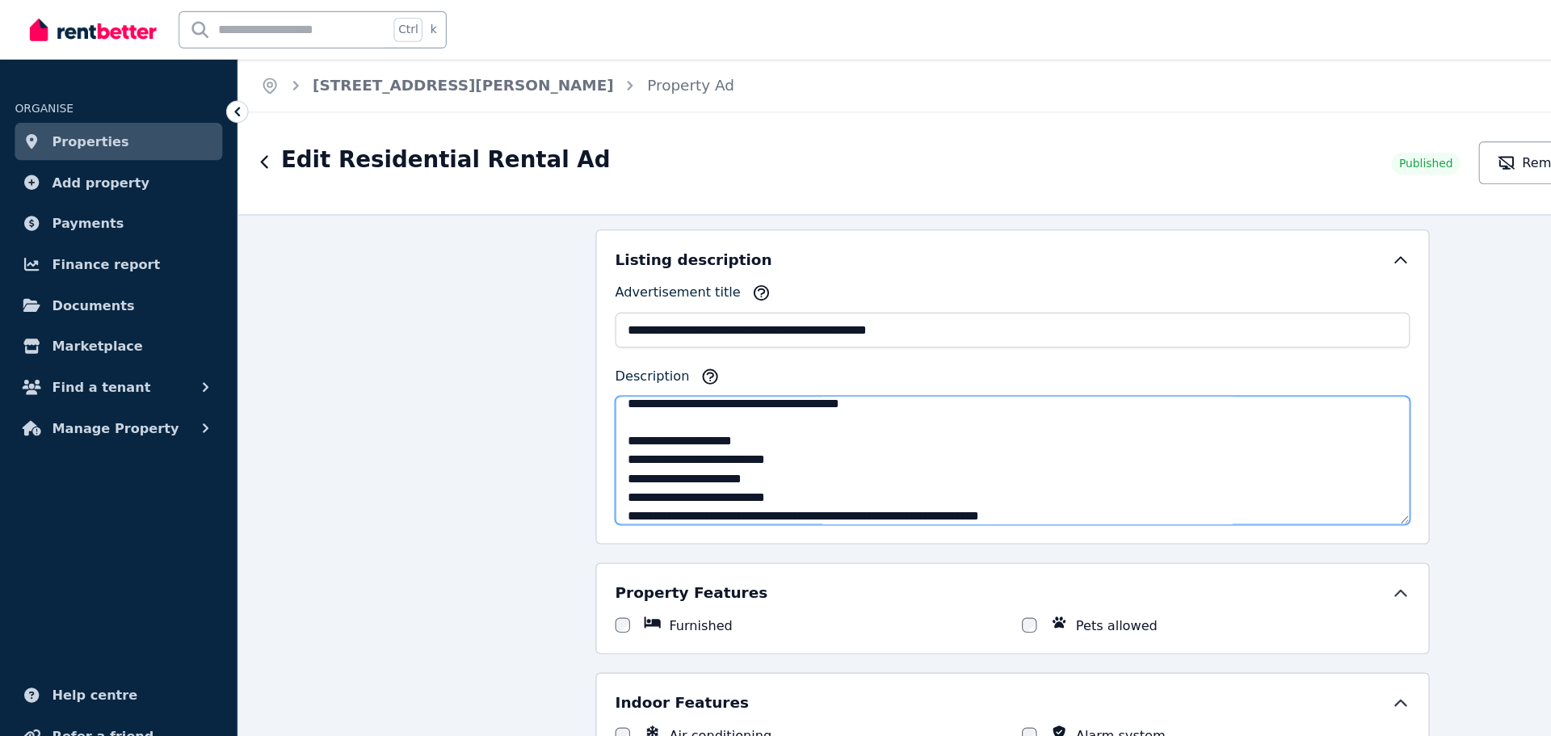
click at [534, 445] on textarea "Description" at bounding box center [879, 400] width 690 height 112
click at [907, 440] on textarea "Description" at bounding box center [879, 400] width 690 height 112
click at [941, 415] on textarea "Description" at bounding box center [879, 400] width 690 height 112
click at [704, 431] on textarea "Description" at bounding box center [879, 400] width 690 height 112
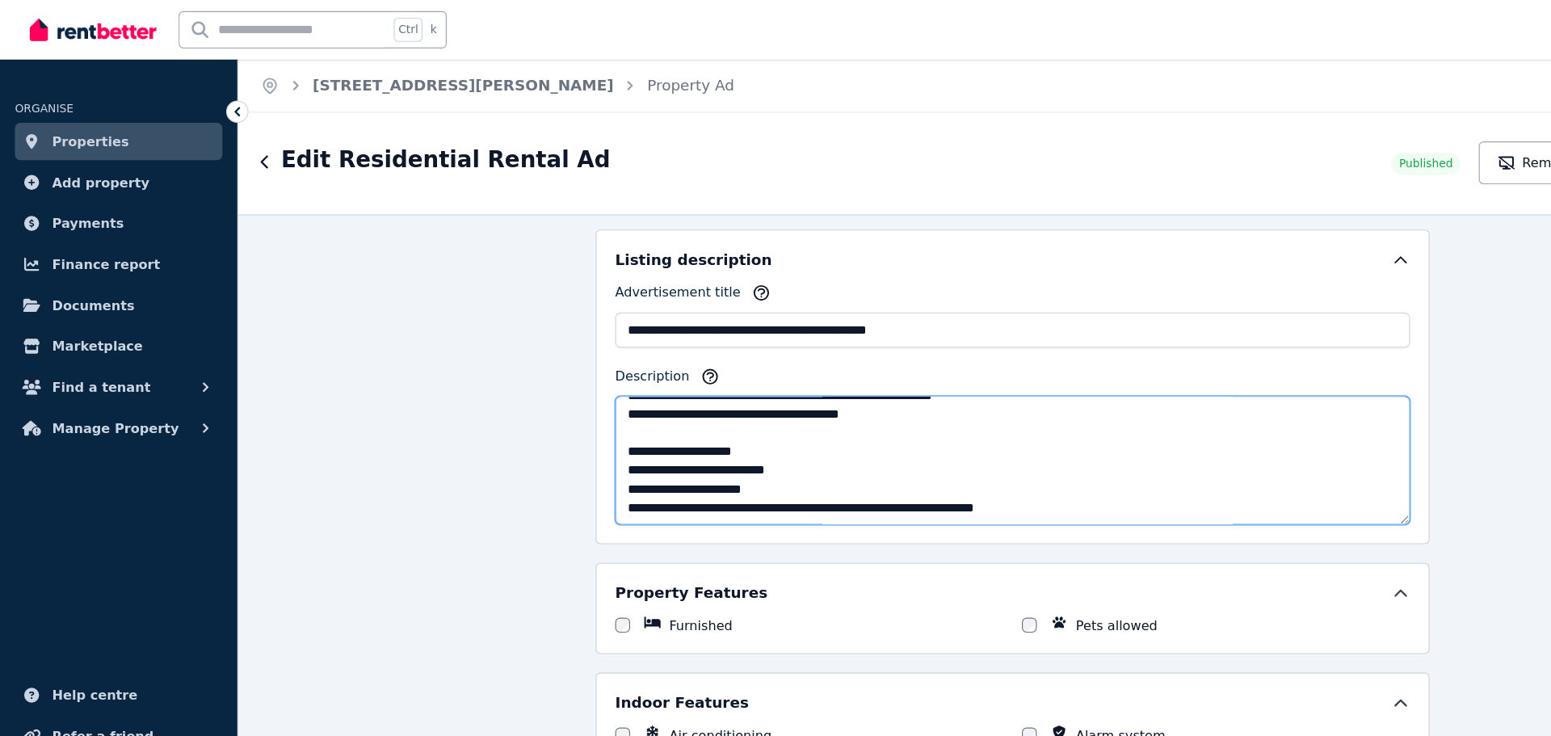
scroll to position [339, 0]
click at [537, 444] on textarea "Description" at bounding box center [879, 400] width 690 height 112
click at [675, 423] on textarea "Description" at bounding box center [879, 400] width 690 height 112
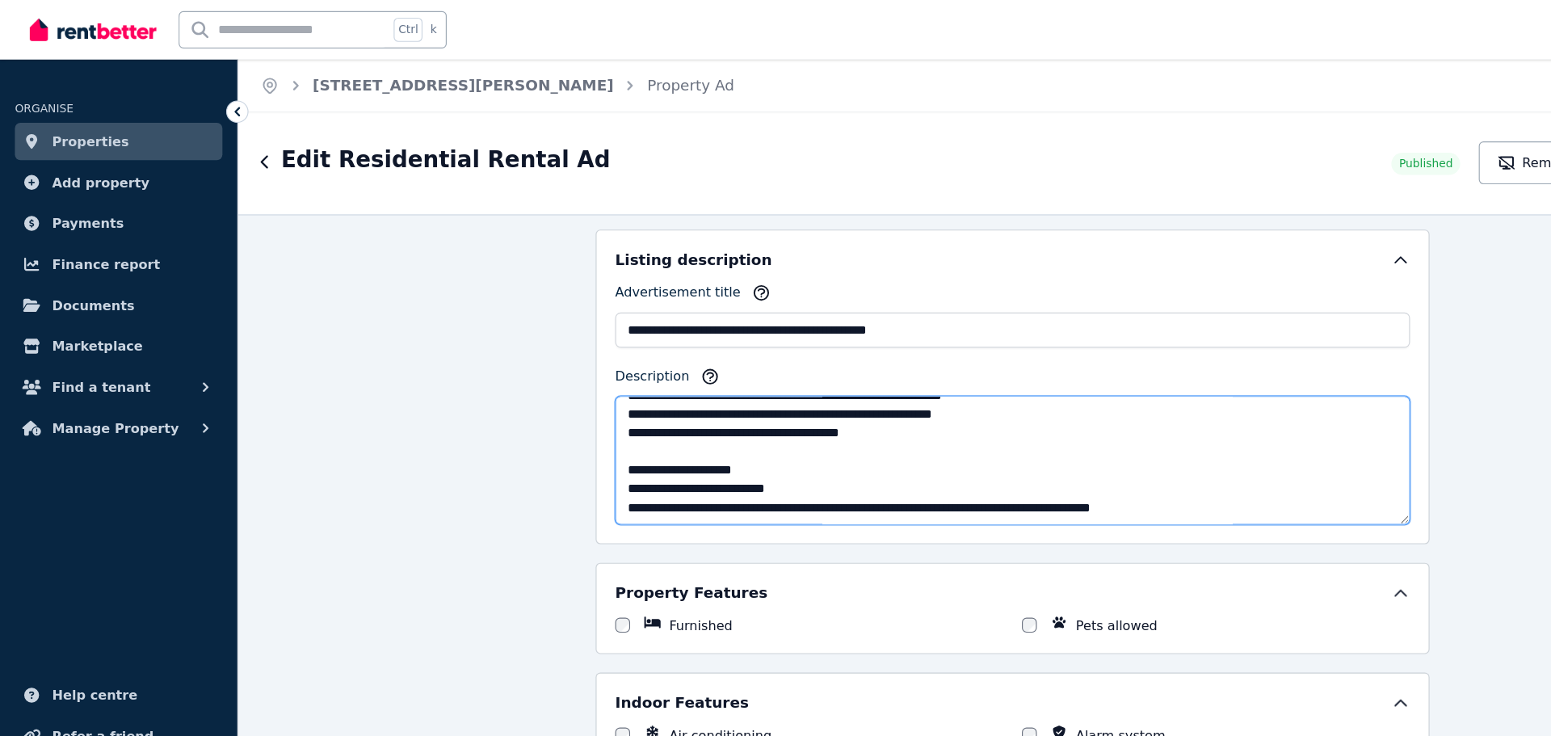
scroll to position [323, 0]
click at [1015, 395] on textarea "Description" at bounding box center [879, 400] width 690 height 112
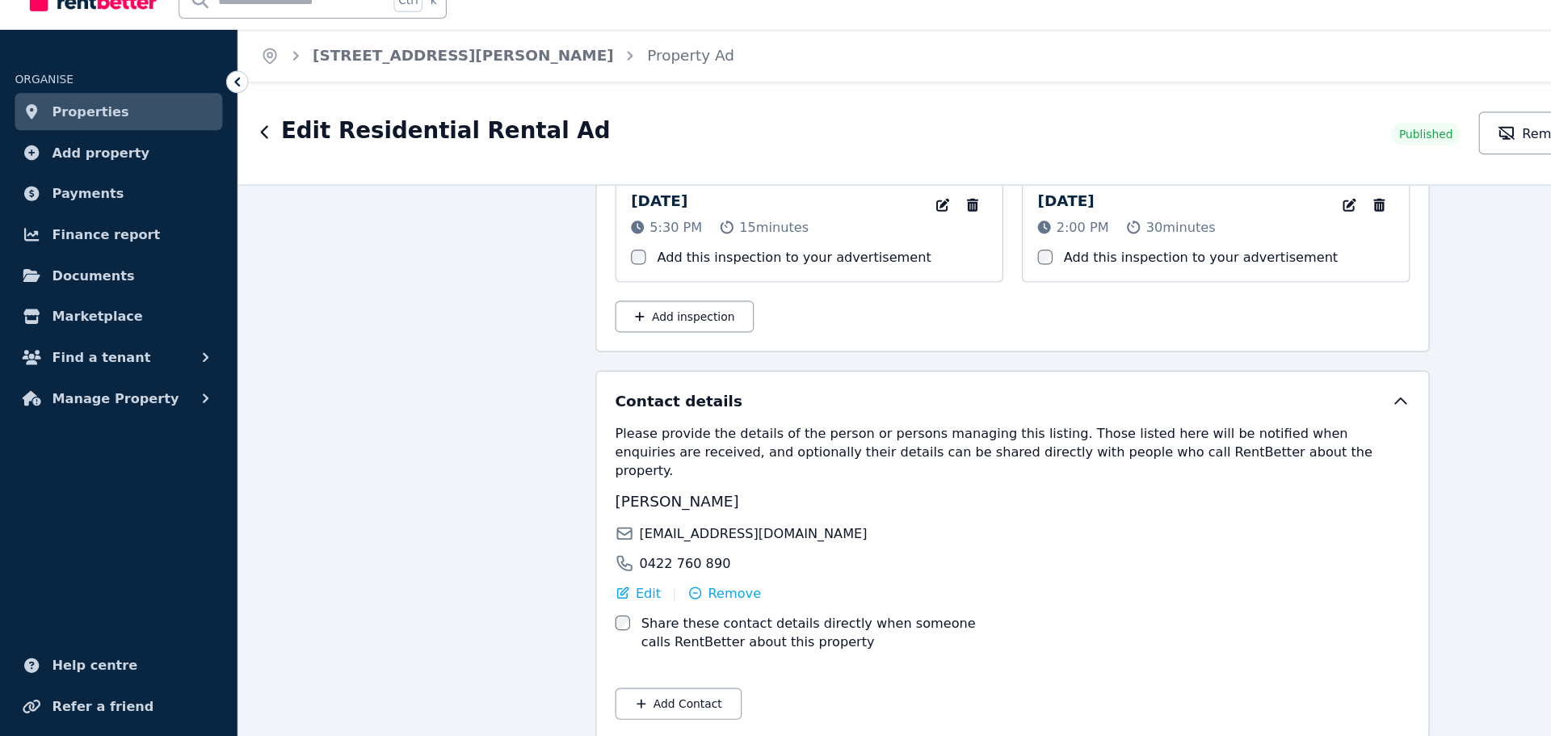
scroll to position [0, 0]
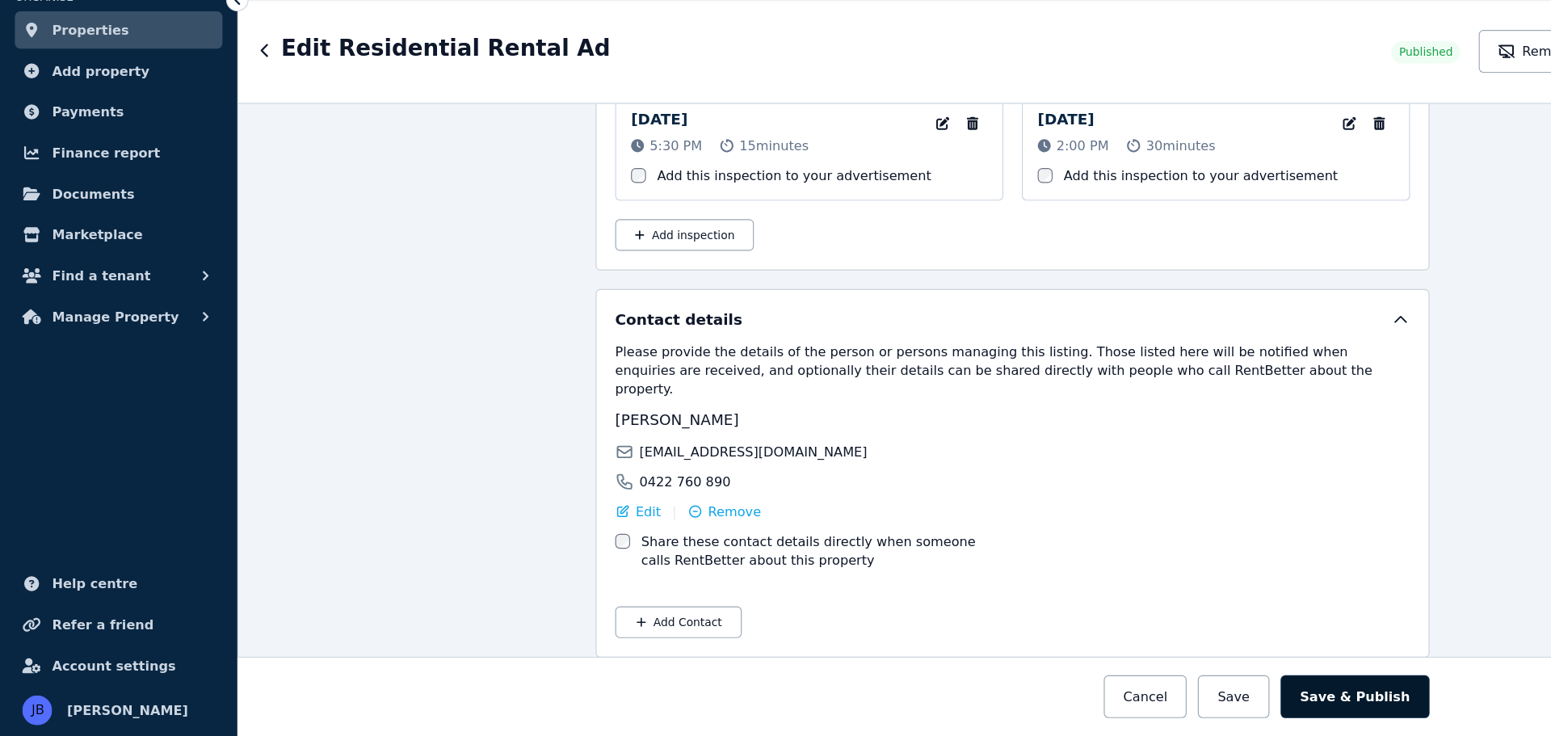
type textarea "**********"
click at [1164, 698] on button "Save & Publish" at bounding box center [1176, 701] width 129 height 37
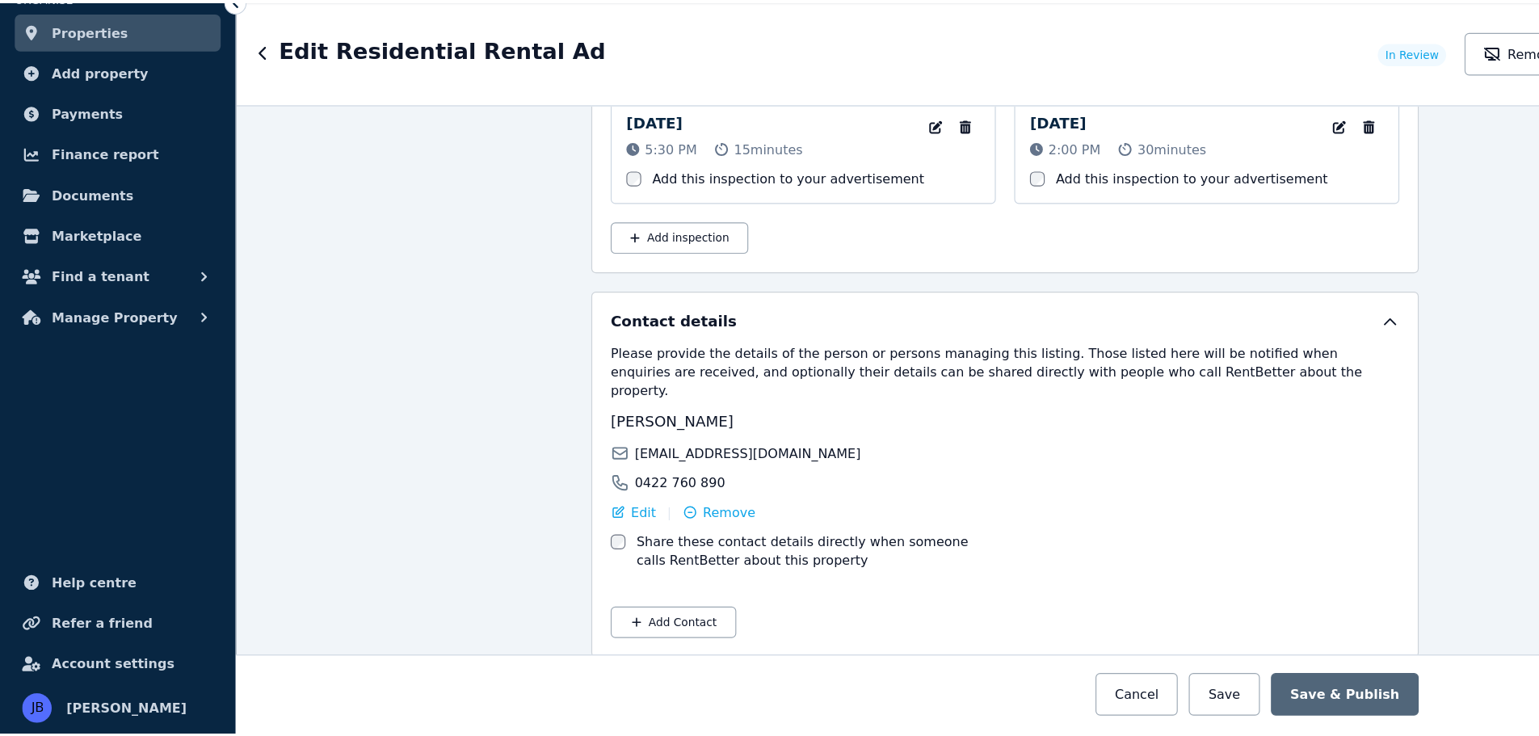
scroll to position [2691, 0]
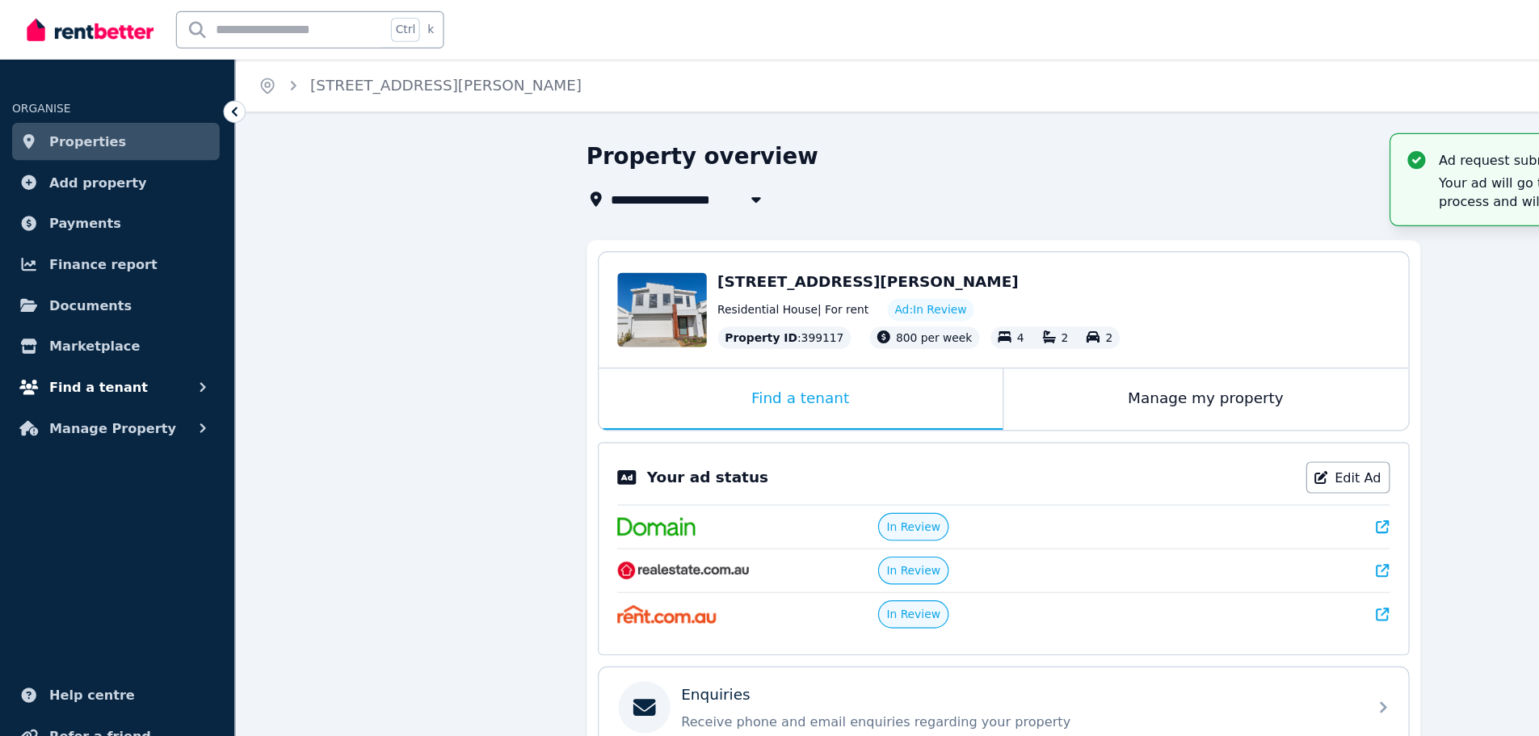
click at [86, 332] on span "Find a tenant" at bounding box center [88, 335] width 86 height 19
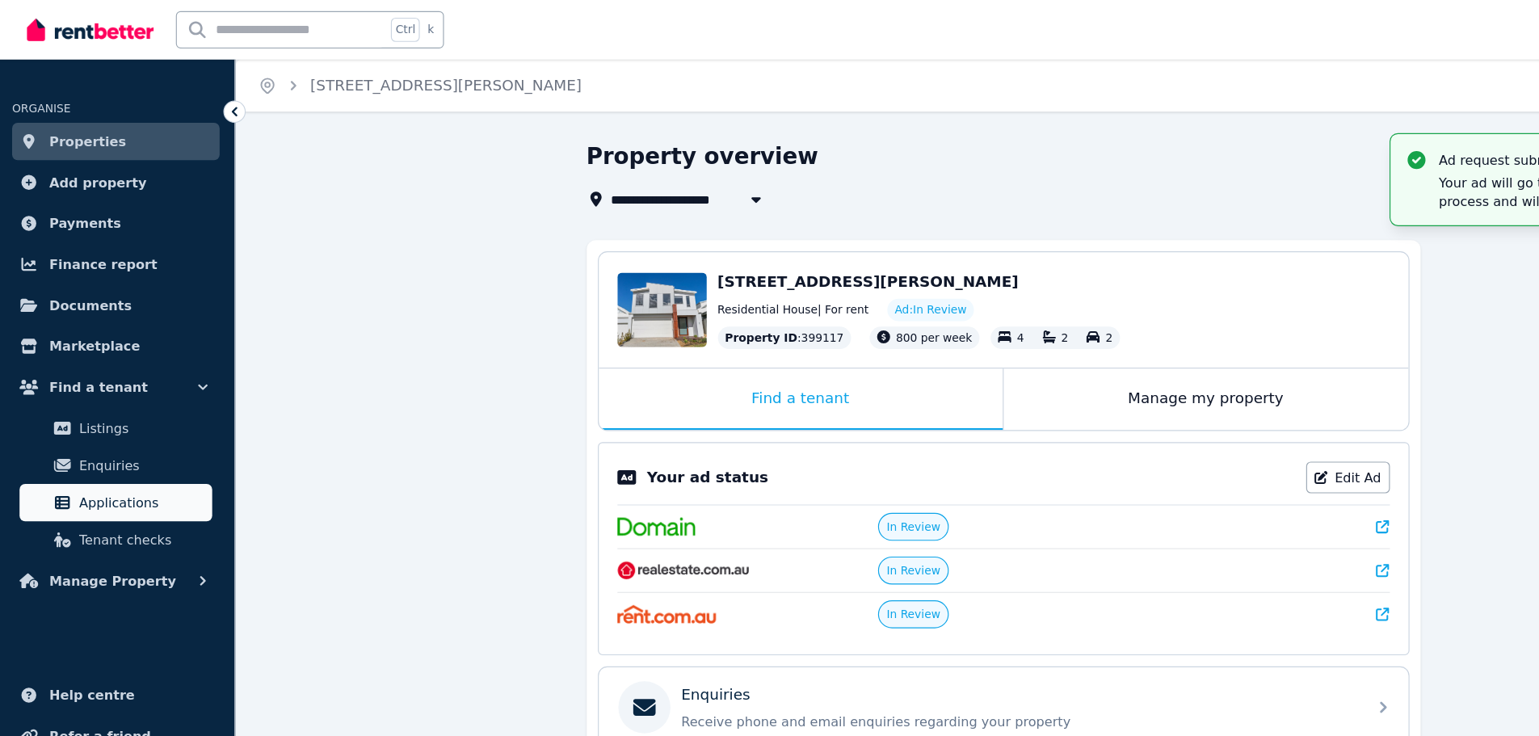
click at [101, 434] on span "Applications" at bounding box center [125, 436] width 109 height 19
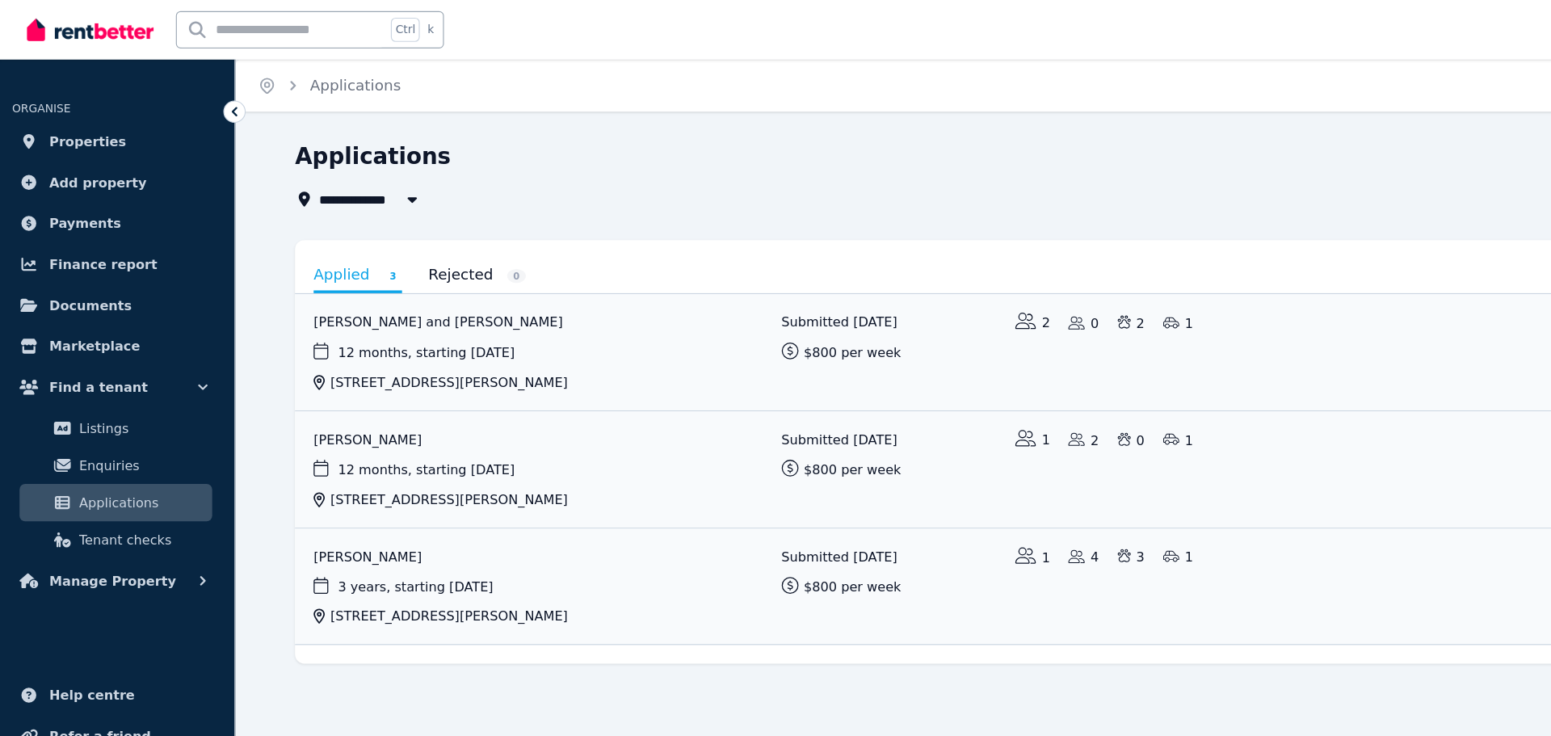
click at [689, 137] on div "Applications" at bounding box center [874, 138] width 1231 height 31
click at [799, 123] on div "Applications" at bounding box center [874, 138] width 1231 height 31
click at [90, 402] on span "Enquiries" at bounding box center [125, 403] width 109 height 19
